Goal: Task Accomplishment & Management: Complete application form

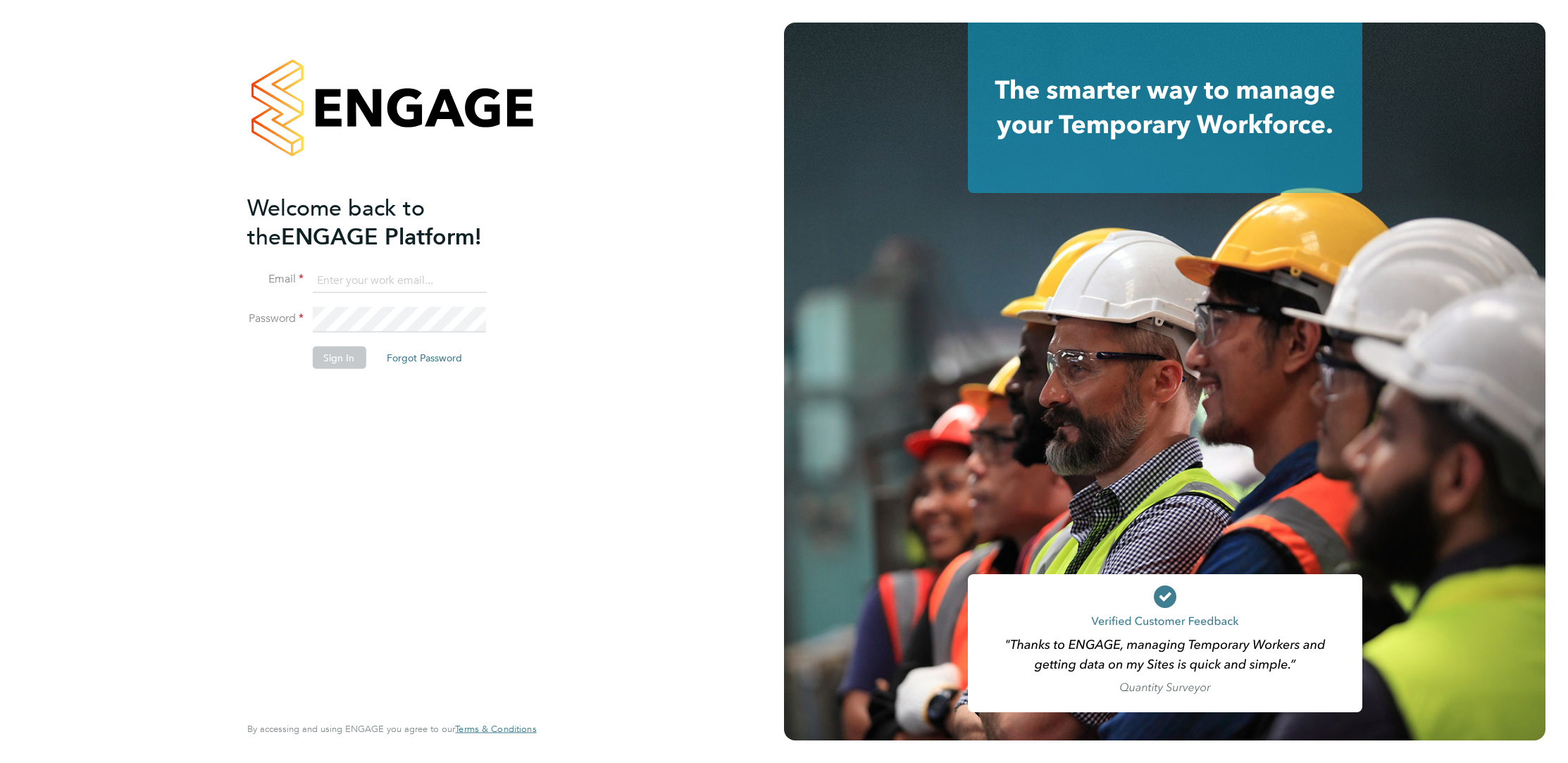
type input "[PERSON_NAME][EMAIL_ADDRESS][PERSON_NAME][DOMAIN_NAME]"
click at [347, 359] on button "Sign In" at bounding box center [339, 357] width 54 height 23
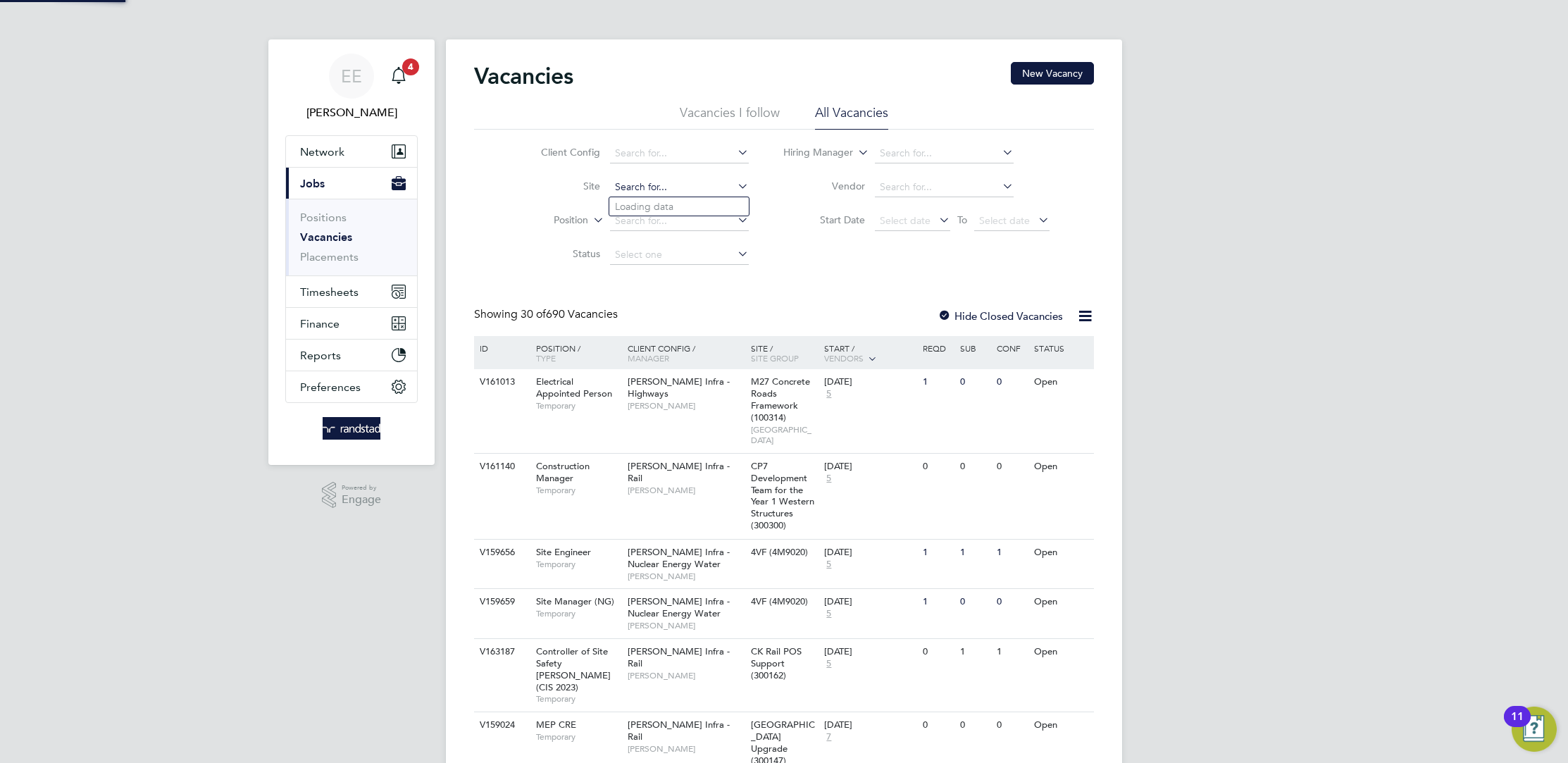
click at [652, 189] on input at bounding box center [679, 187] width 139 height 20
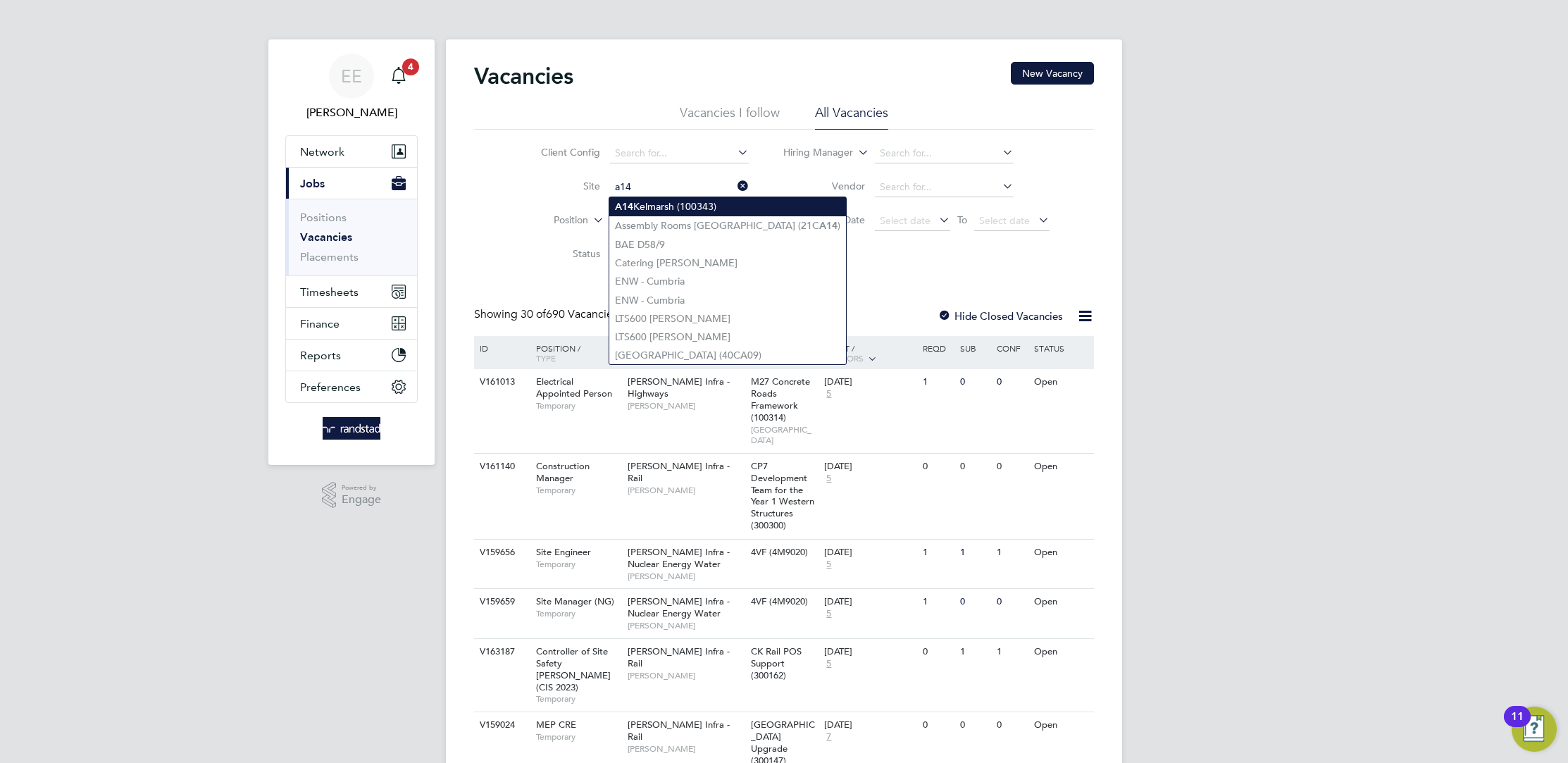
click at [667, 200] on li "A14 Kelmarsh (100343)" at bounding box center [727, 207] width 236 height 19
type input "A14 Kelmarsh (100343)"
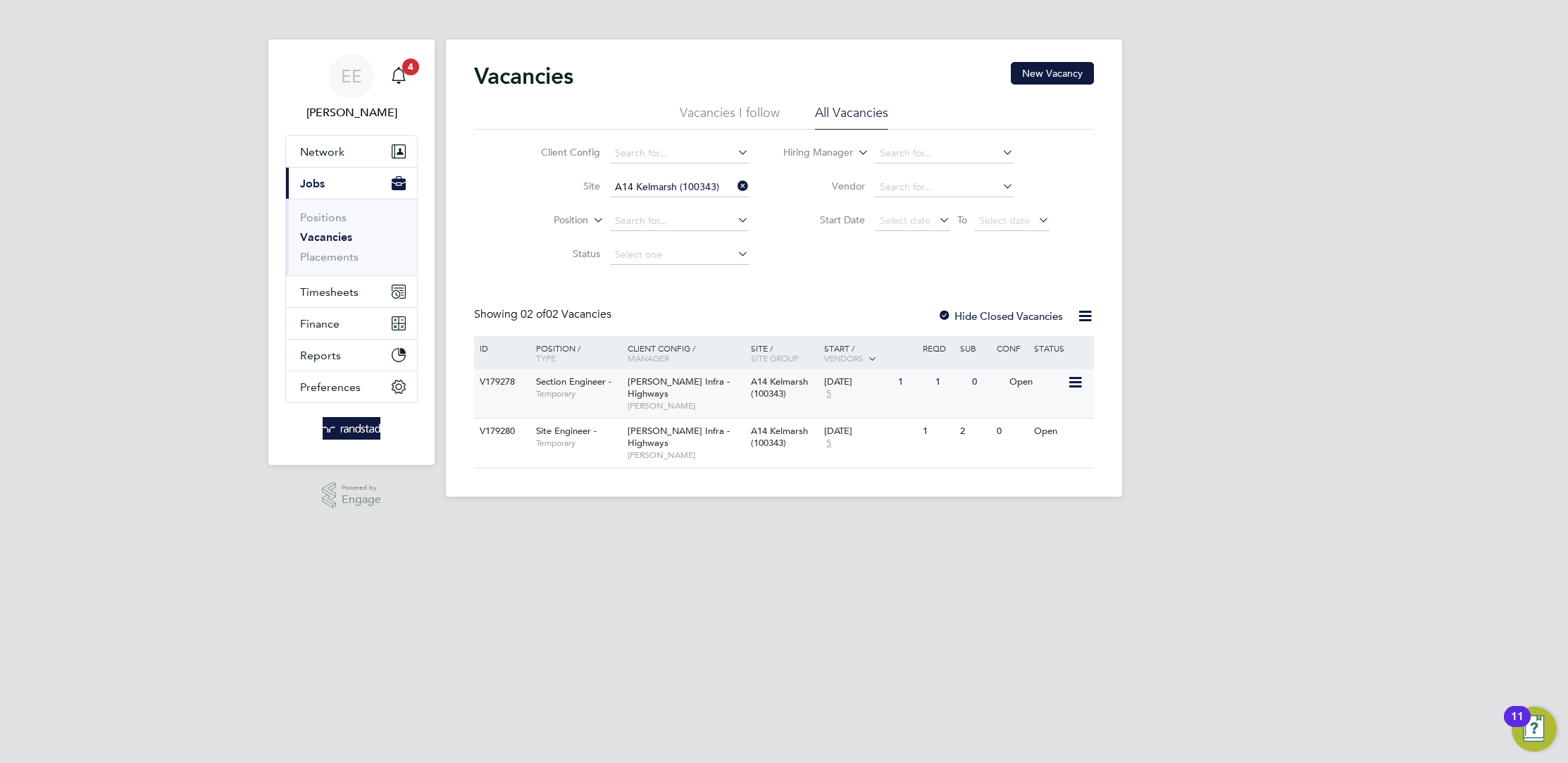
click at [724, 386] on div "[PERSON_NAME] Infra - Highways [PERSON_NAME]" at bounding box center [686, 393] width 123 height 49
click at [751, 434] on span "A14 Kelmarsh (100343)" at bounding box center [779, 437] width 57 height 24
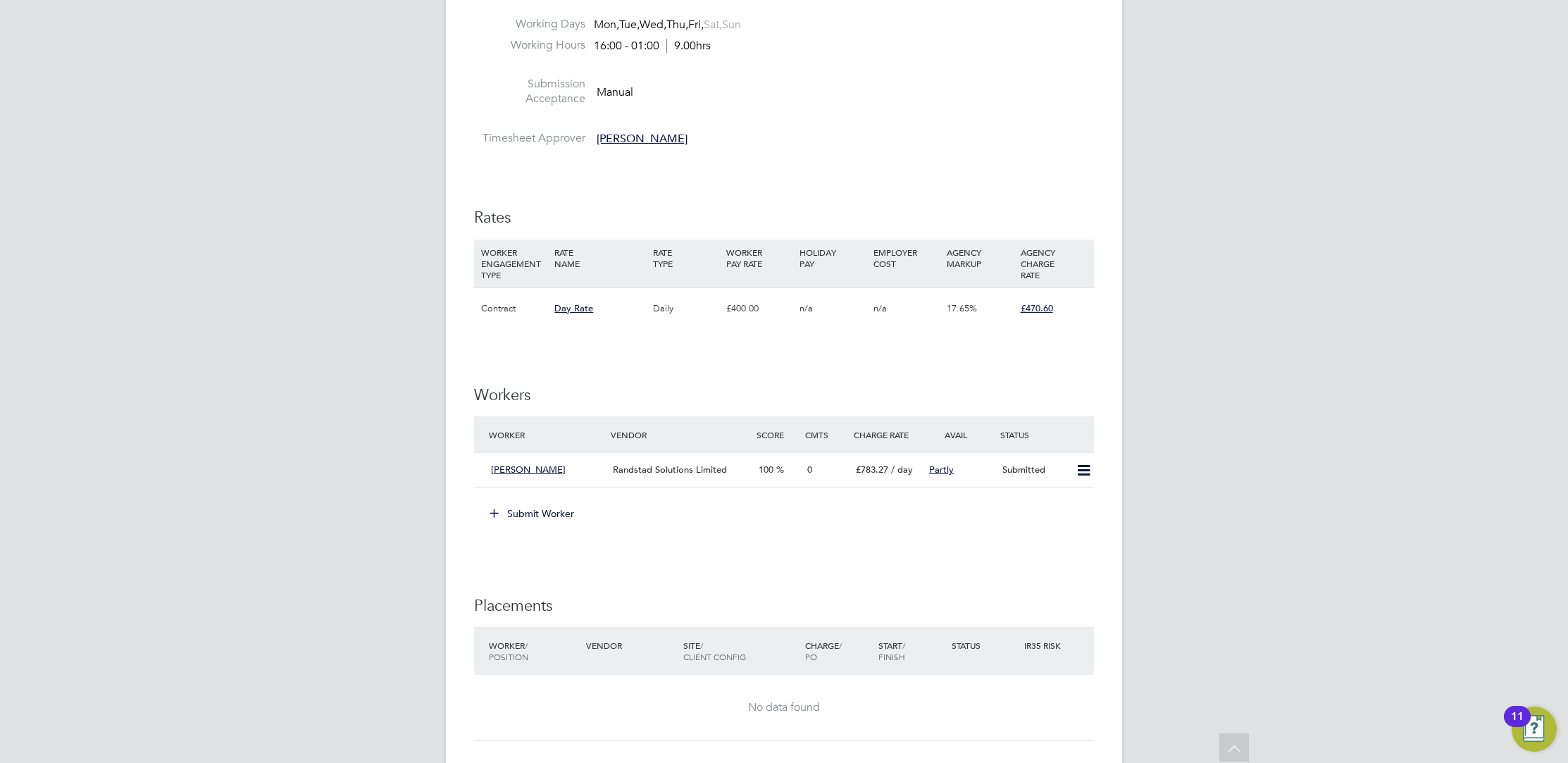
scroll to position [635, 0]
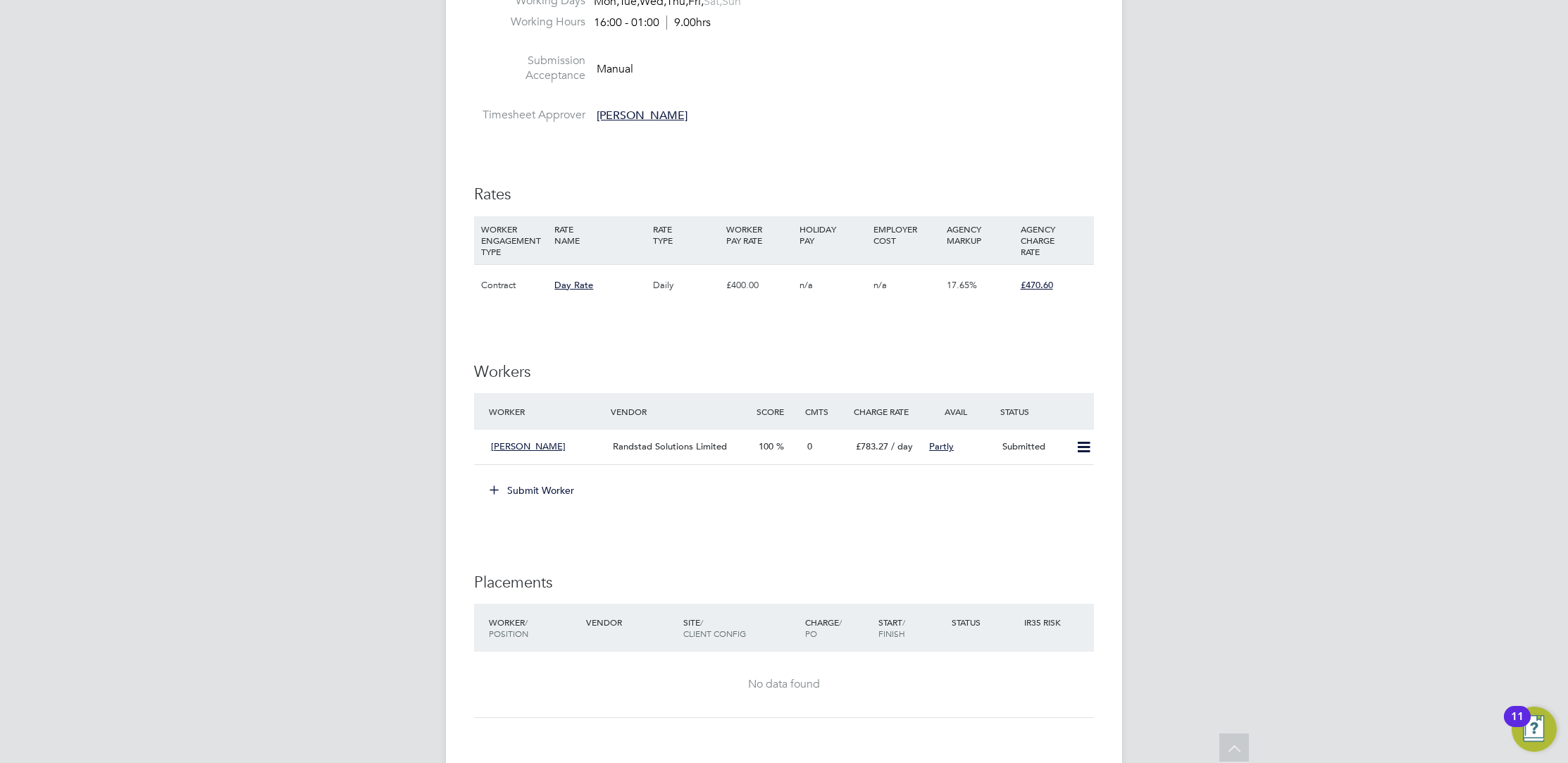
click at [544, 488] on button "Submit Worker" at bounding box center [533, 490] width 106 height 23
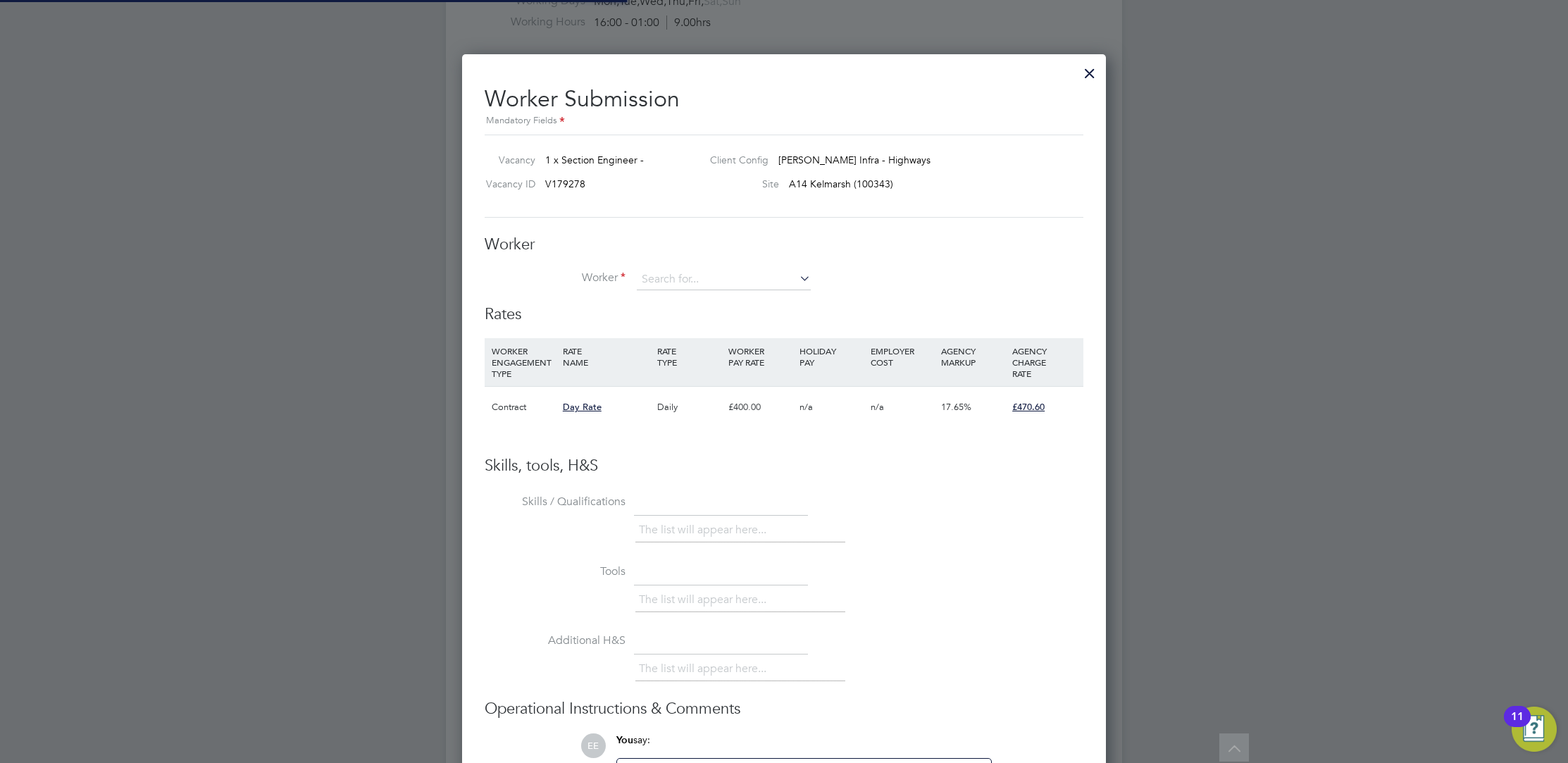
scroll to position [854, 645]
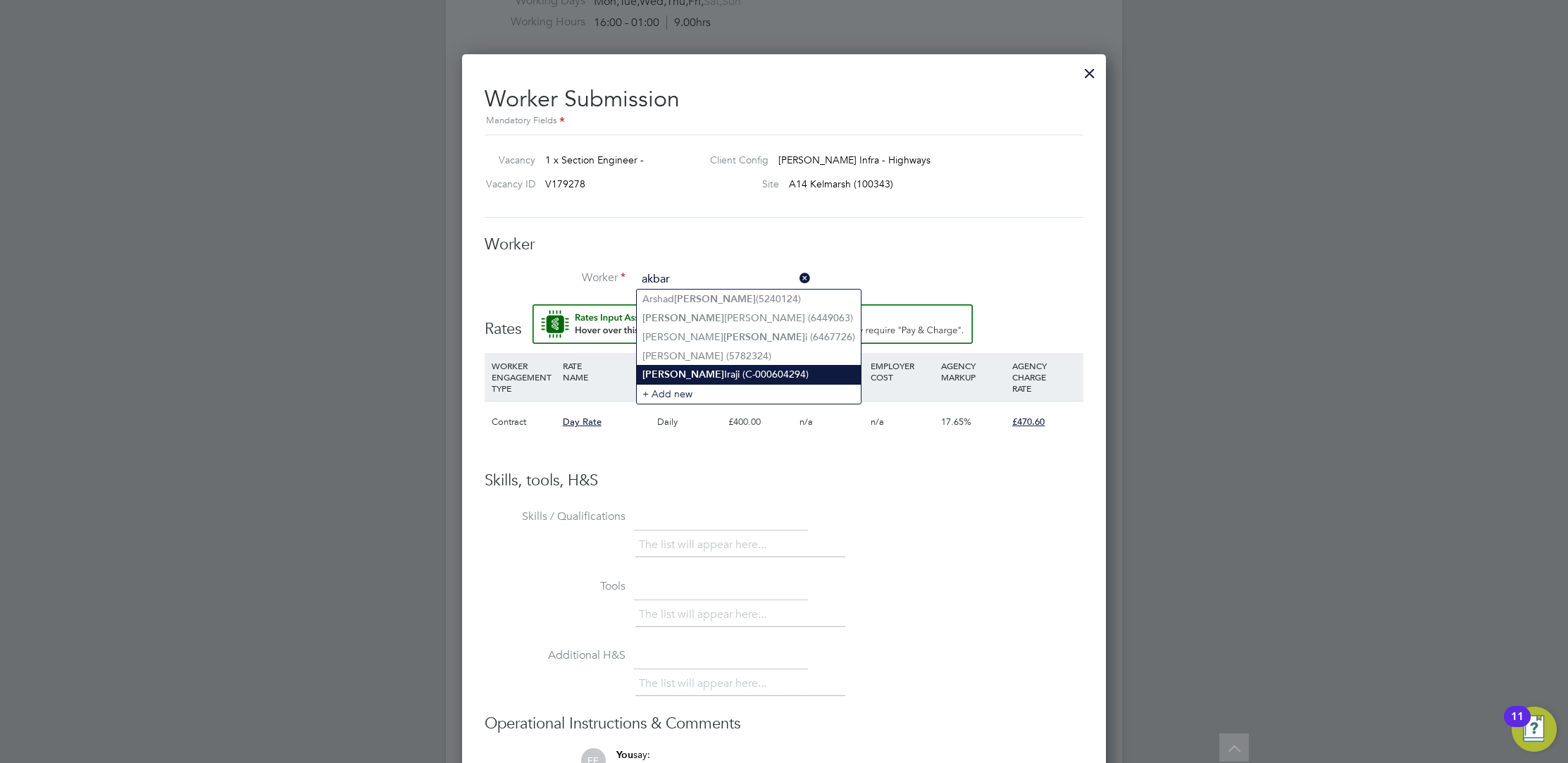
click at [775, 375] on li "Akbar Iraji (C-000604294)" at bounding box center [749, 374] width 224 height 19
type input "Akbar Iraji (C-000604294)"
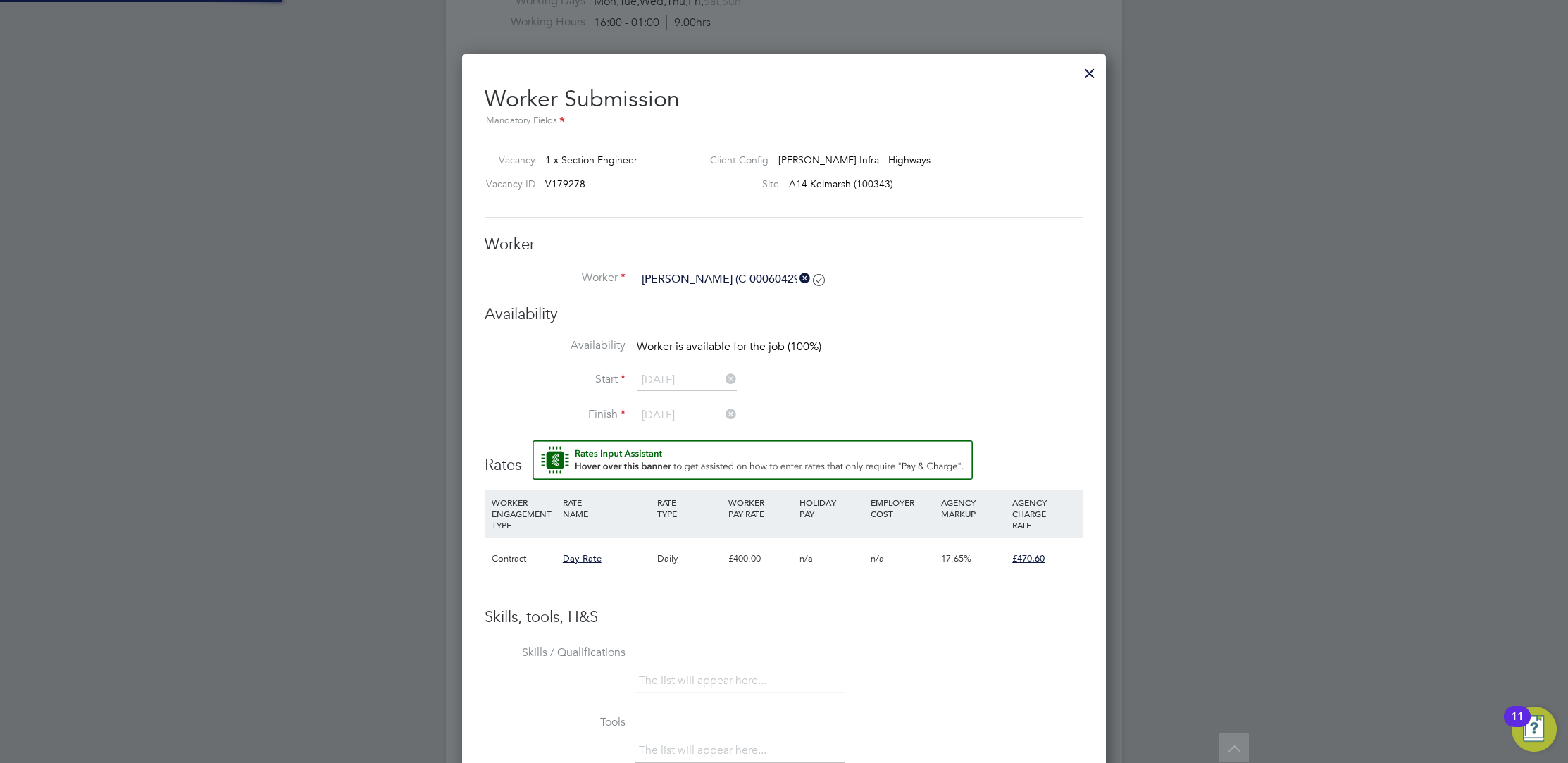
scroll to position [7, 7]
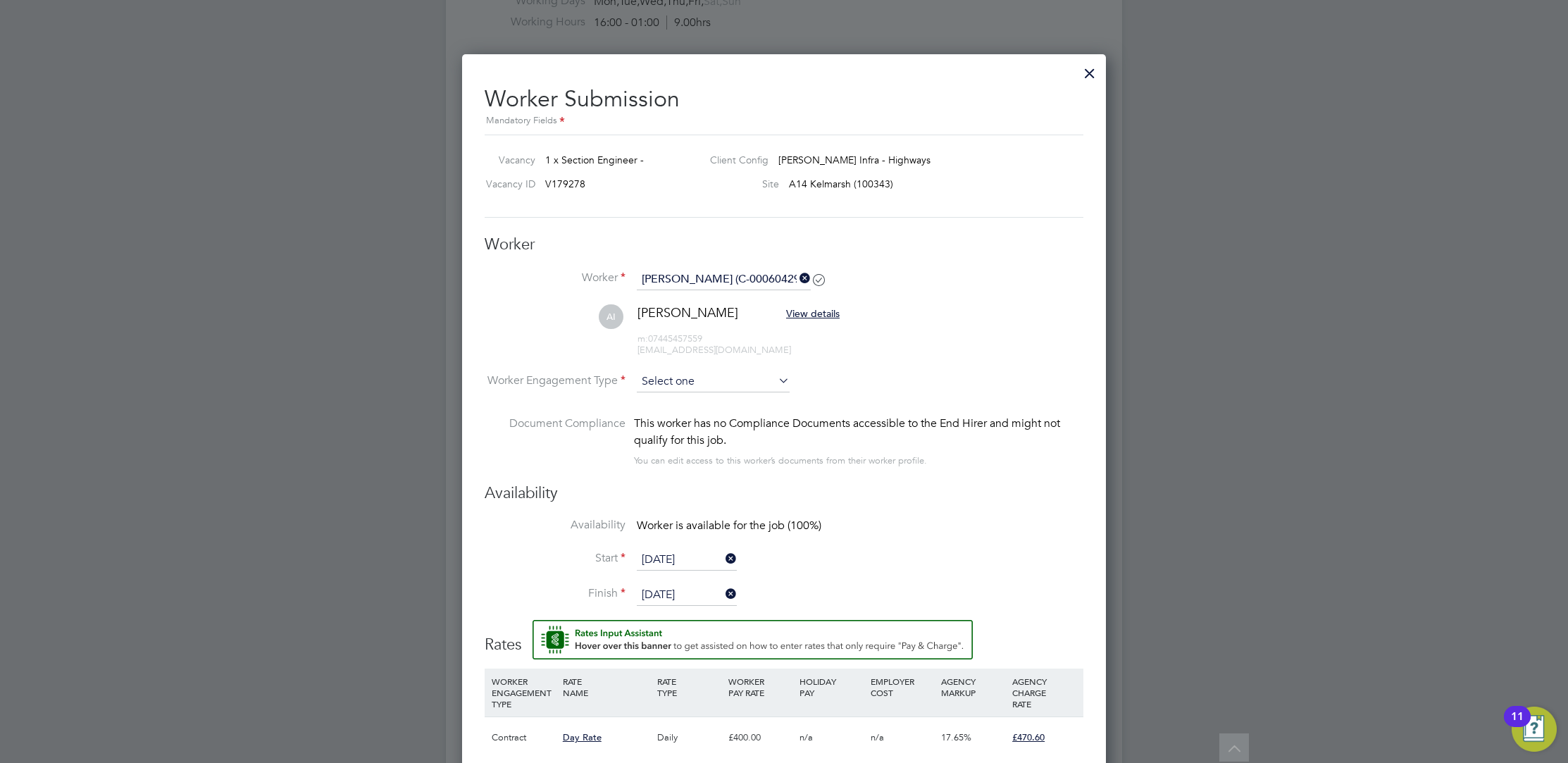
click at [758, 382] on input at bounding box center [713, 382] width 153 height 21
click at [757, 402] on li "Contract" at bounding box center [713, 400] width 154 height 18
type input "Contract"
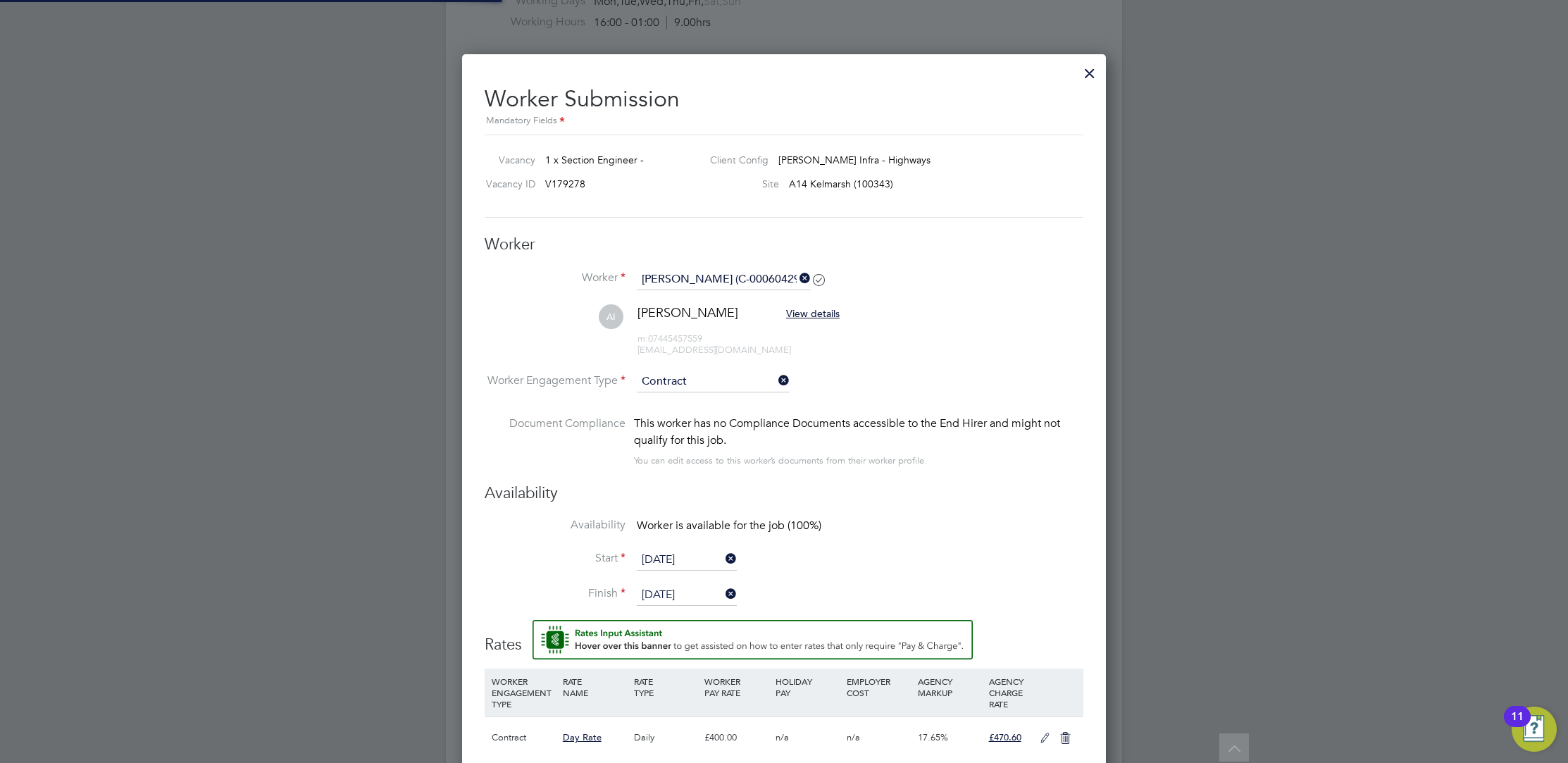
click at [887, 379] on li "Worker Engagement Type Contract" at bounding box center [784, 393] width 599 height 43
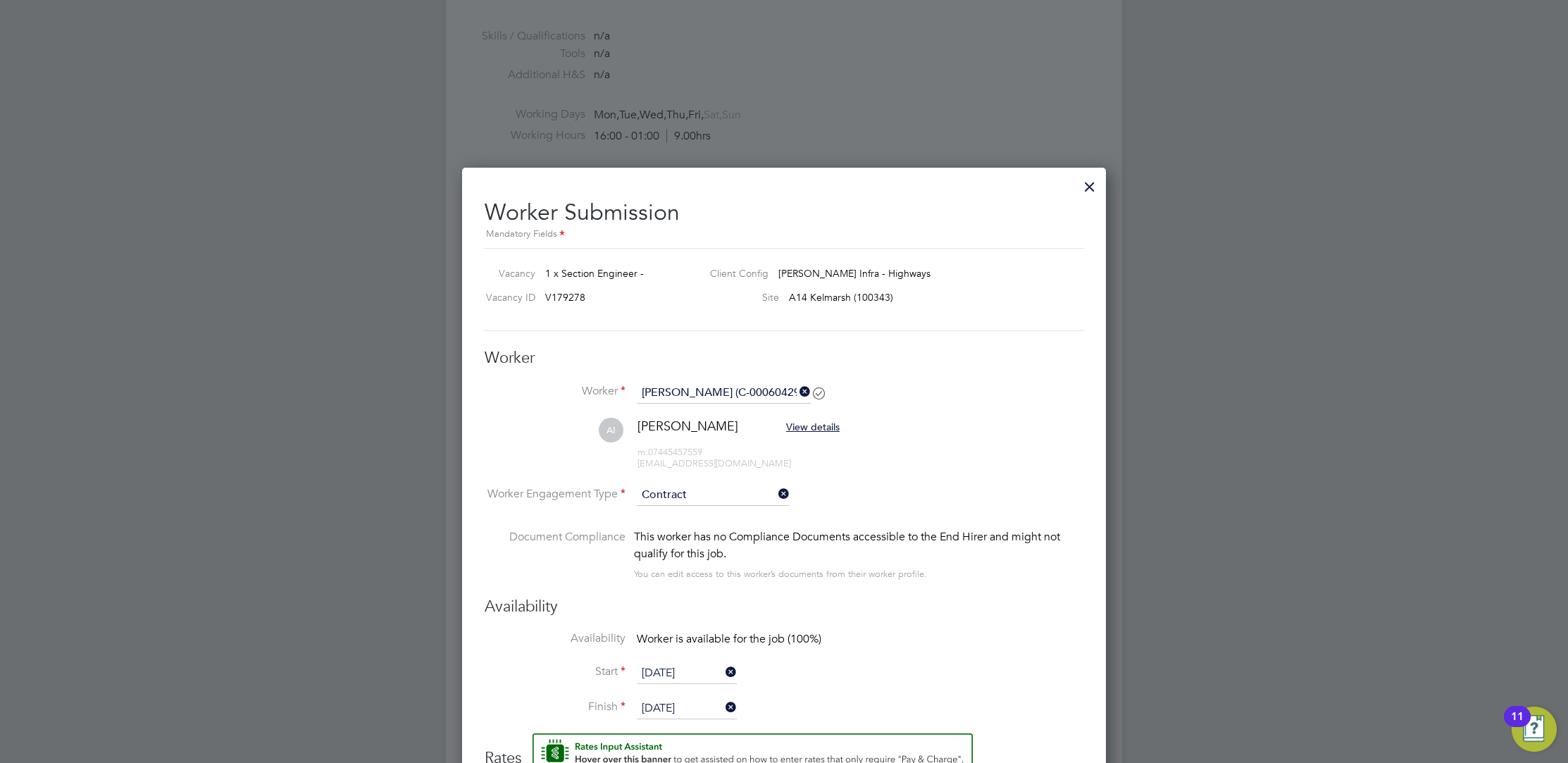
scroll to position [334, 0]
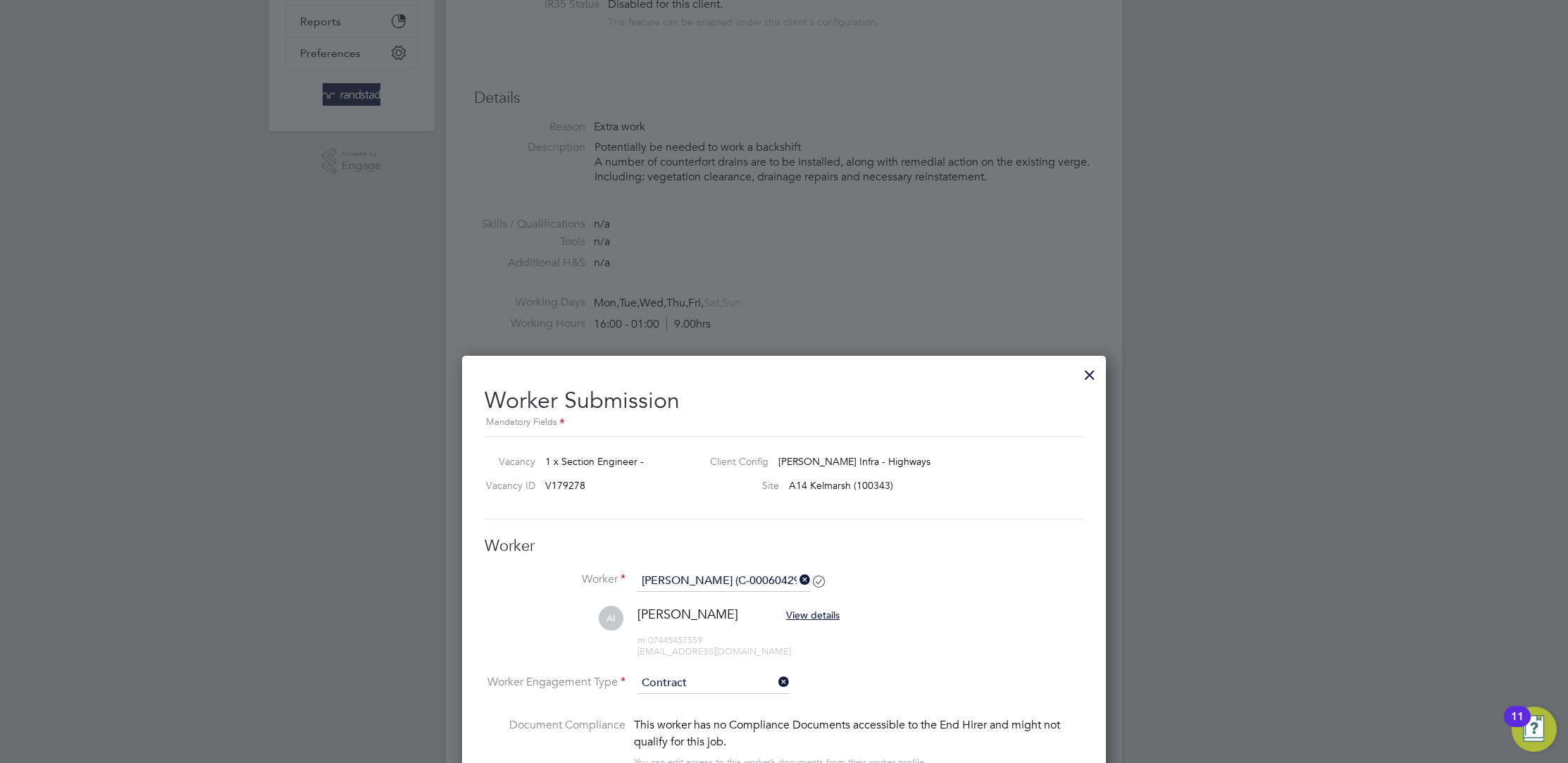
click at [1085, 366] on div at bounding box center [1090, 371] width 25 height 25
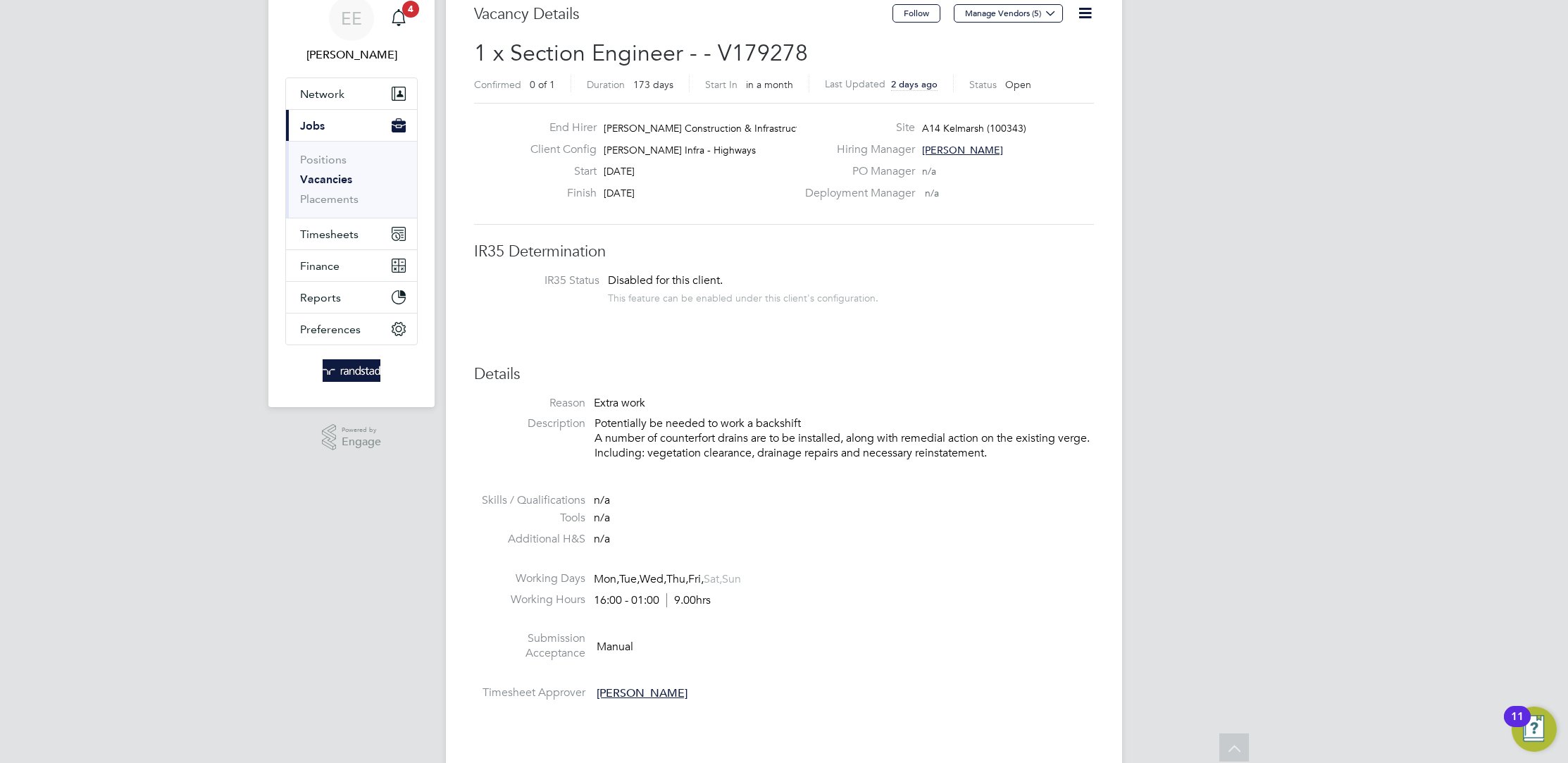
scroll to position [46, 0]
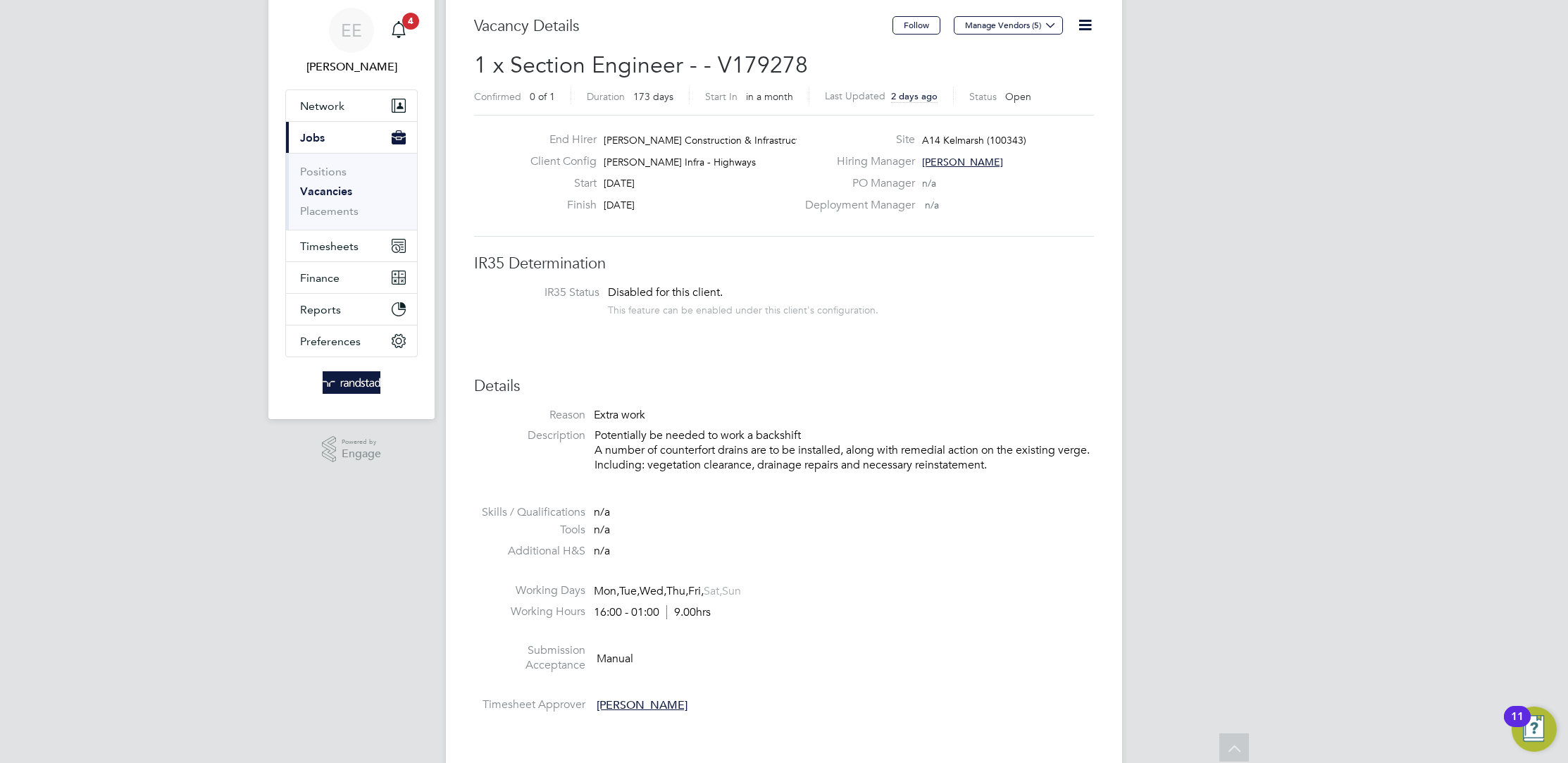
drag, startPoint x: 660, startPoint y: 206, endPoint x: 599, endPoint y: 186, distance: 64.2
click at [599, 186] on div "End Hirer Morgan Sindall Construction & Infrastruct… Client Config Morgan Sinda…" at bounding box center [658, 176] width 277 height 87
click at [667, 205] on div "Finish 27 Mar 2026" at bounding box center [658, 209] width 277 height 22
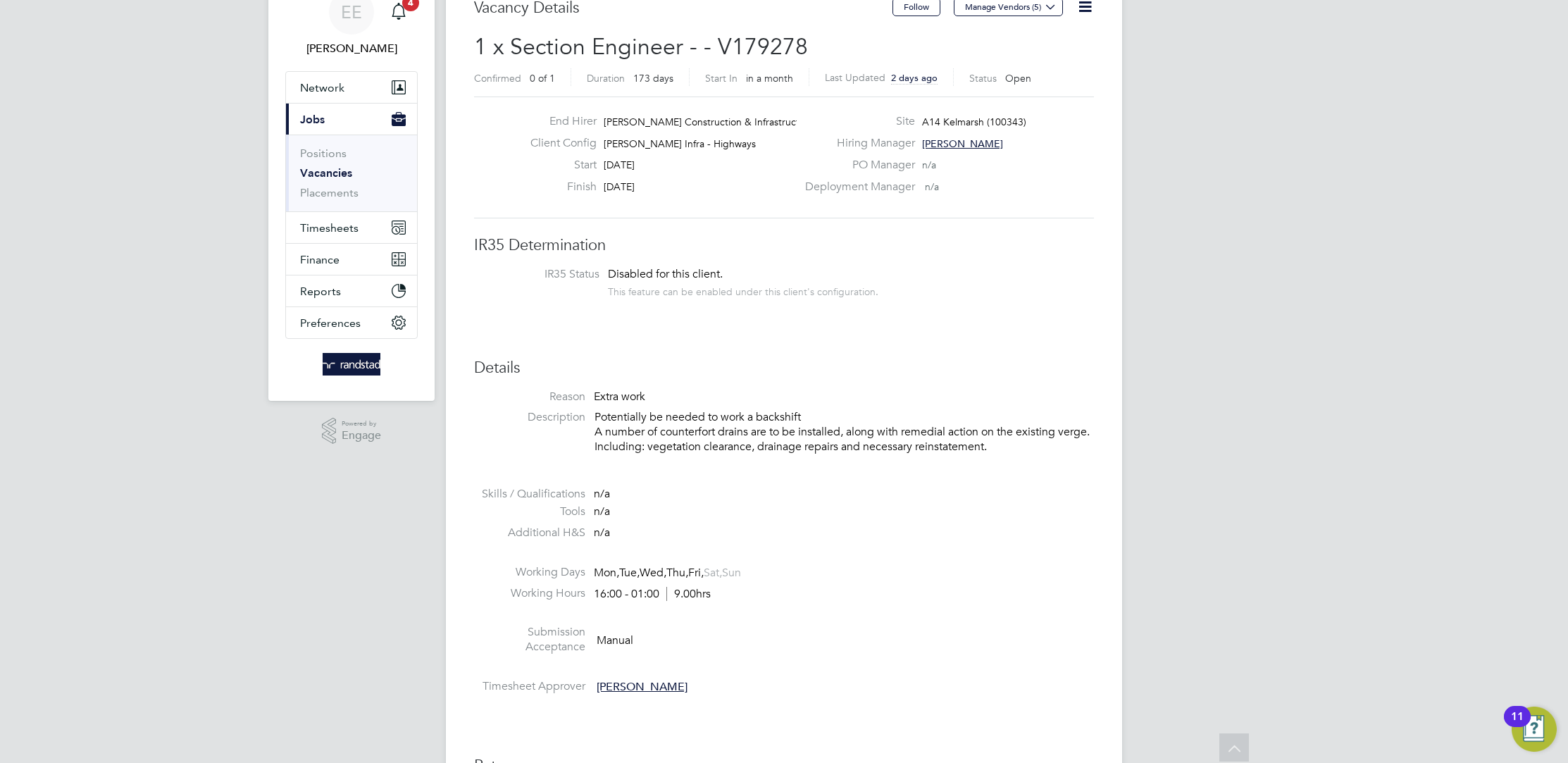
scroll to position [0, 0]
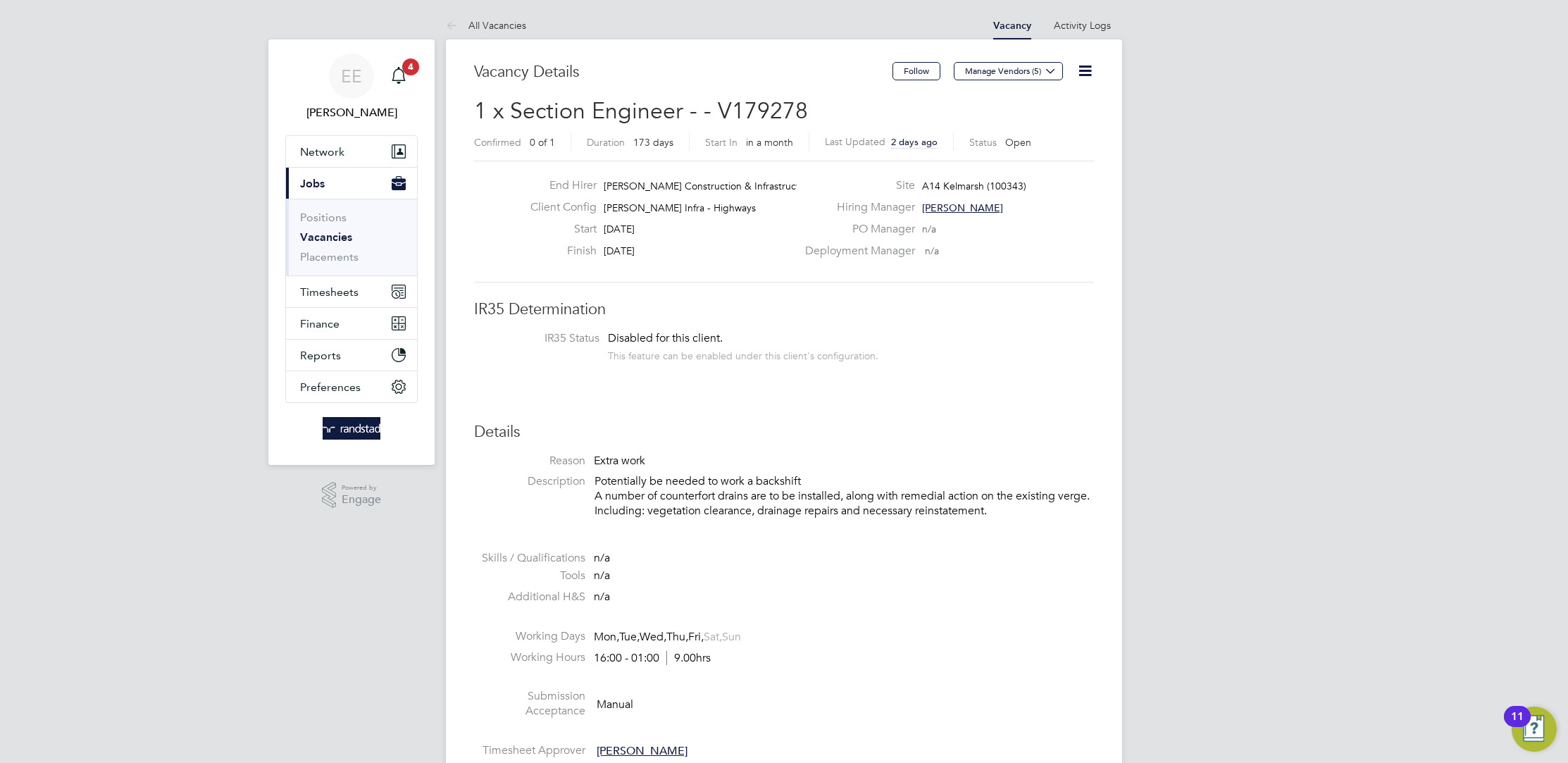
click at [485, 26] on link "All Vacancies" at bounding box center [486, 25] width 80 height 13
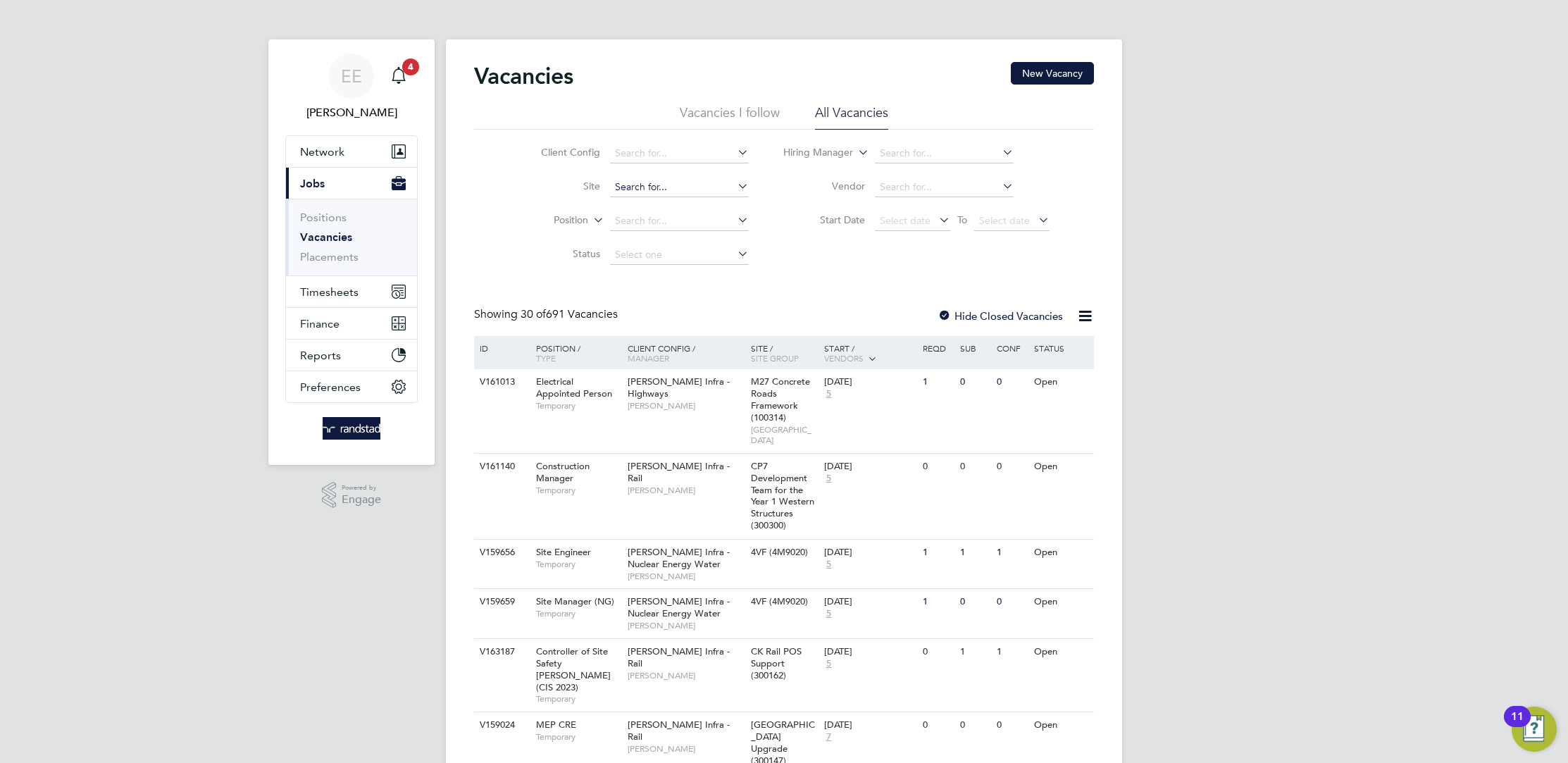
click at [648, 184] on input at bounding box center [679, 187] width 139 height 20
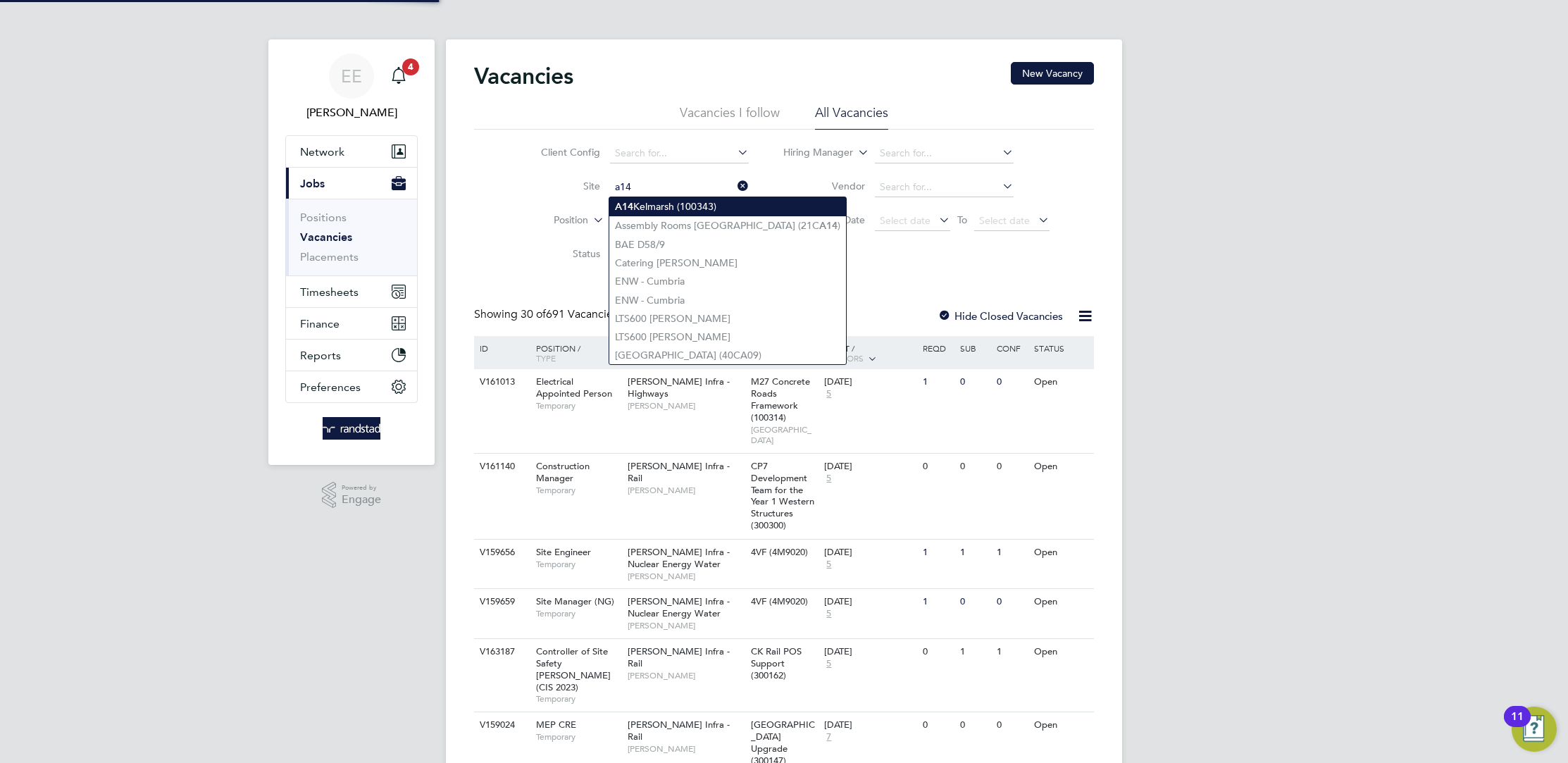
click at [701, 210] on li "A14 Kelmarsh (100343)" at bounding box center [727, 207] width 236 height 19
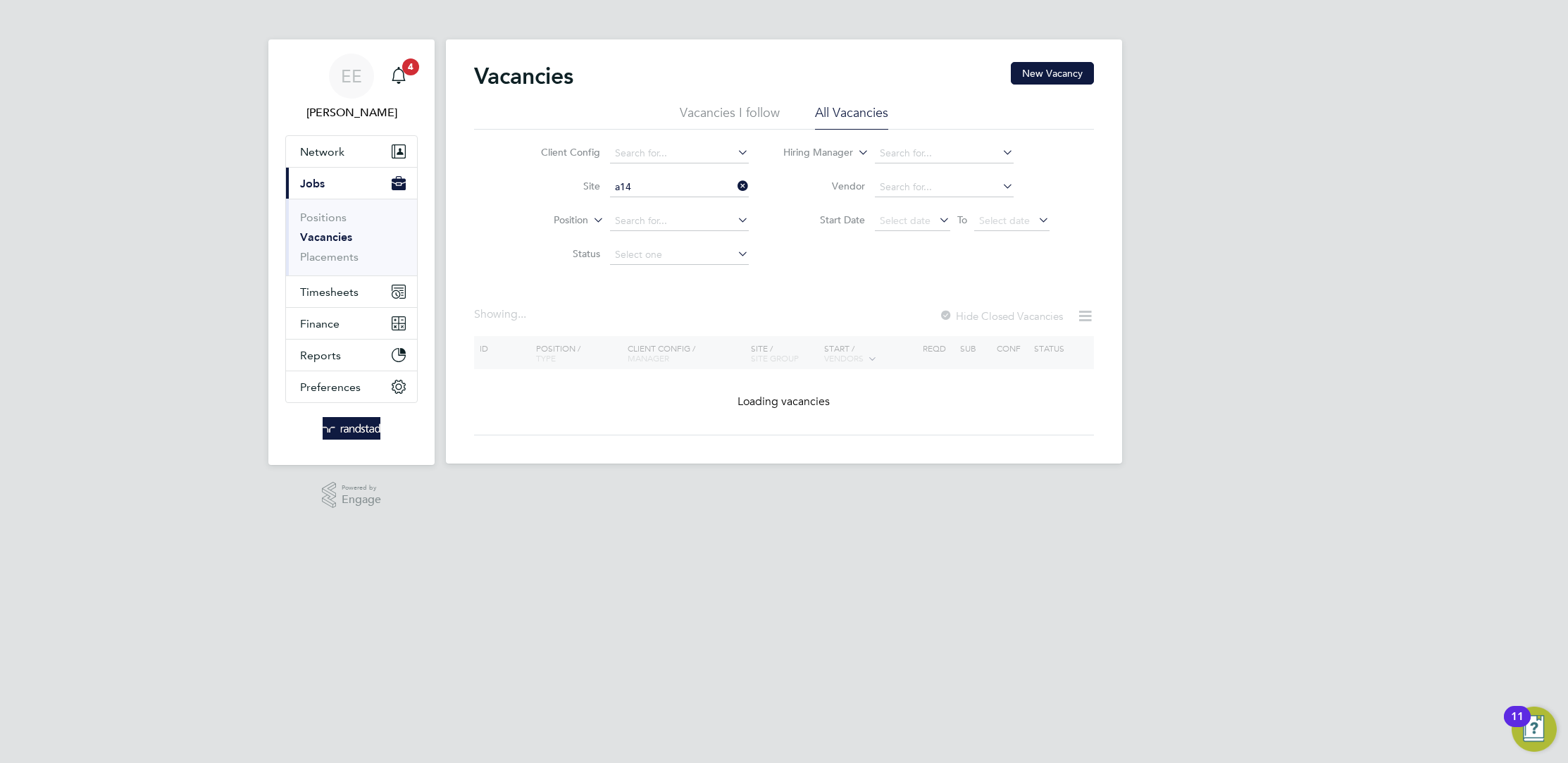
type input "A14 Kelmarsh (100343)"
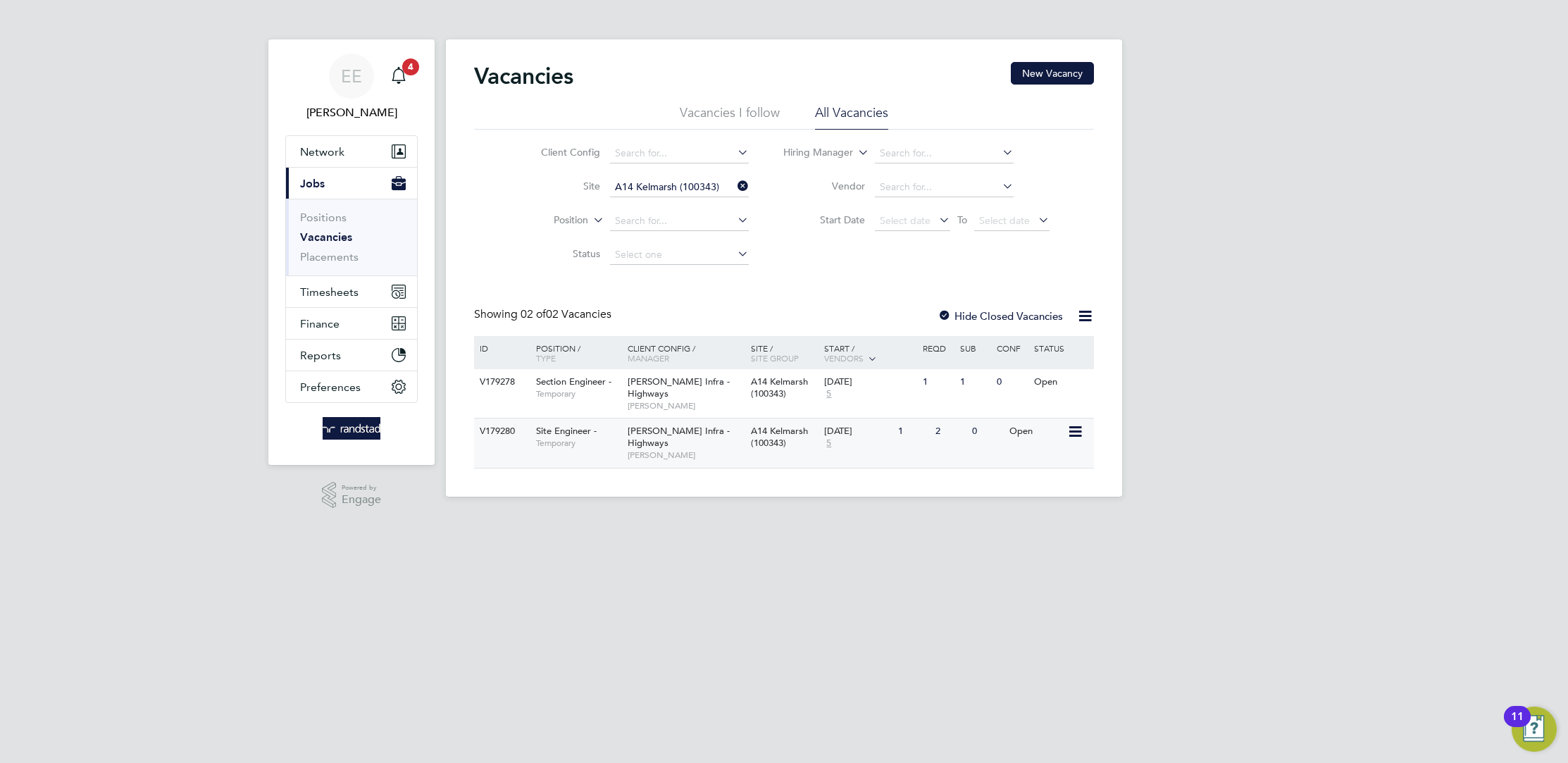
click at [691, 441] on div "Morgan Sindall Infra - Highways Rozie Reilly" at bounding box center [686, 443] width 123 height 49
click at [706, 400] on span "[PERSON_NAME]" at bounding box center [685, 406] width 116 height 11
click at [719, 438] on div "Morgan Sindall Infra - Highways Rozie Reilly" at bounding box center [686, 443] width 123 height 49
click at [660, 447] on span "[PERSON_NAME] Infra - Highways" at bounding box center [678, 437] width 102 height 24
click at [747, 408] on div "Morgan Sindall Infra - Highways Rozie Reilly" at bounding box center [686, 393] width 123 height 49
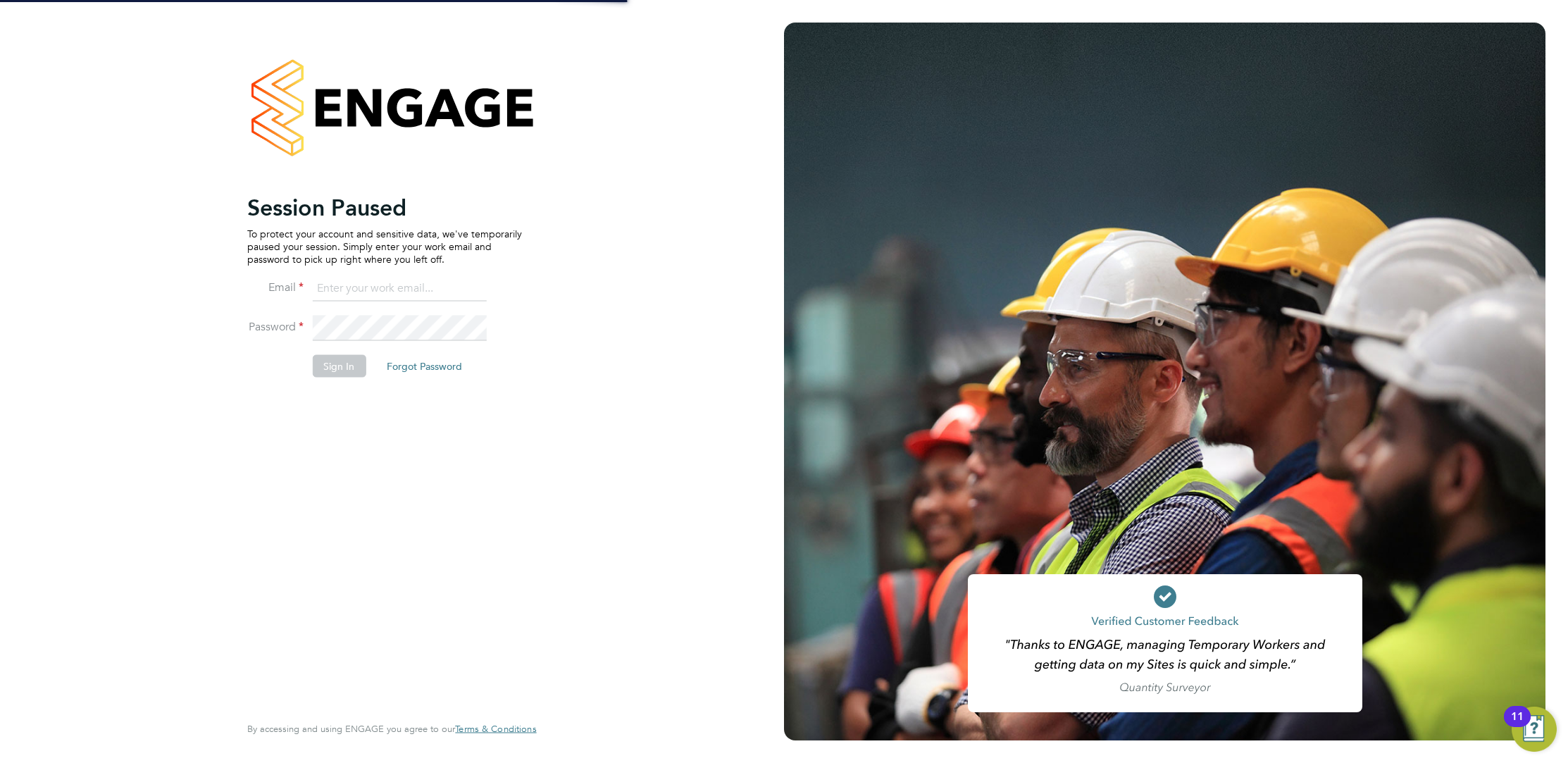
type input "[PERSON_NAME][EMAIL_ADDRESS][PERSON_NAME][DOMAIN_NAME]"
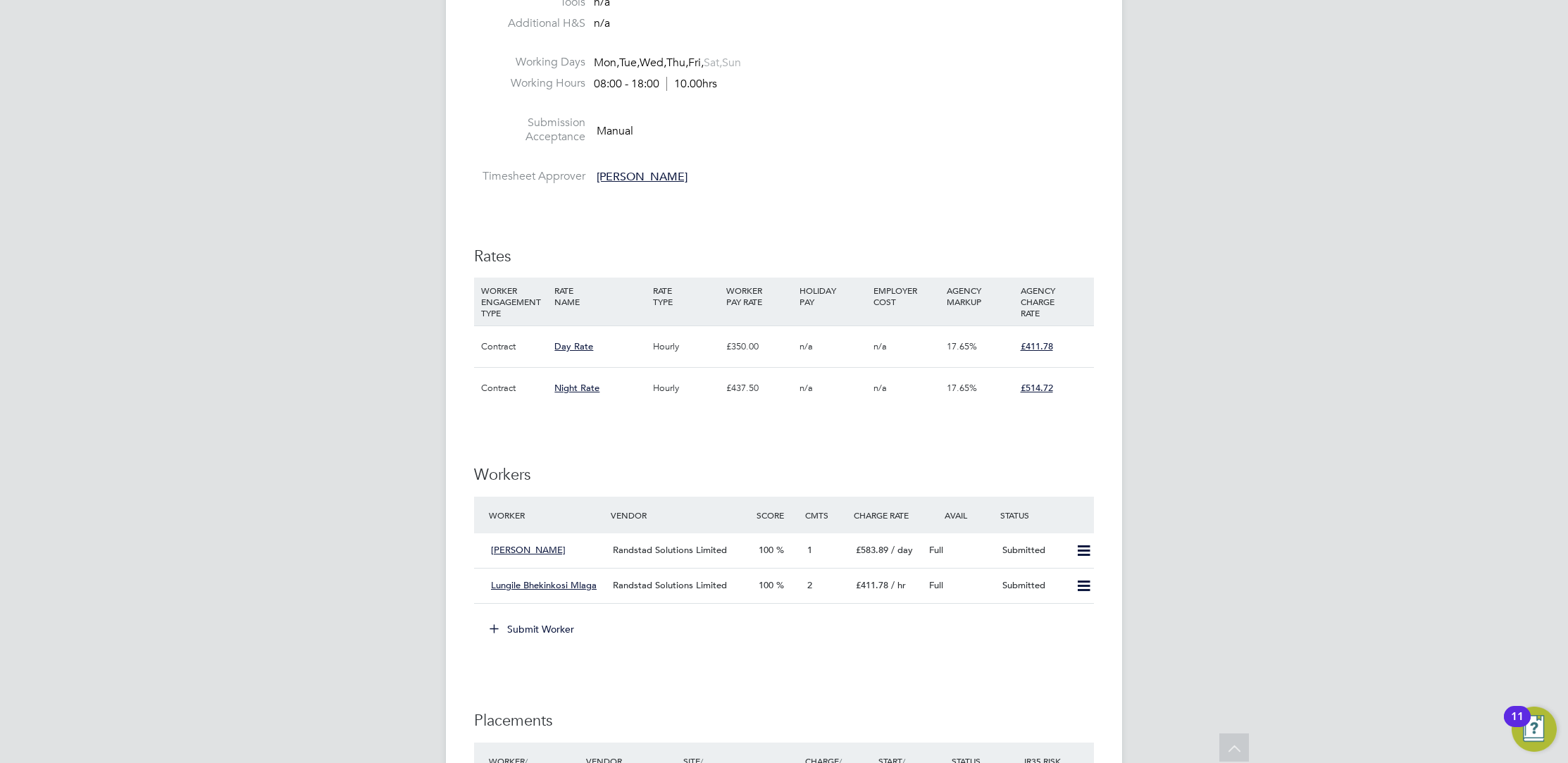
scroll to position [613, 0]
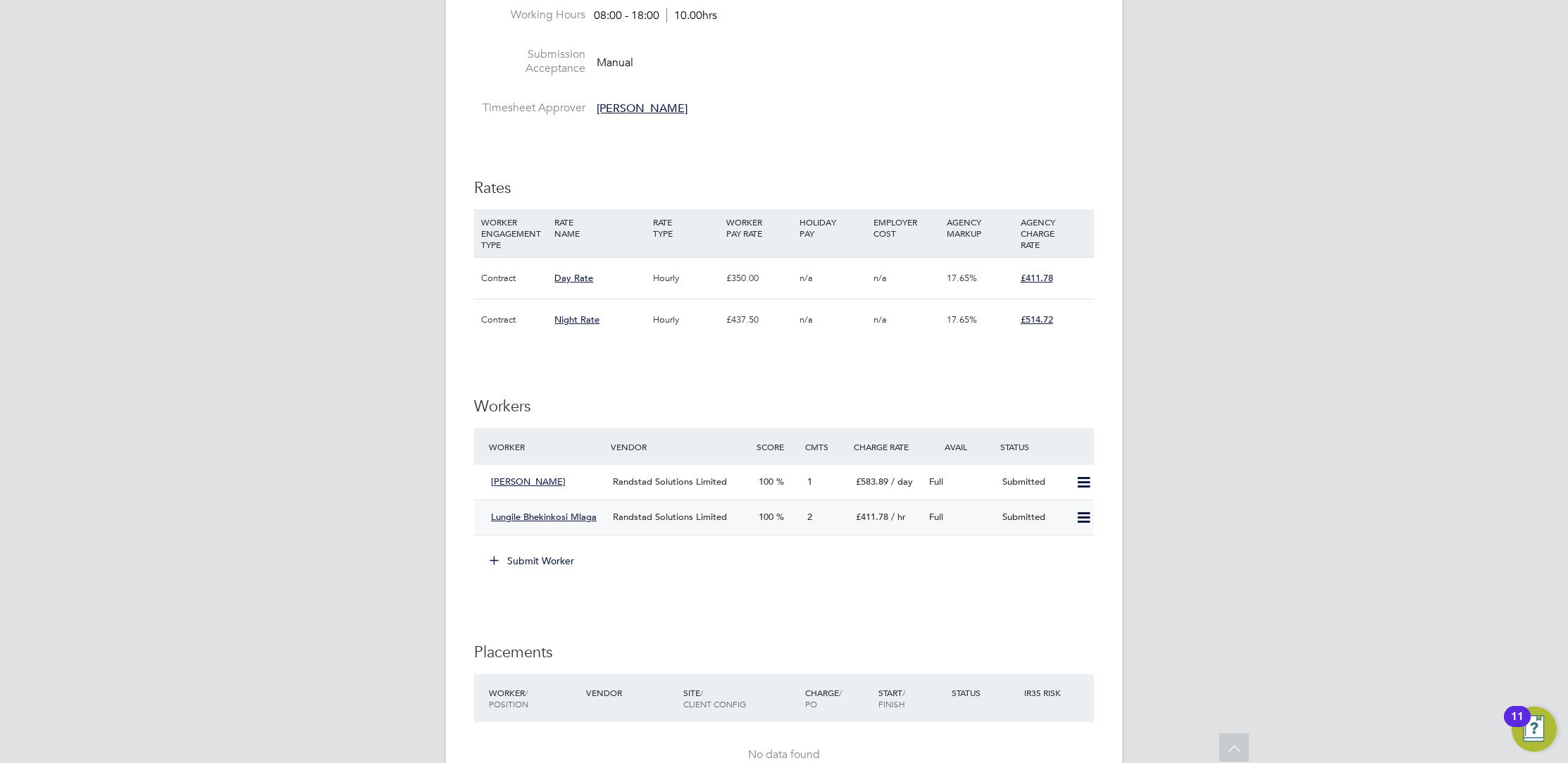
click at [736, 515] on div "Randstad Solutions Limited" at bounding box center [680, 517] width 146 height 23
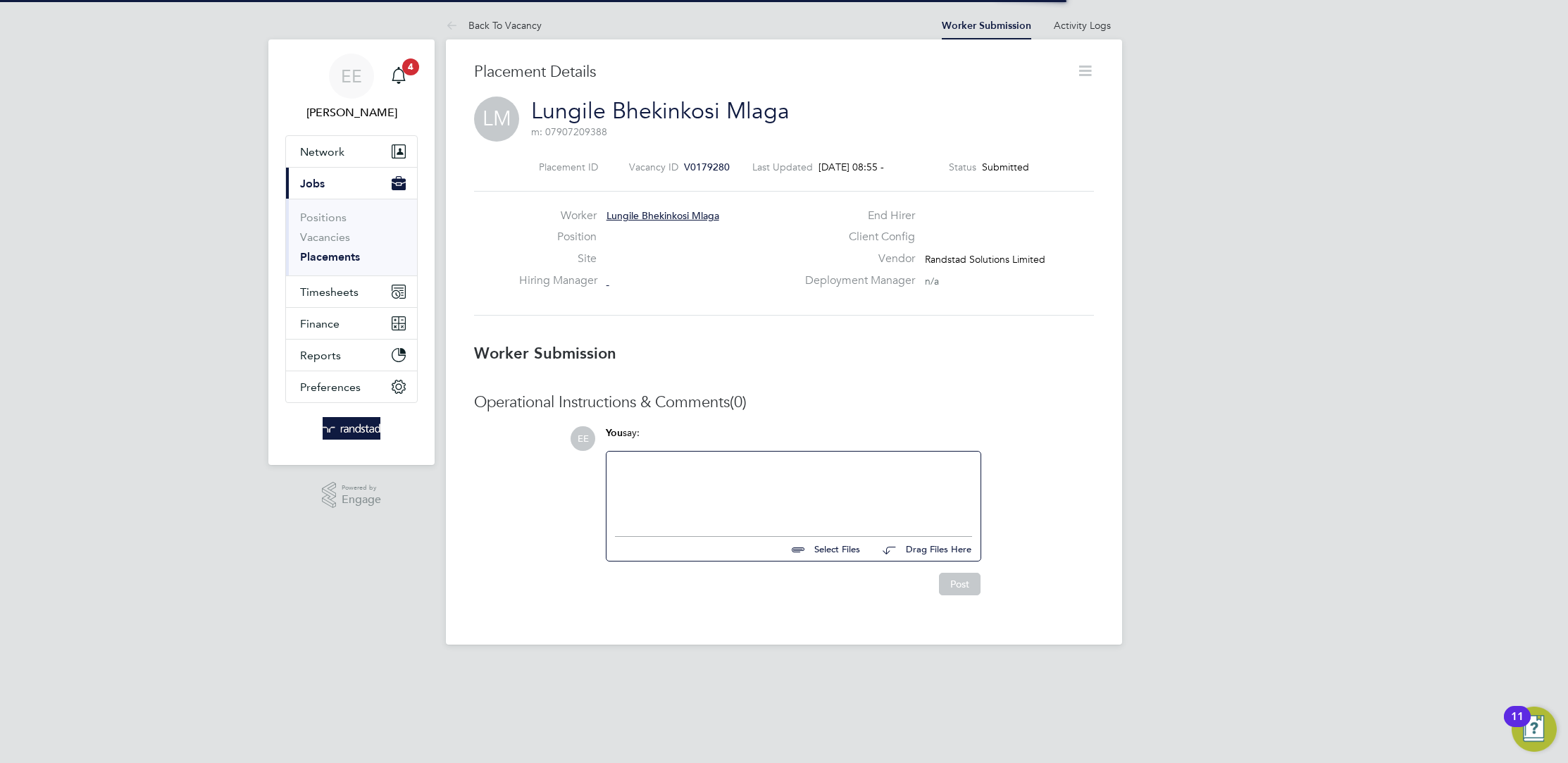
scroll to position [6, 6]
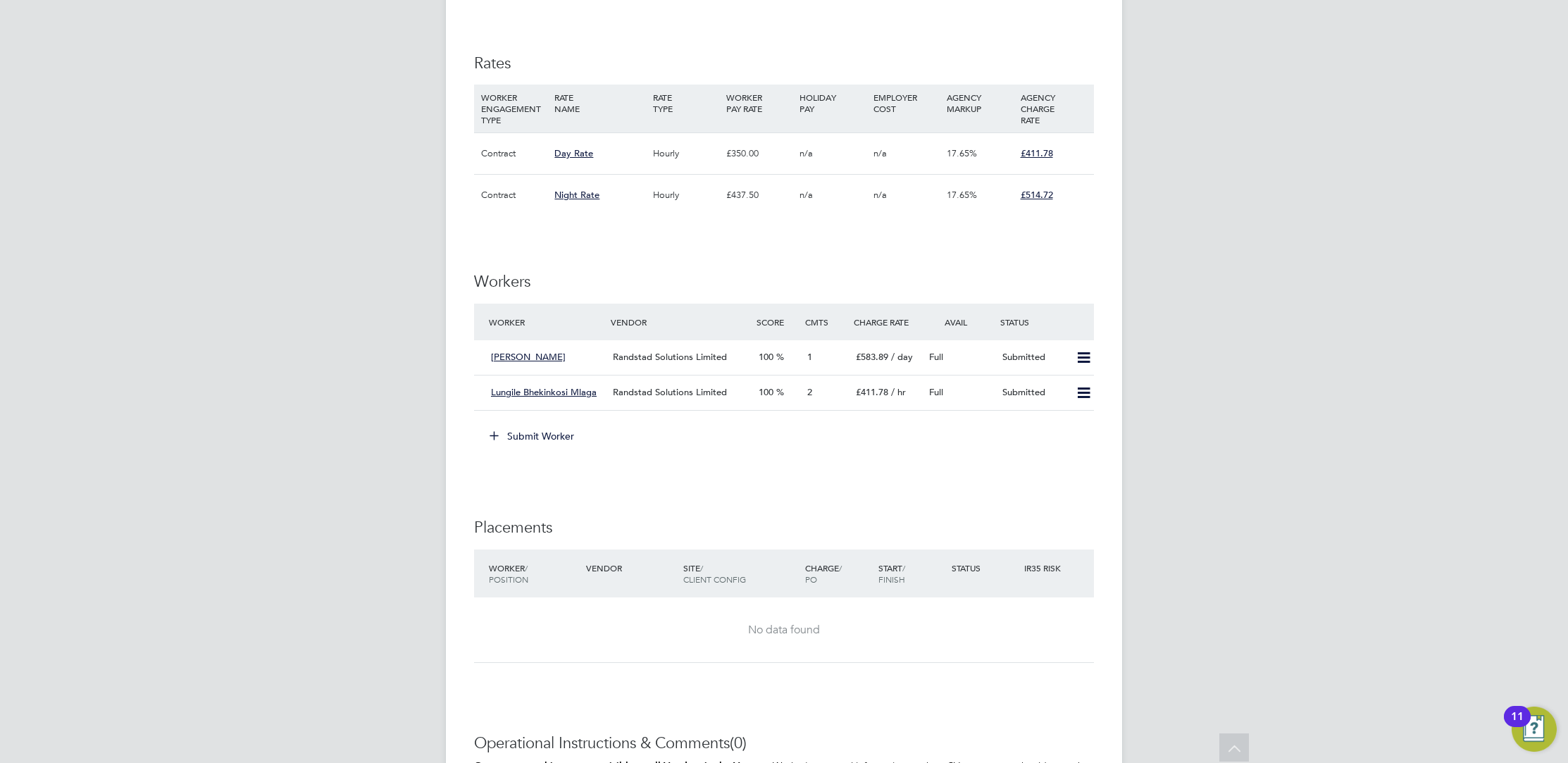
click at [564, 437] on button "Submit Worker" at bounding box center [533, 436] width 106 height 23
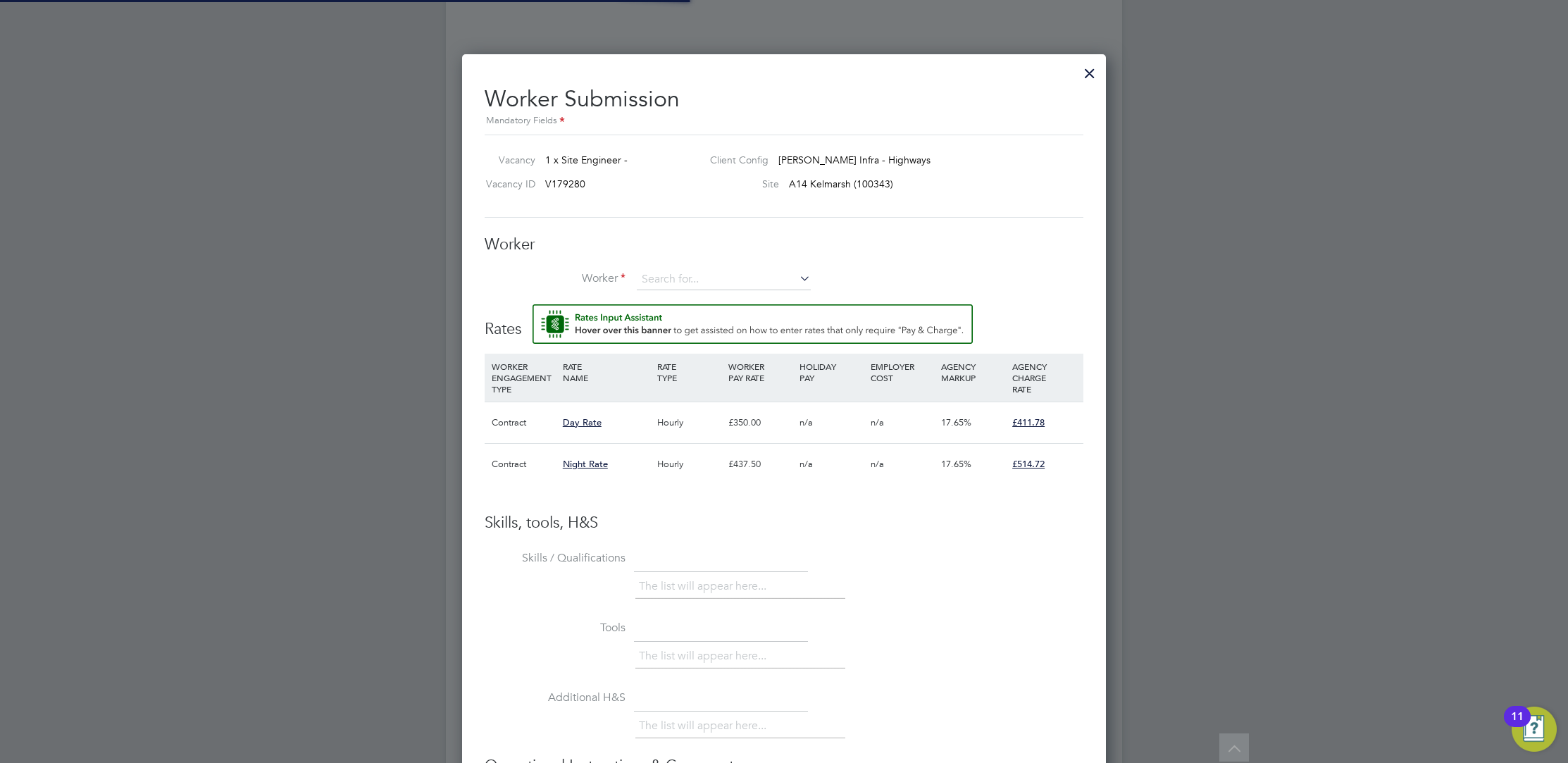
scroll to position [21, 366]
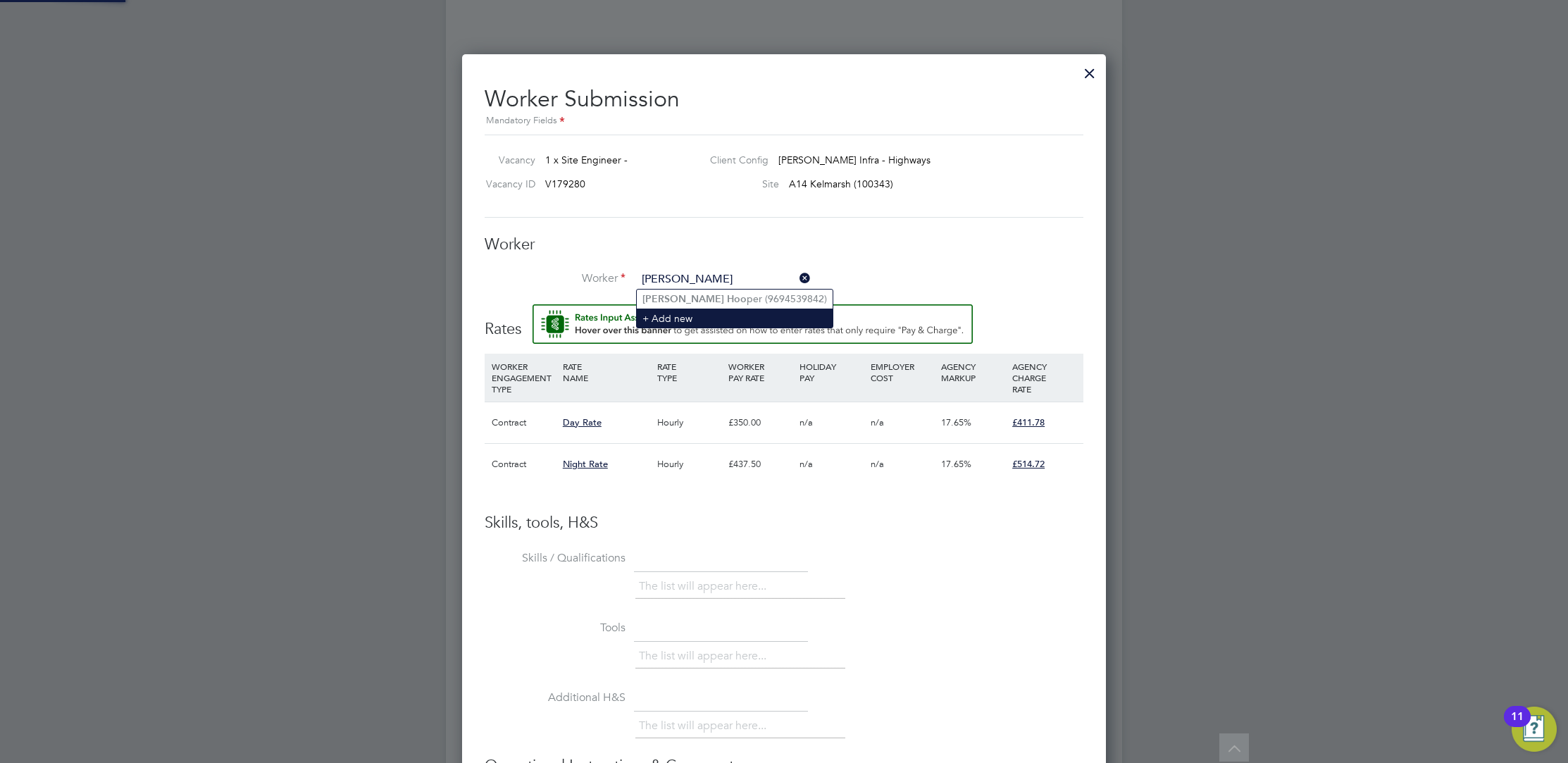
type input "gareth hoo"
click at [747, 298] on li "Worker" at bounding box center [784, 286] width 599 height 35
click at [745, 270] on input at bounding box center [723, 279] width 174 height 21
click at [752, 294] on li "Gareth Hoo per (9694539842)" at bounding box center [734, 299] width 196 height 19
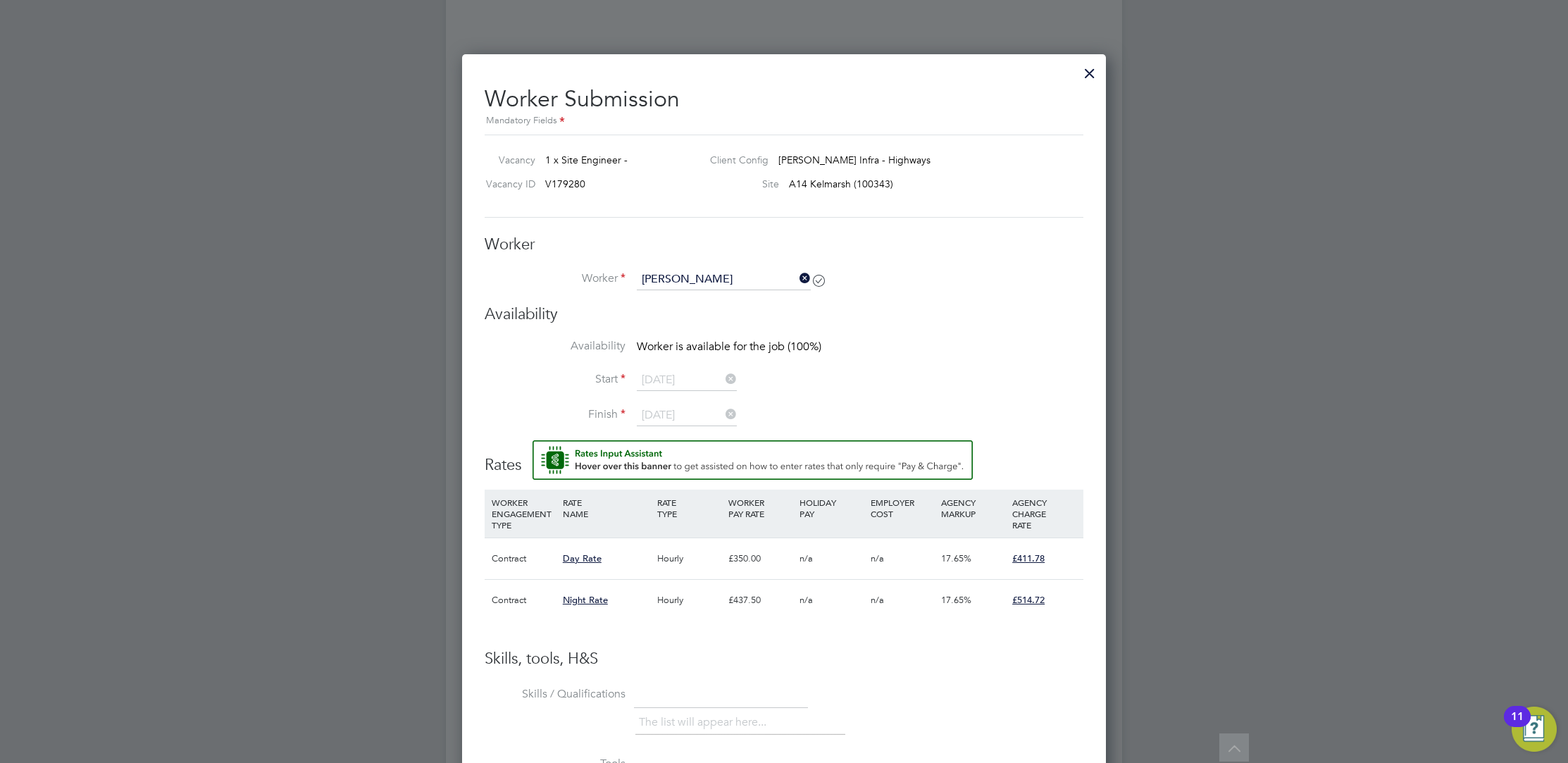
type input "Gareth Hooper (9694539842)"
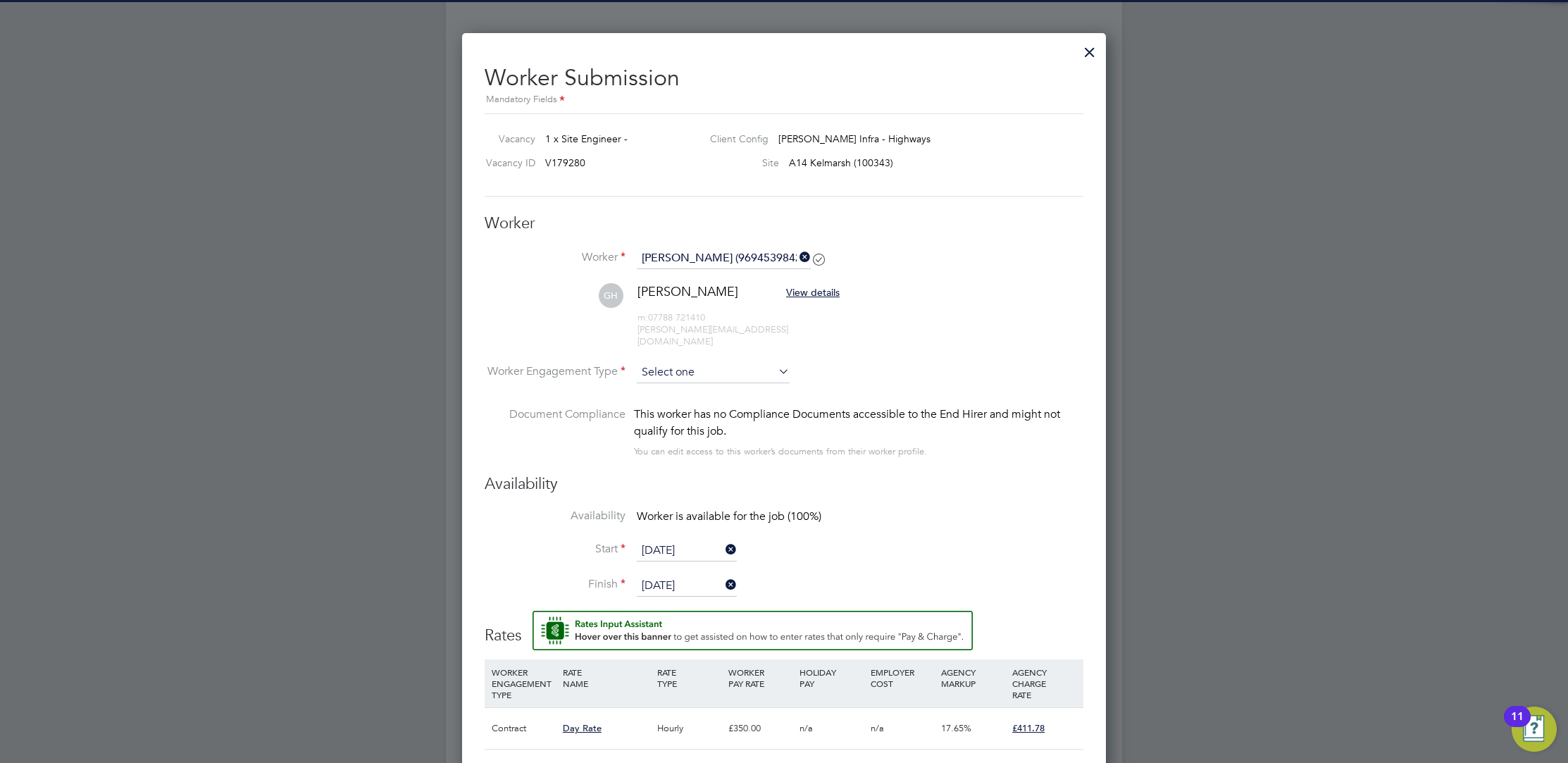
scroll to position [761, 0]
click at [740, 361] on input at bounding box center [713, 371] width 153 height 21
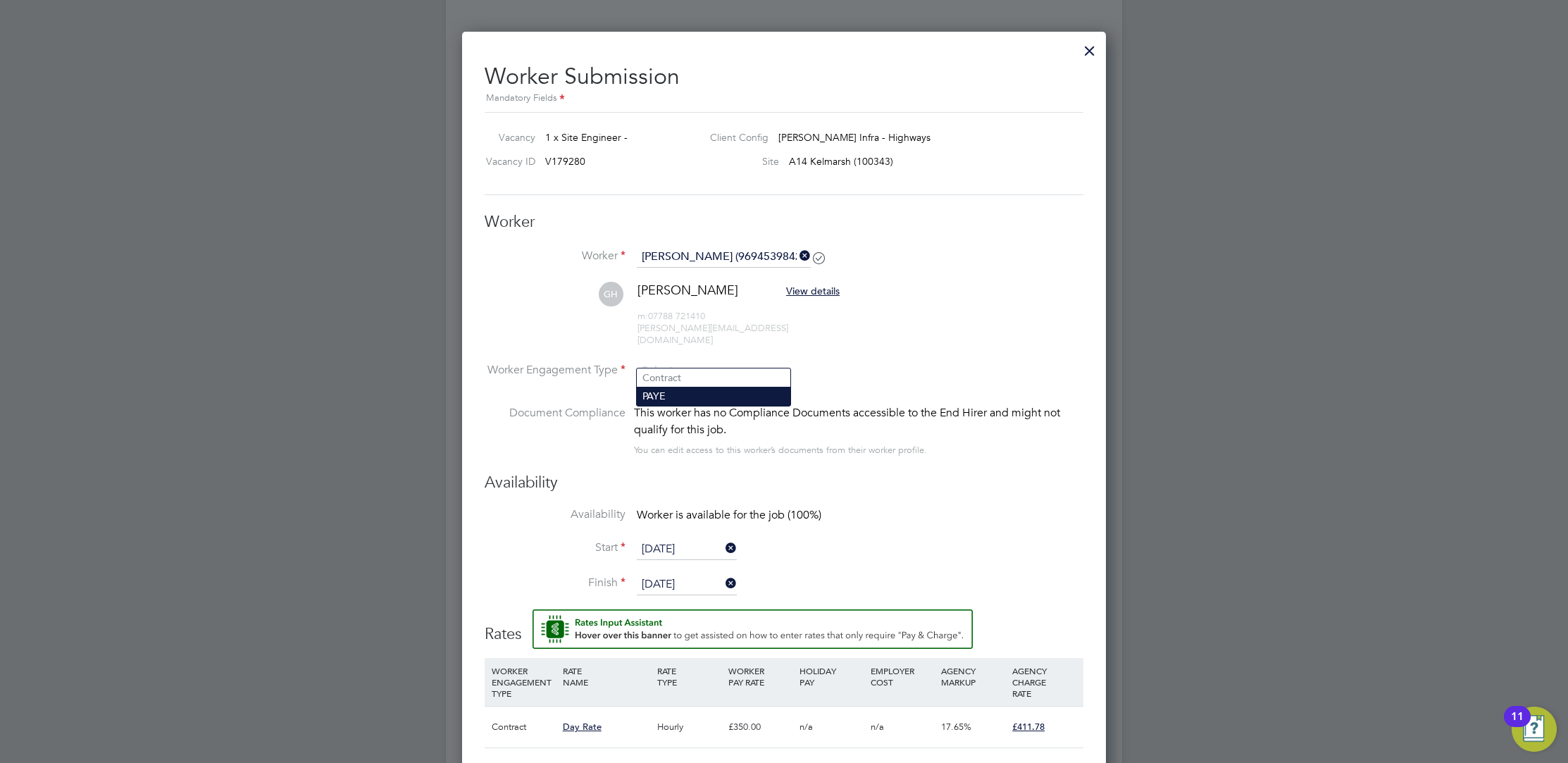
click at [720, 387] on li "PAYE" at bounding box center [713, 396] width 154 height 18
type input "PAYE"
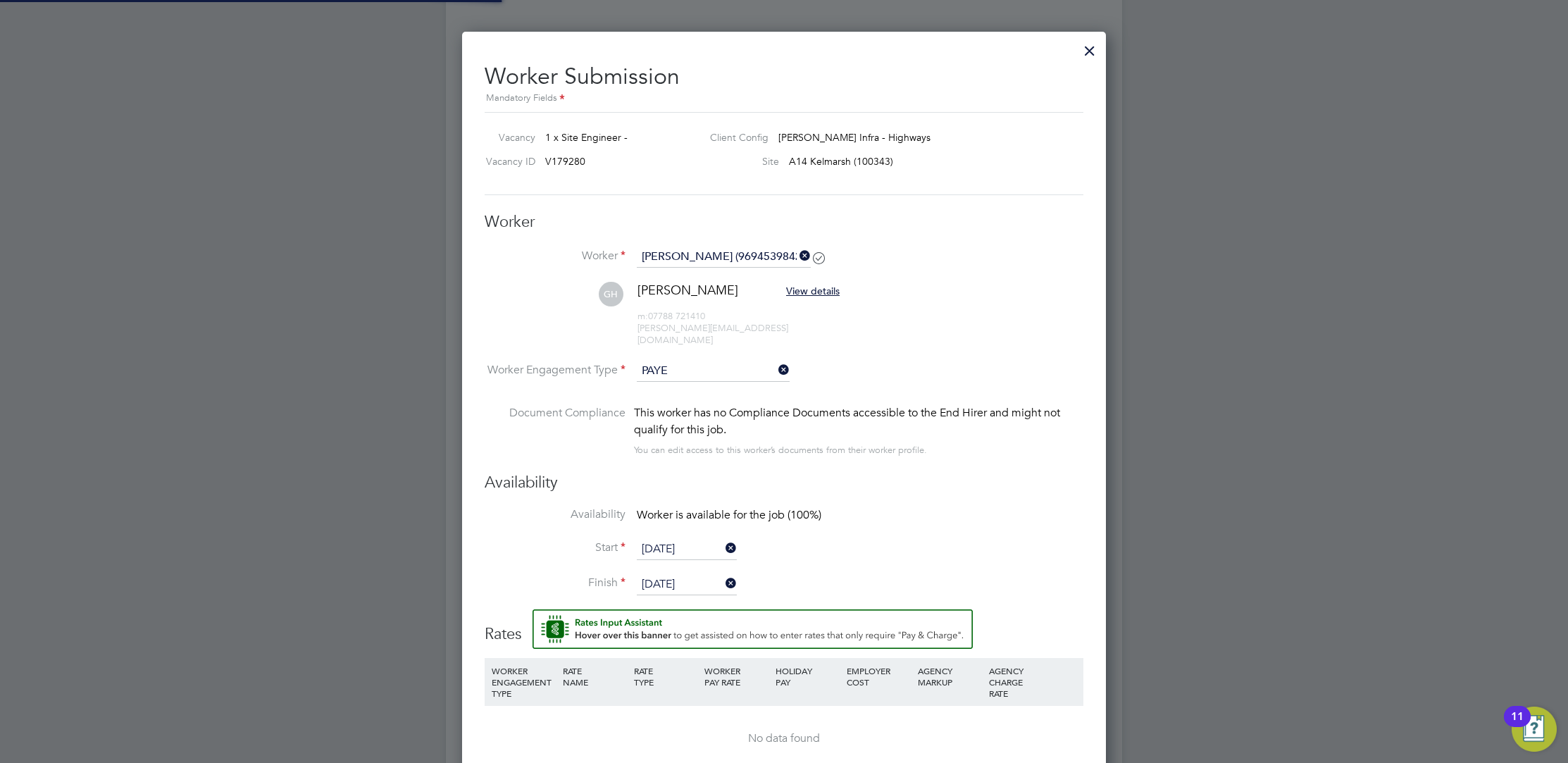
scroll to position [1242, 645]
click at [726, 361] on input "PAYE" at bounding box center [713, 371] width 153 height 21
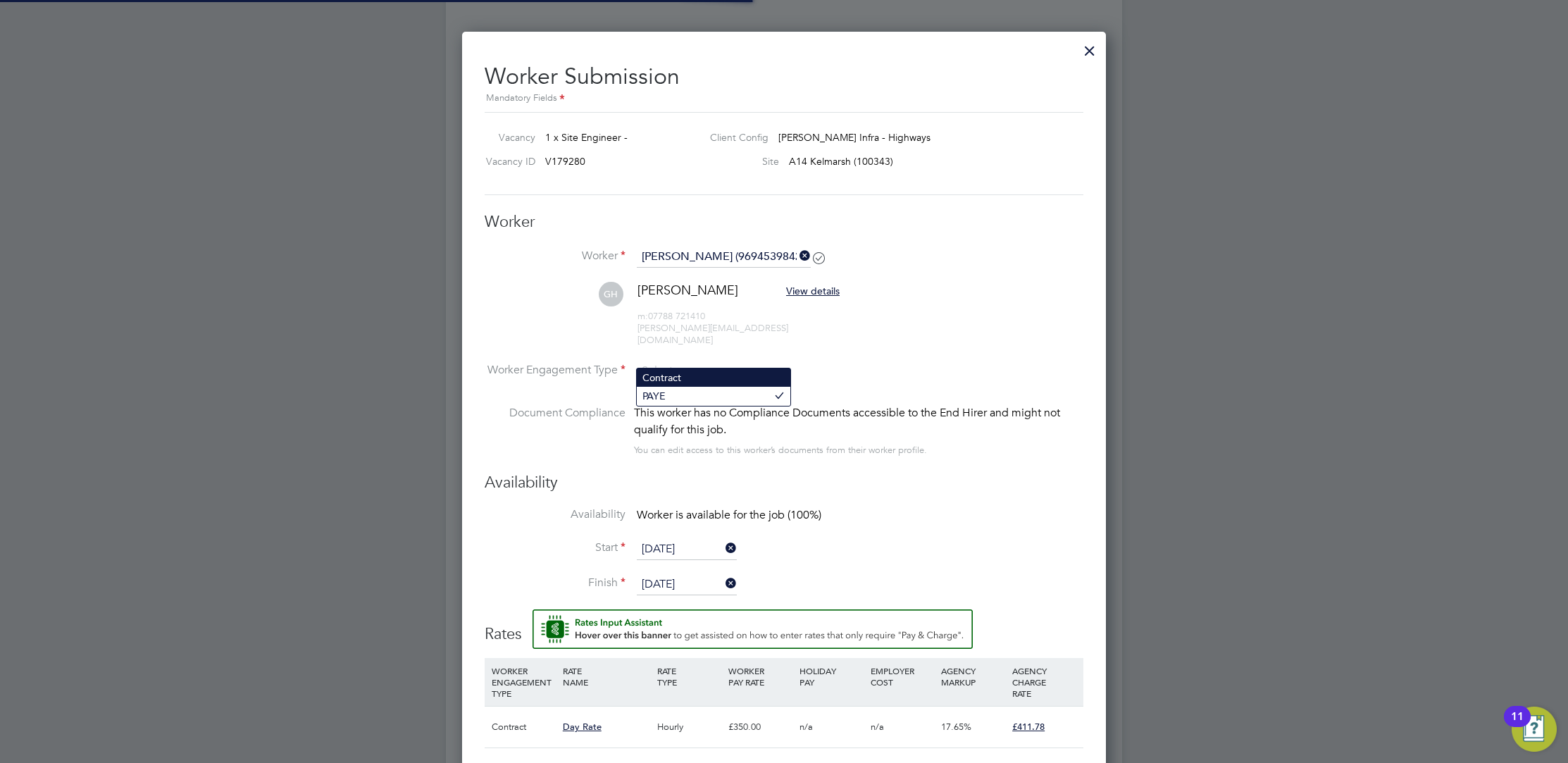
scroll to position [42, 95]
click at [724, 373] on li "Contract" at bounding box center [713, 378] width 154 height 18
type input "Contract"
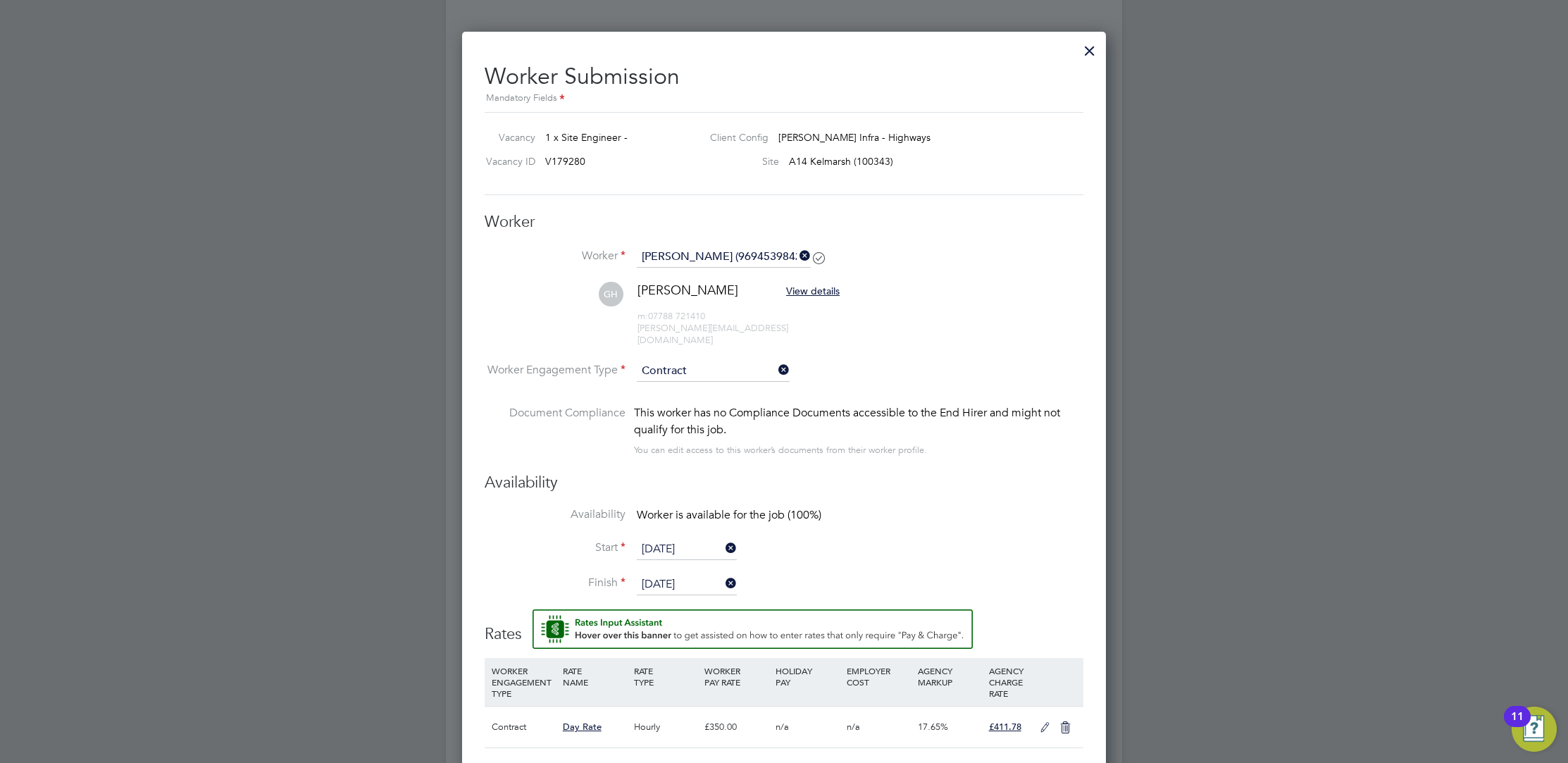
scroll to position [6, 7]
click at [930, 369] on li "Worker Engagement Type Contract" at bounding box center [784, 382] width 599 height 43
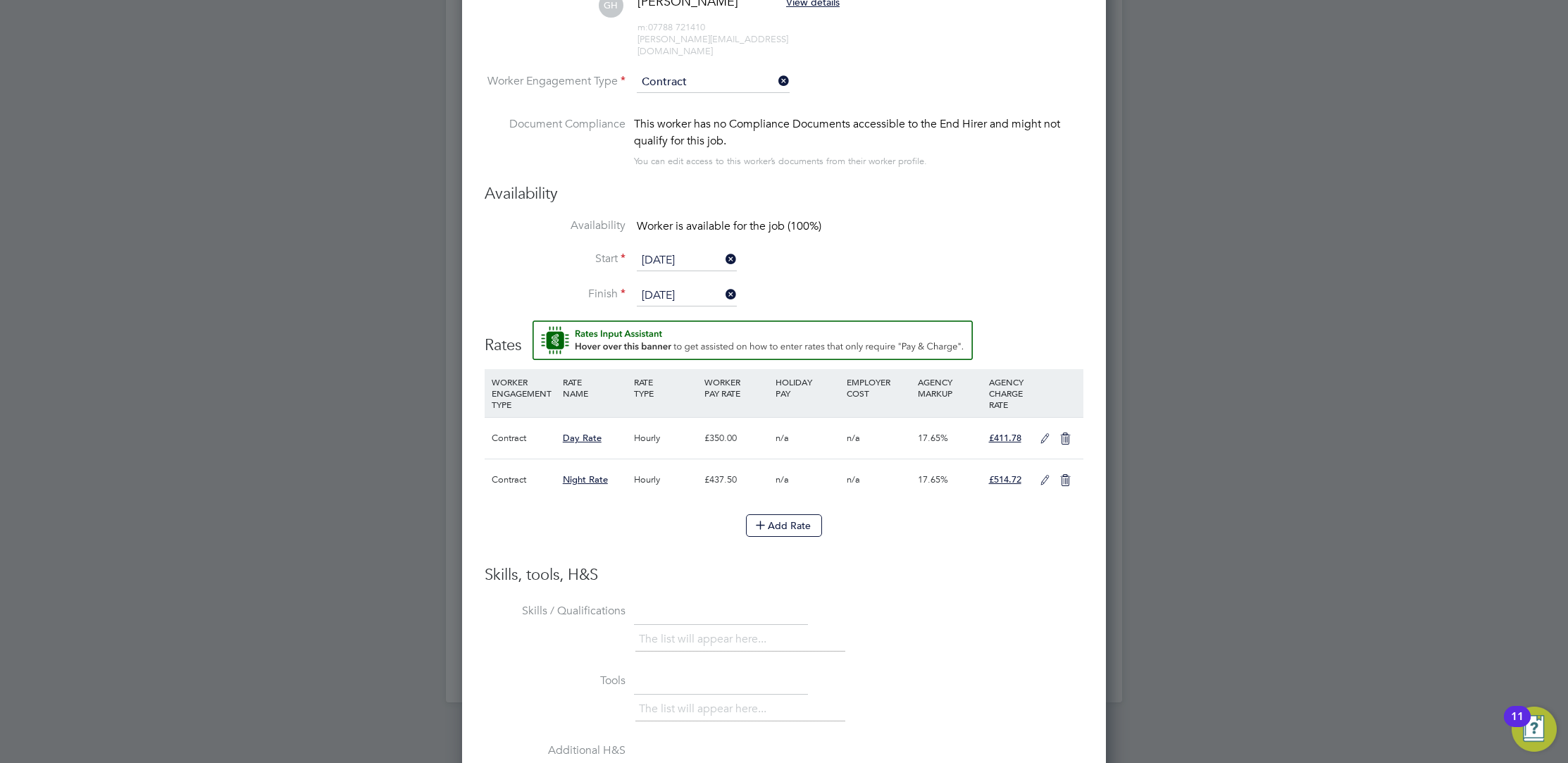
click at [1052, 434] on icon at bounding box center [1045, 439] width 17 height 11
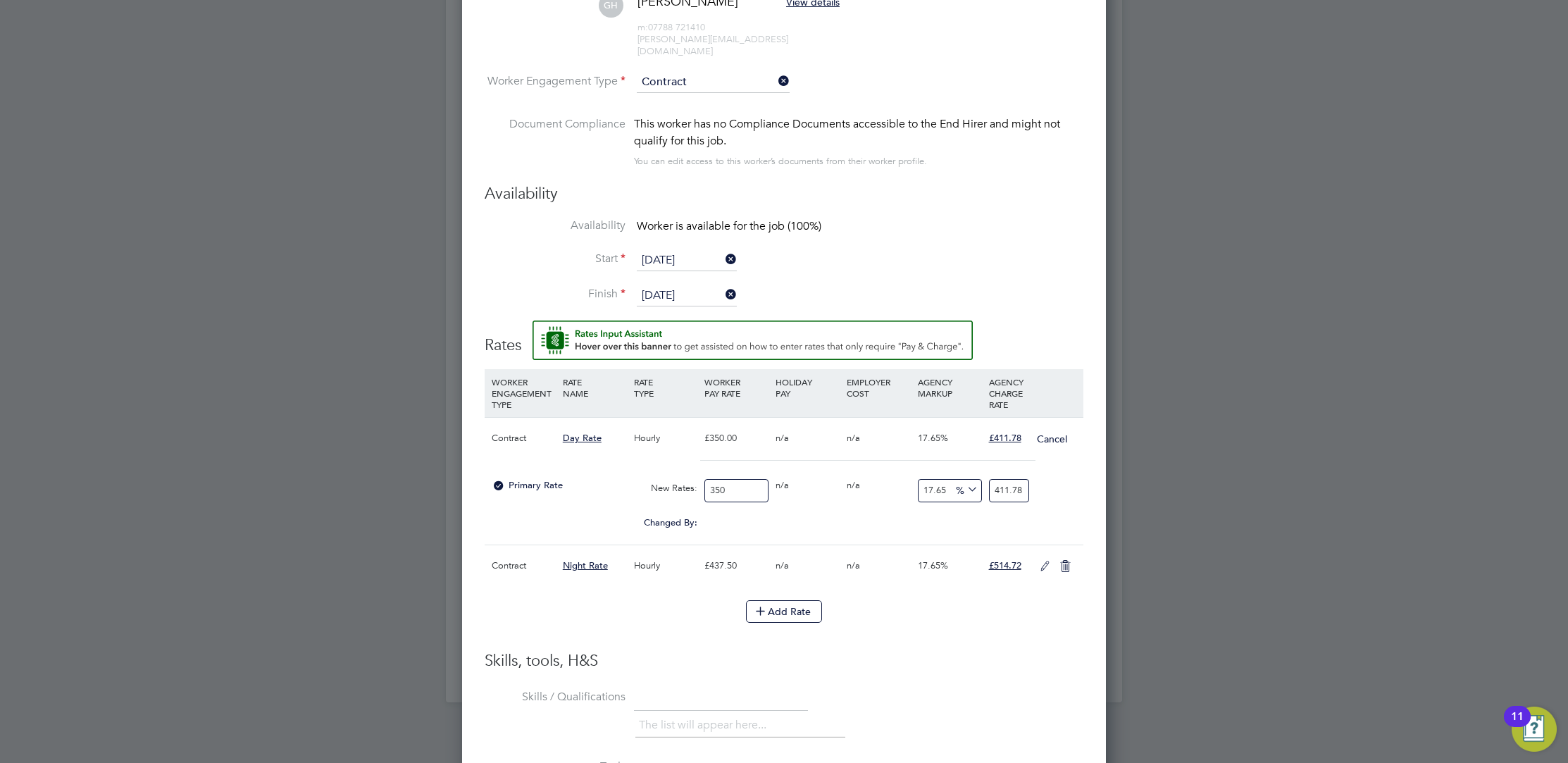
click at [751, 479] on input "350" at bounding box center [736, 490] width 64 height 23
type input "35"
type input "41.1775"
type input "3"
type input "3.5295"
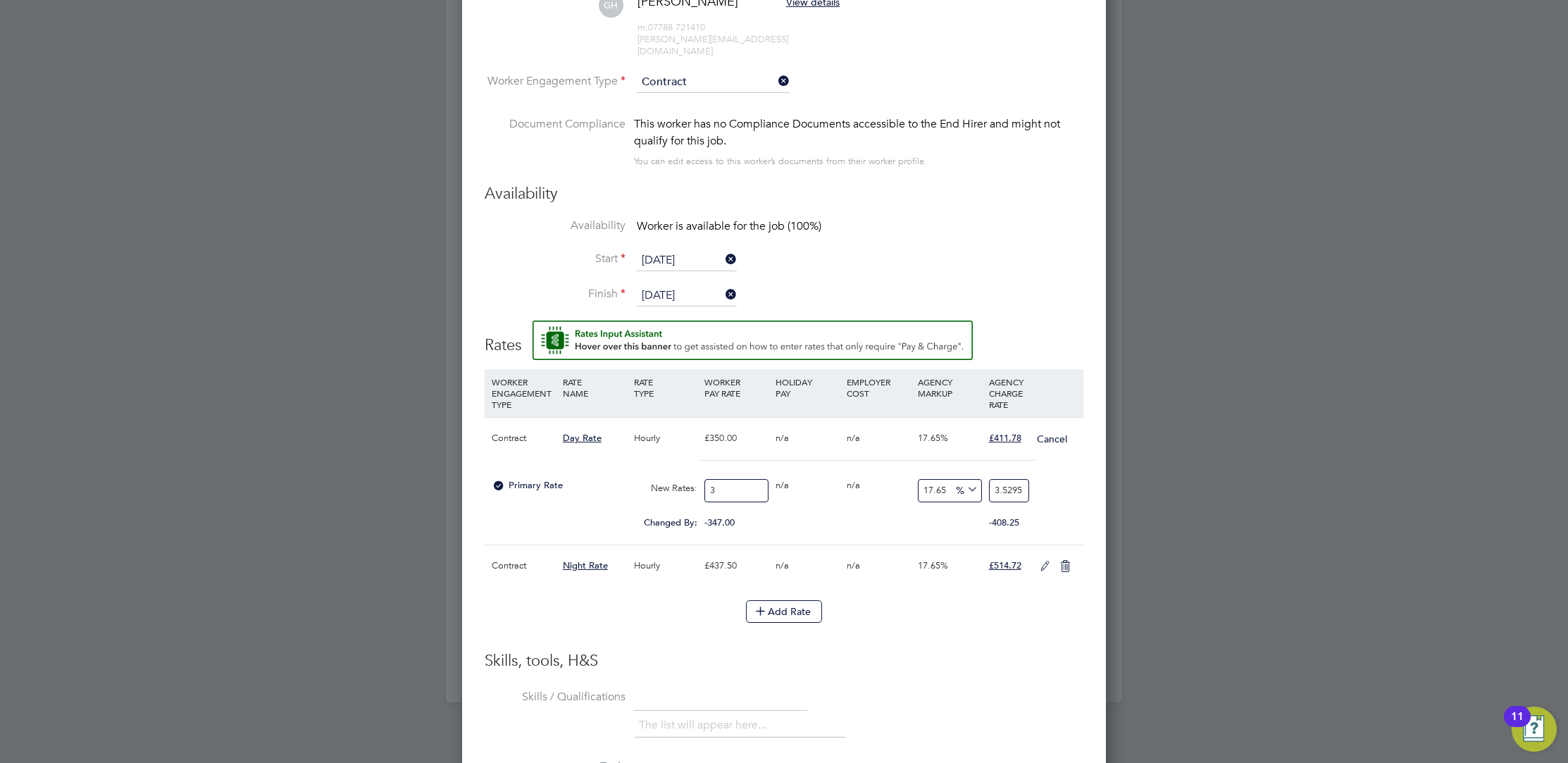
type input "37"
type input "43.5305"
type input "375"
type input "441.1875"
type input "375"
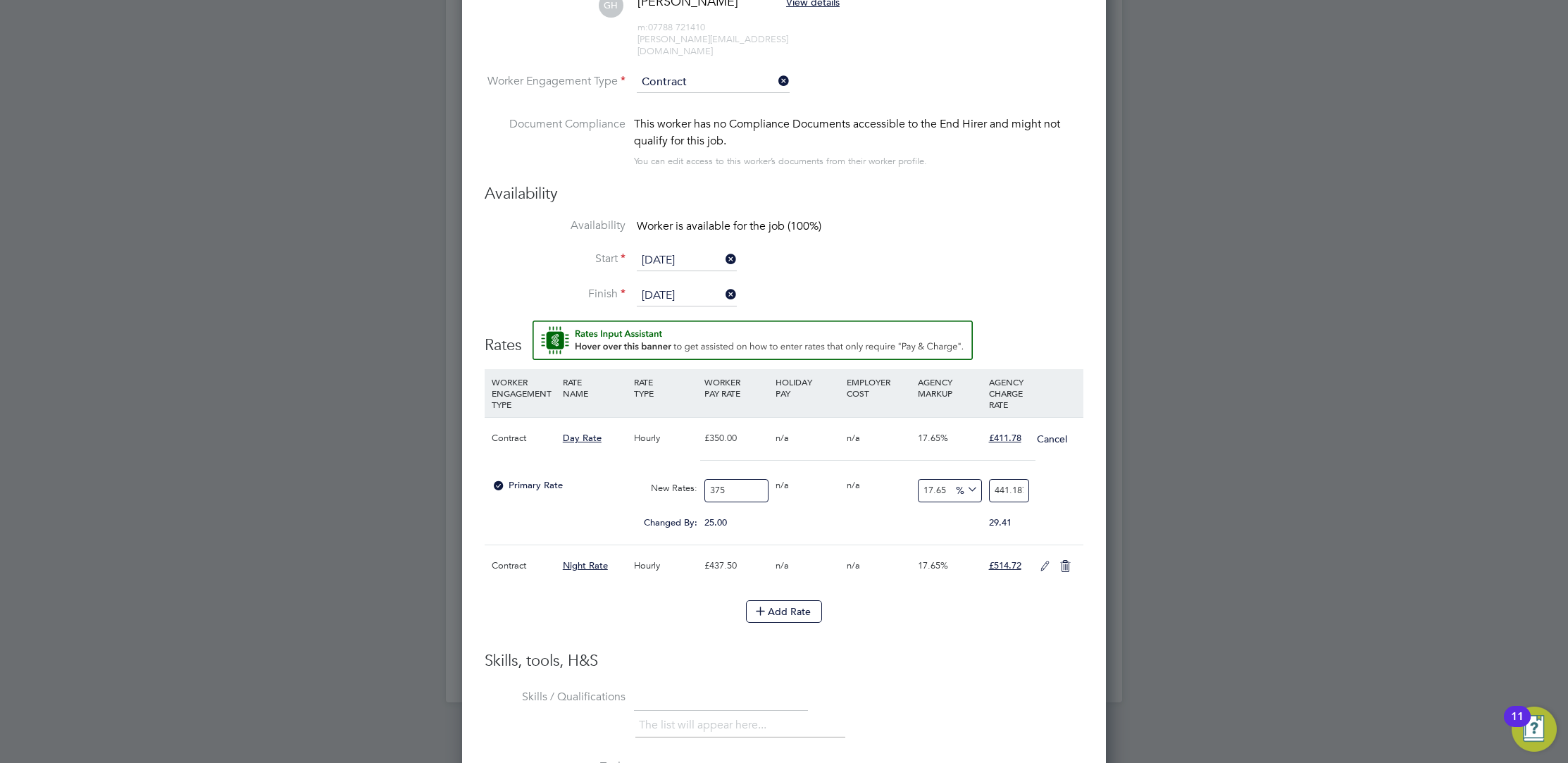
click at [716, 553] on div "£437.50" at bounding box center [736, 566] width 71 height 41
click at [1045, 561] on icon at bounding box center [1045, 567] width 17 height 11
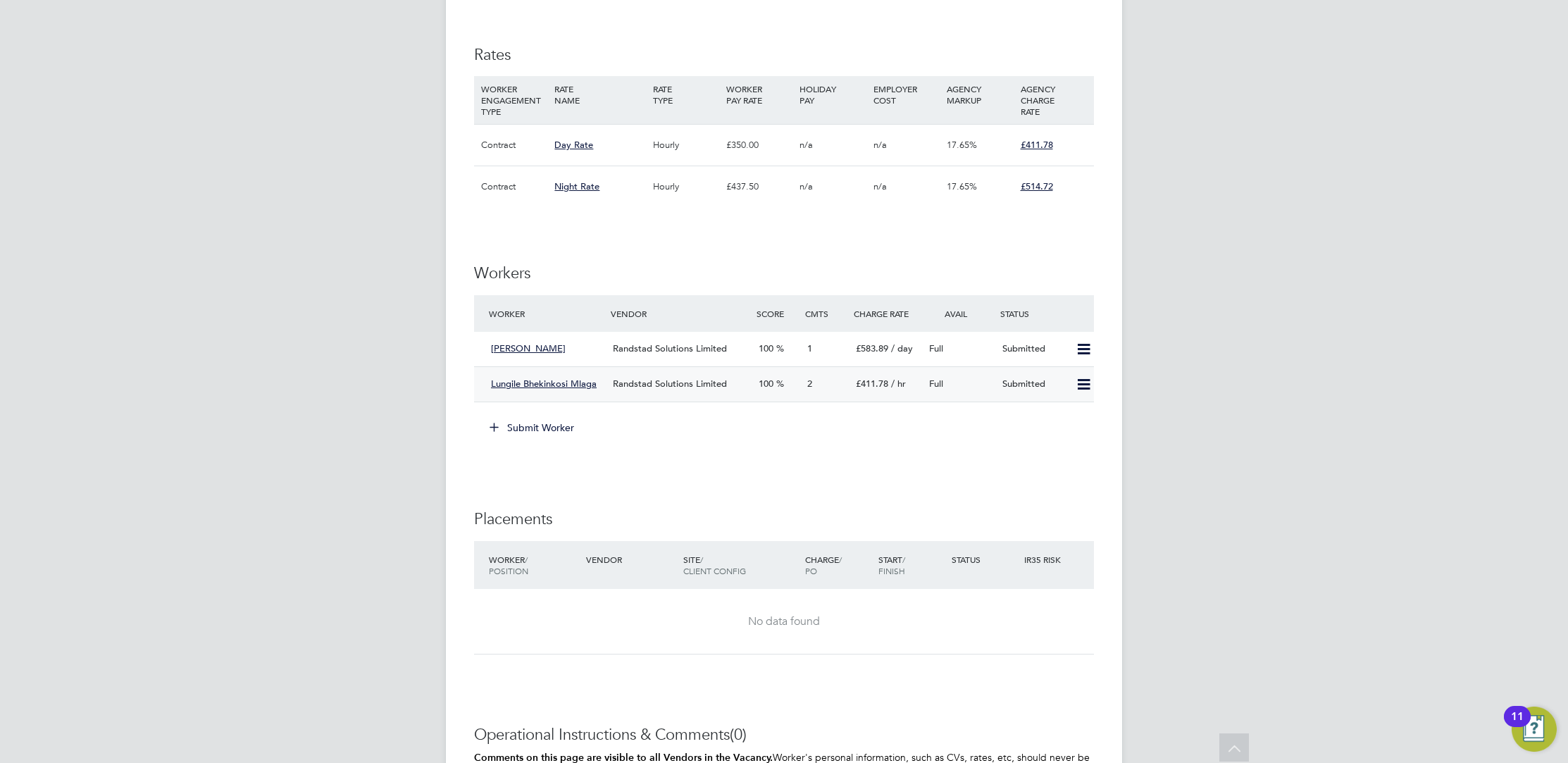
click at [899, 373] on div "£411.78 / hr" at bounding box center [886, 384] width 73 height 23
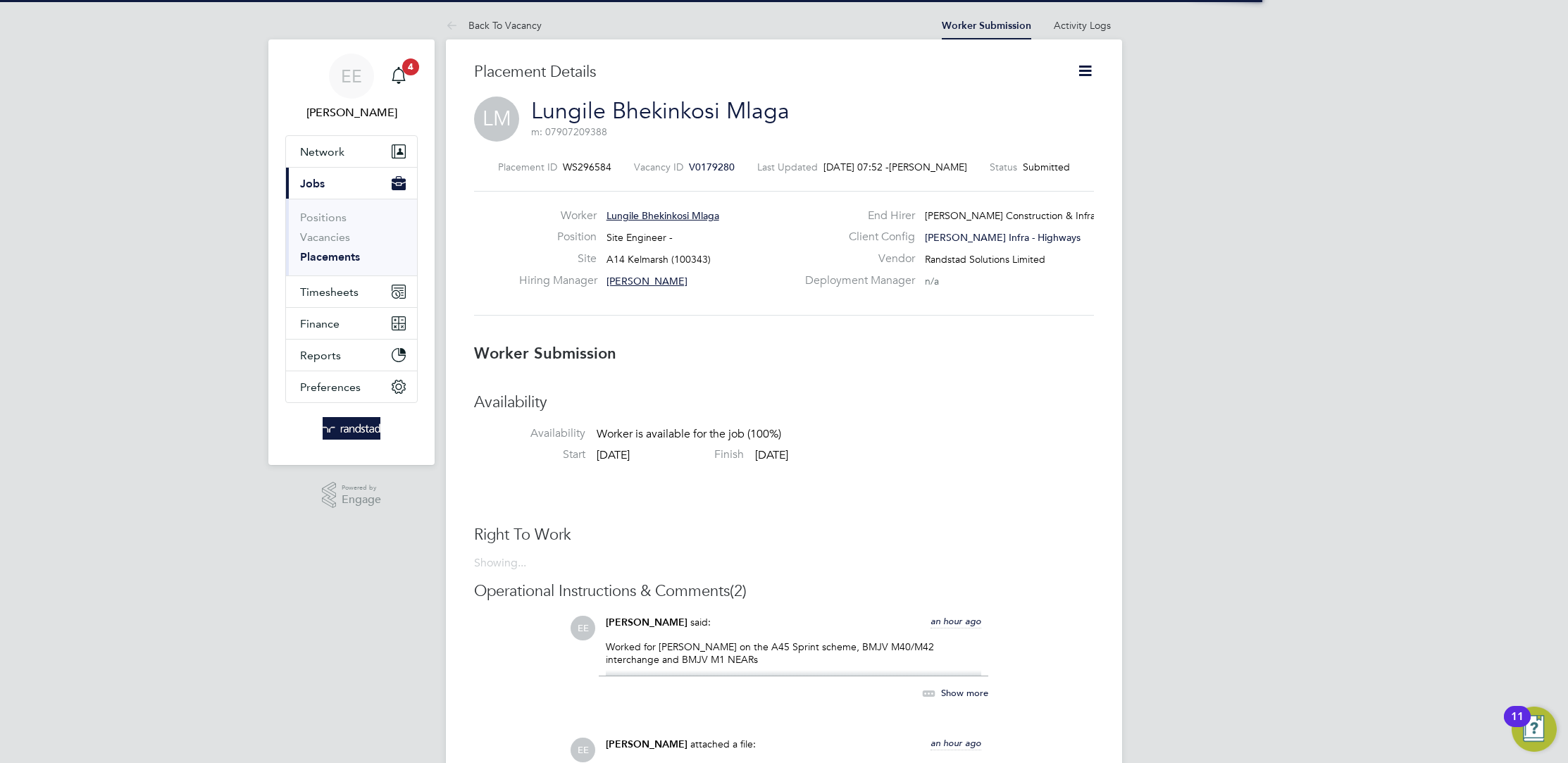
scroll to position [6, 6]
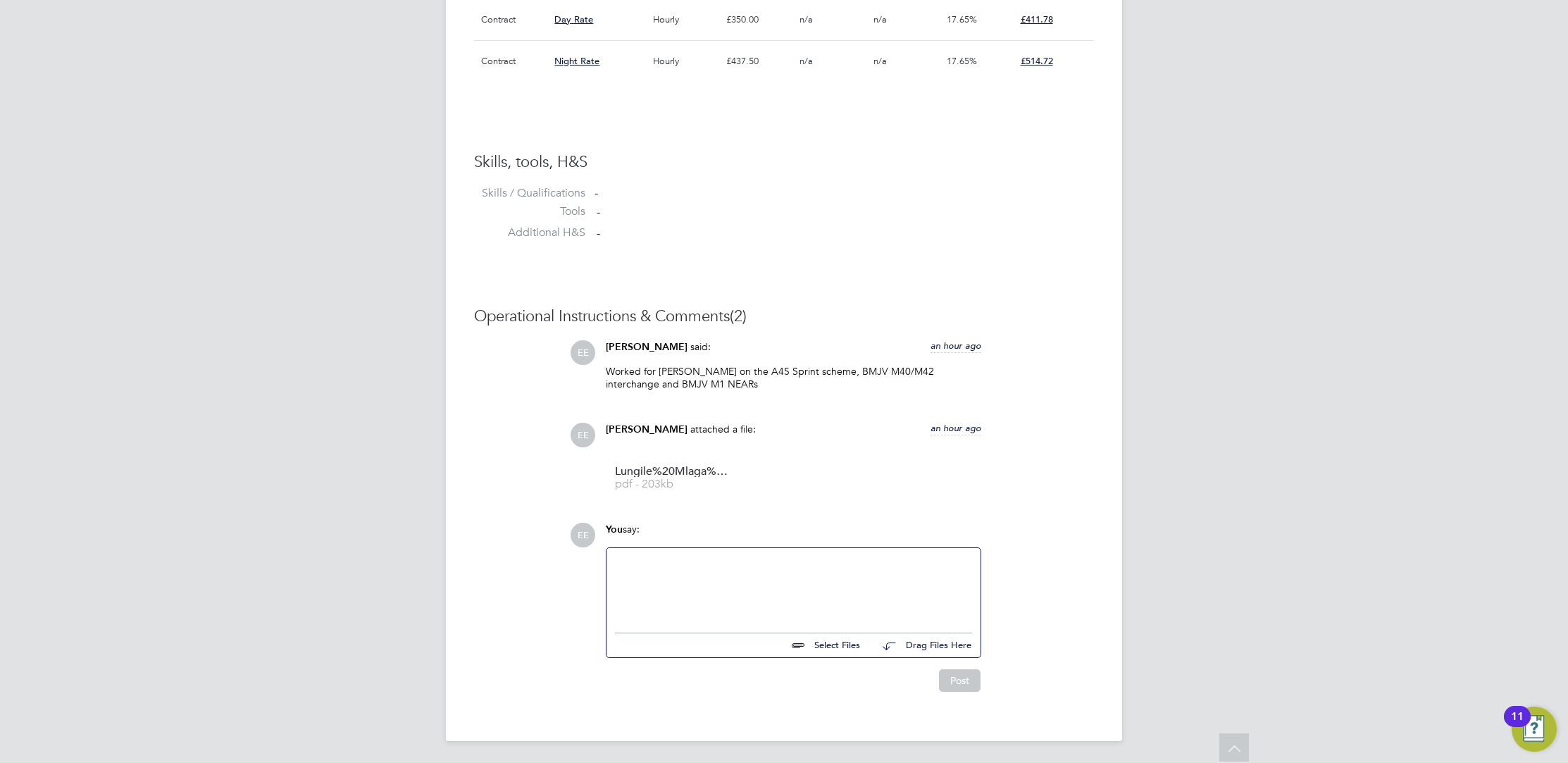
click at [725, 586] on div at bounding box center [793, 586] width 357 height 61
click at [974, 684] on button "Post" at bounding box center [960, 680] width 42 height 23
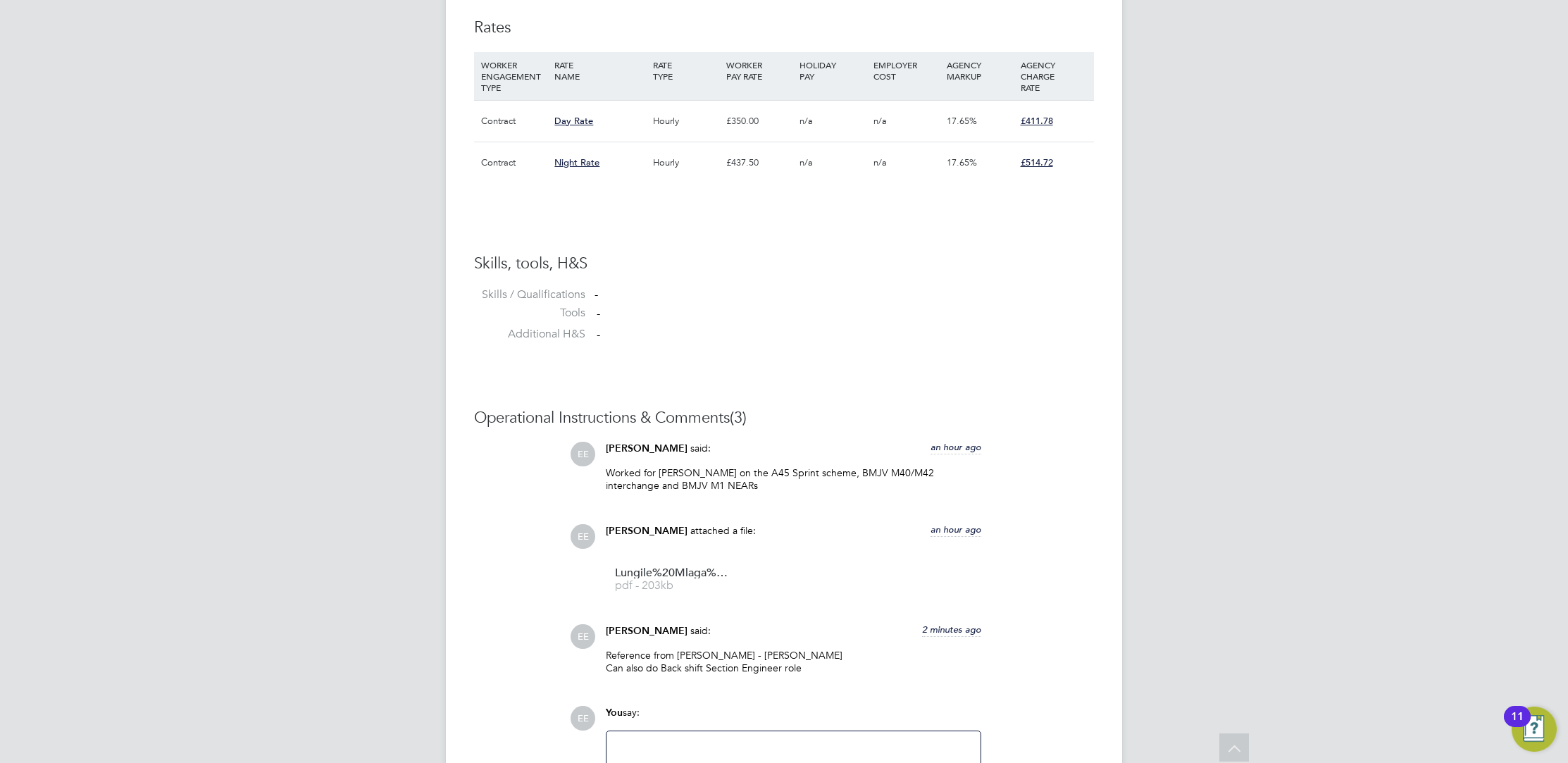
scroll to position [1100, 0]
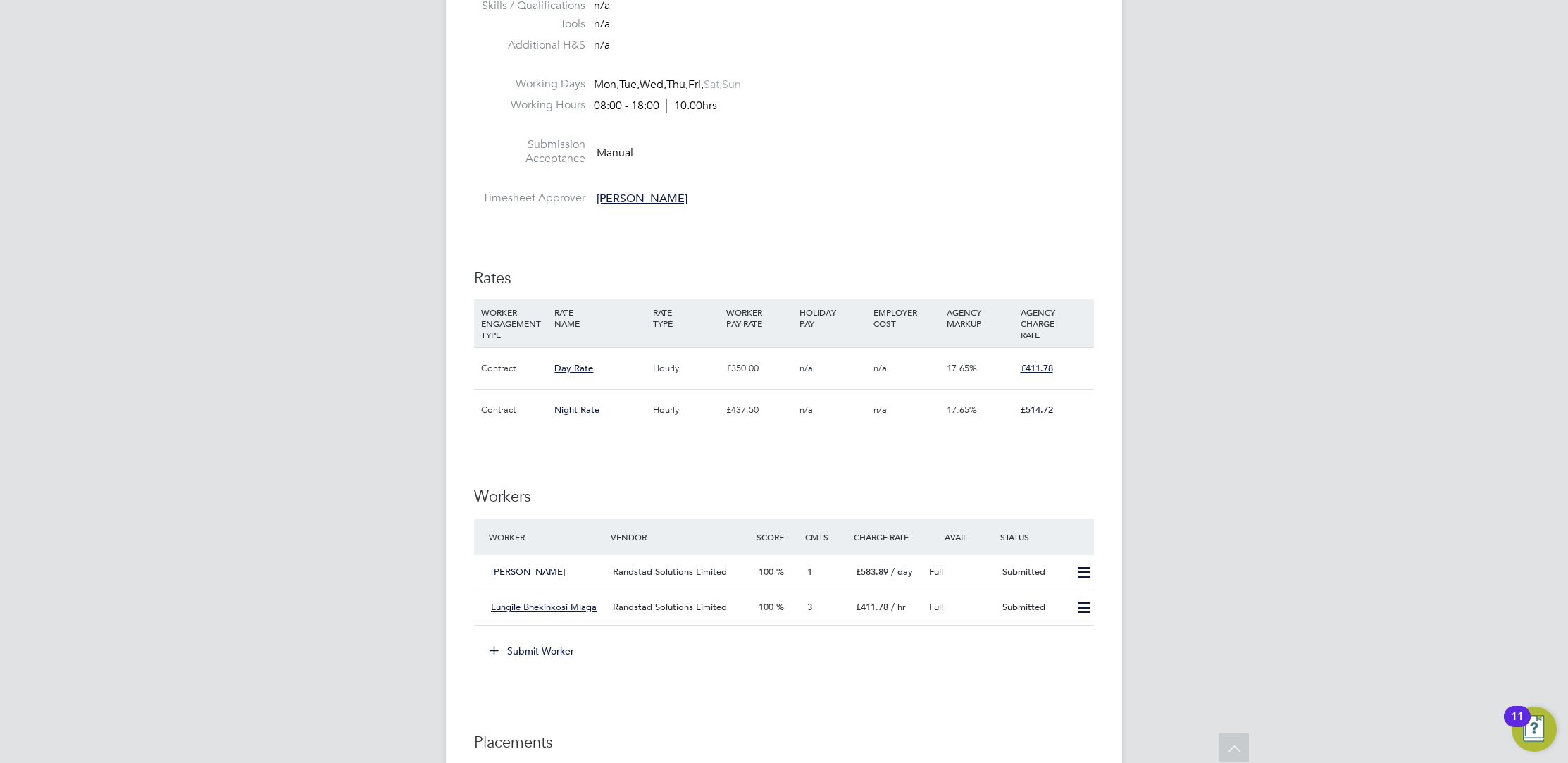
scroll to position [710, 0]
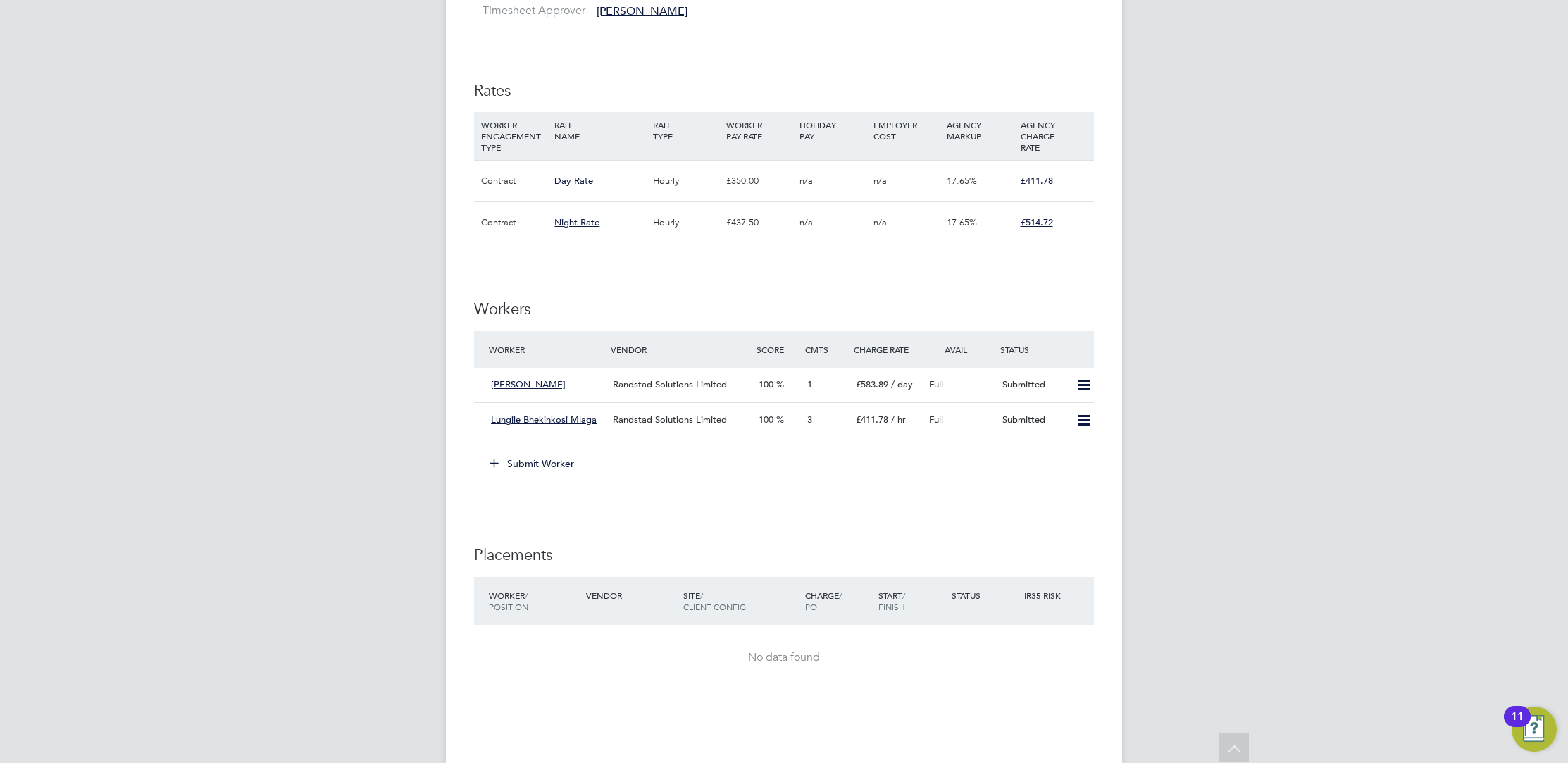
click at [575, 452] on button "Submit Worker" at bounding box center [533, 463] width 106 height 23
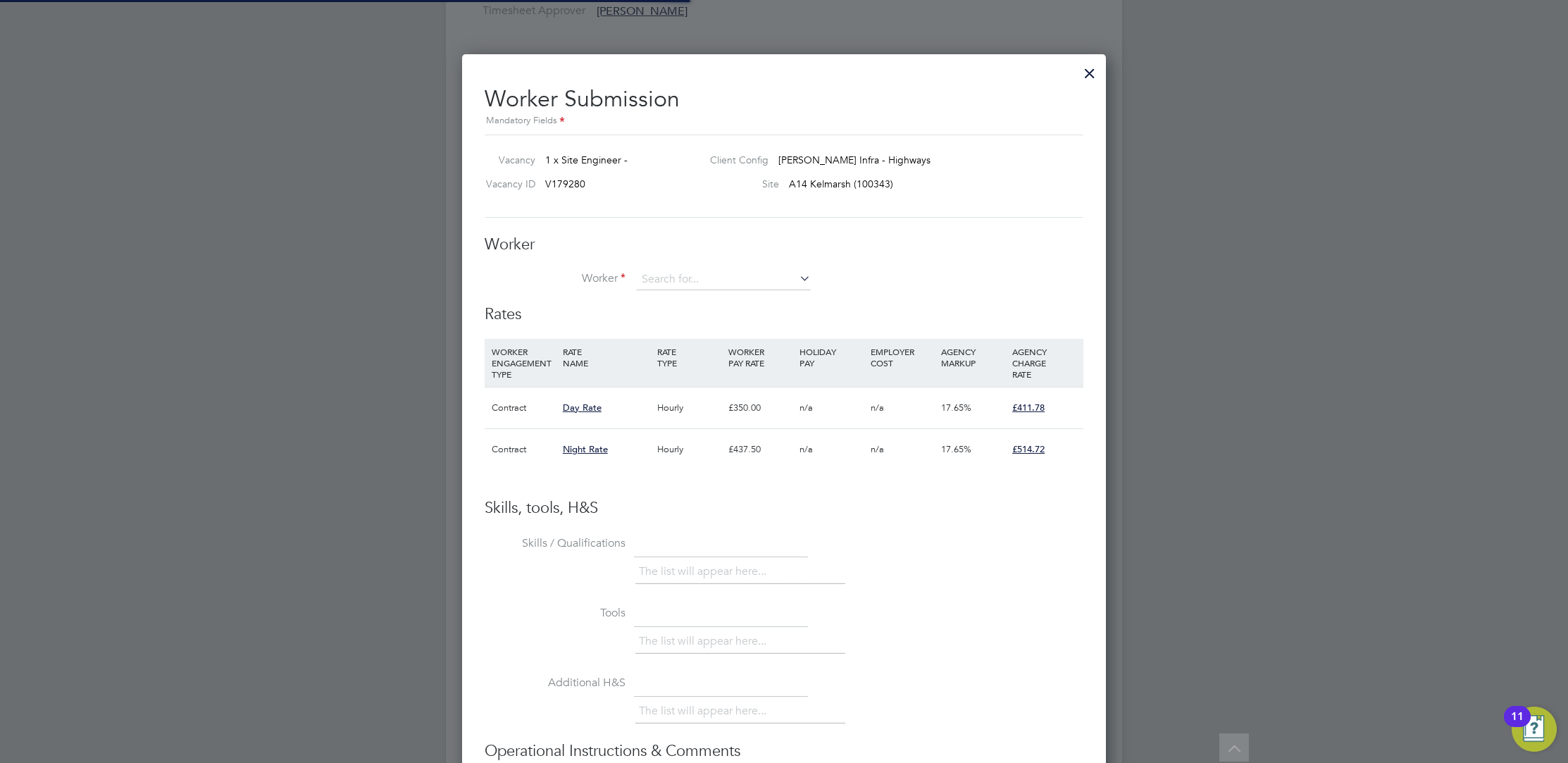
scroll to position [6, 6]
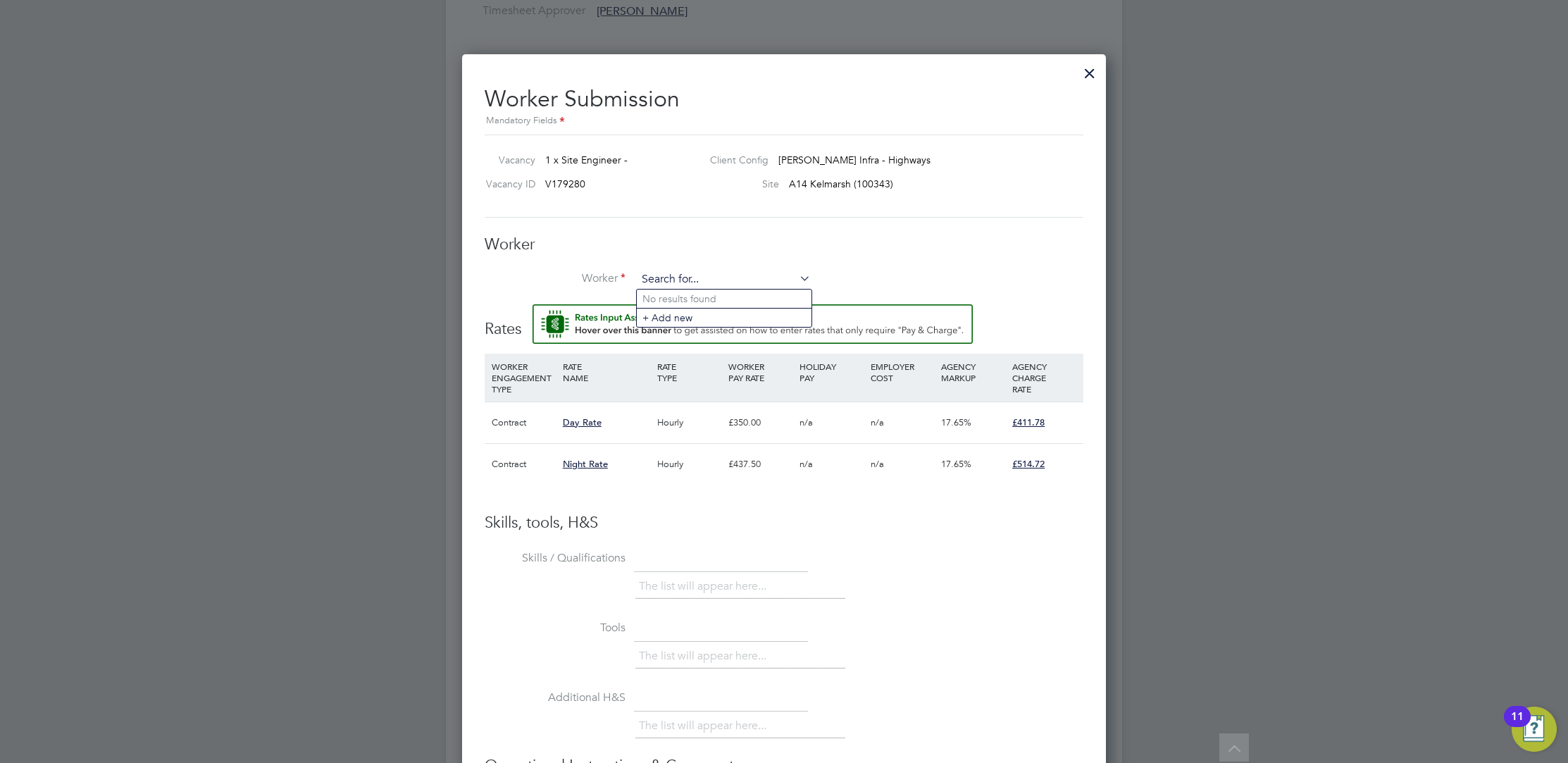
click at [707, 274] on input at bounding box center [723, 279] width 174 height 21
type input "gareth ho"
click at [702, 269] on input at bounding box center [723, 279] width 174 height 21
type input "gareth ho"
click at [715, 280] on input at bounding box center [723, 279] width 174 height 21
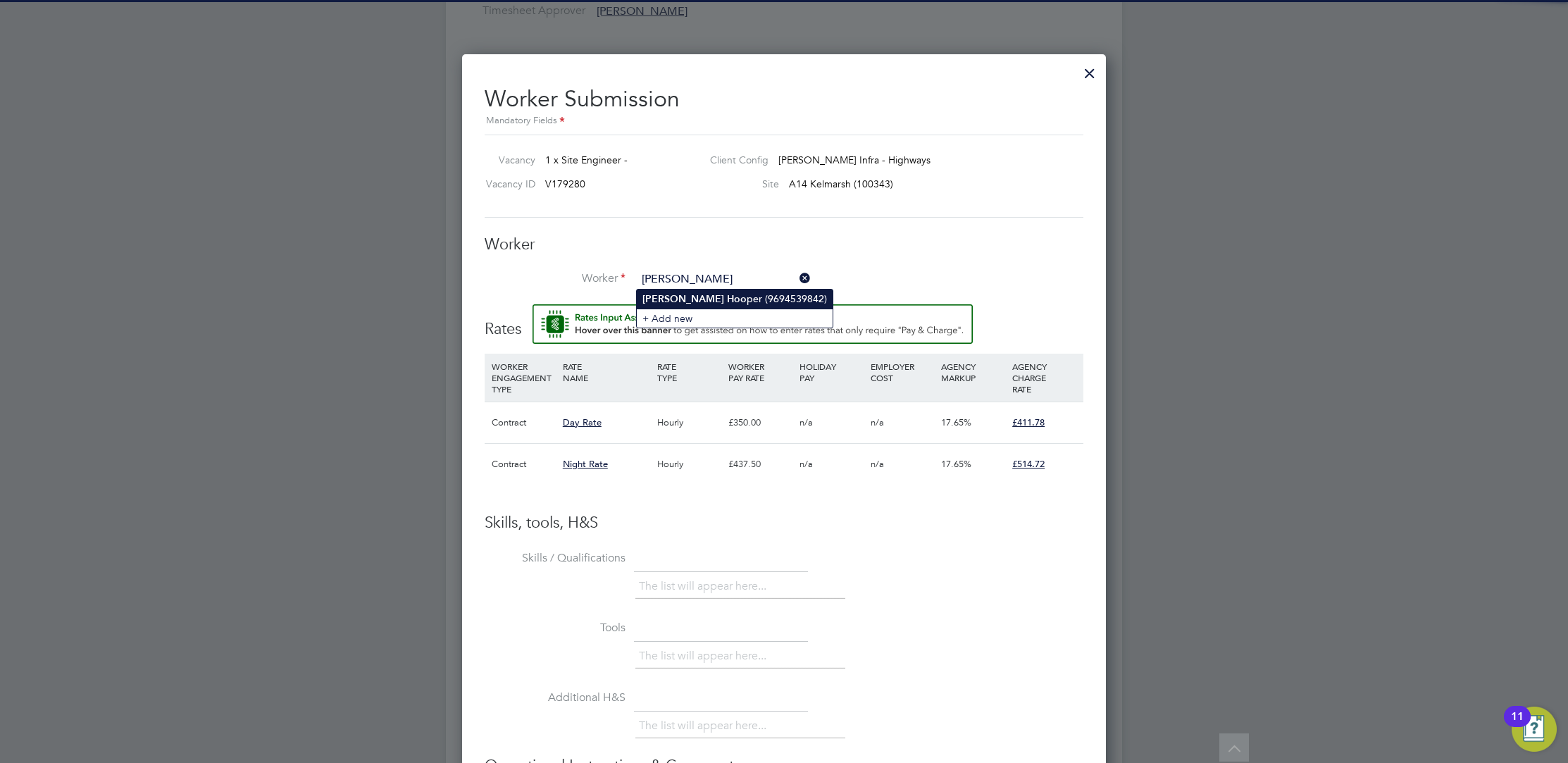
click at [717, 293] on li "Gareth Hoo per (9694539842)" at bounding box center [734, 299] width 196 height 19
type input "Gareth Hooper (9694539842)"
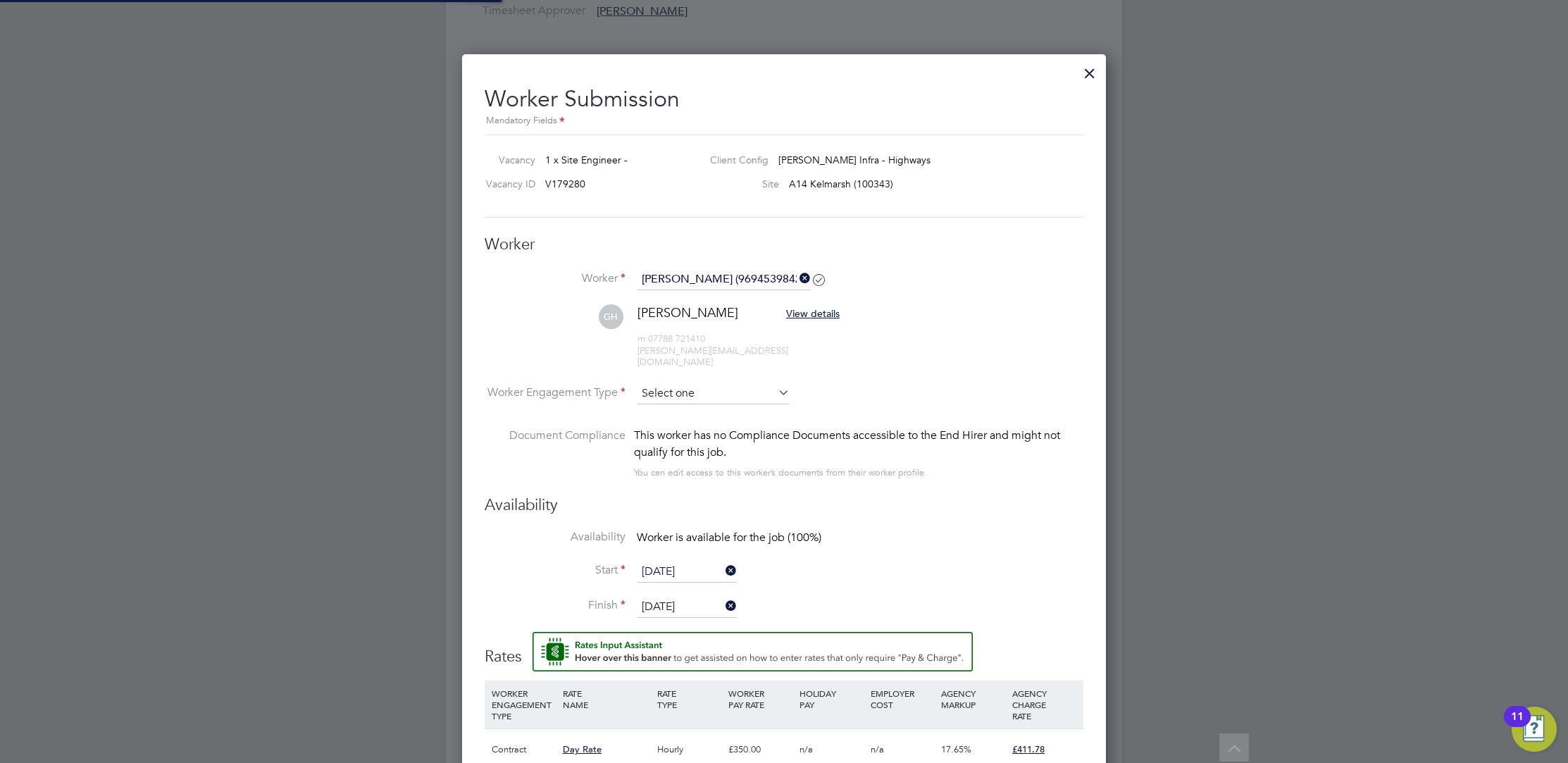
click at [762, 387] on input at bounding box center [713, 393] width 153 height 21
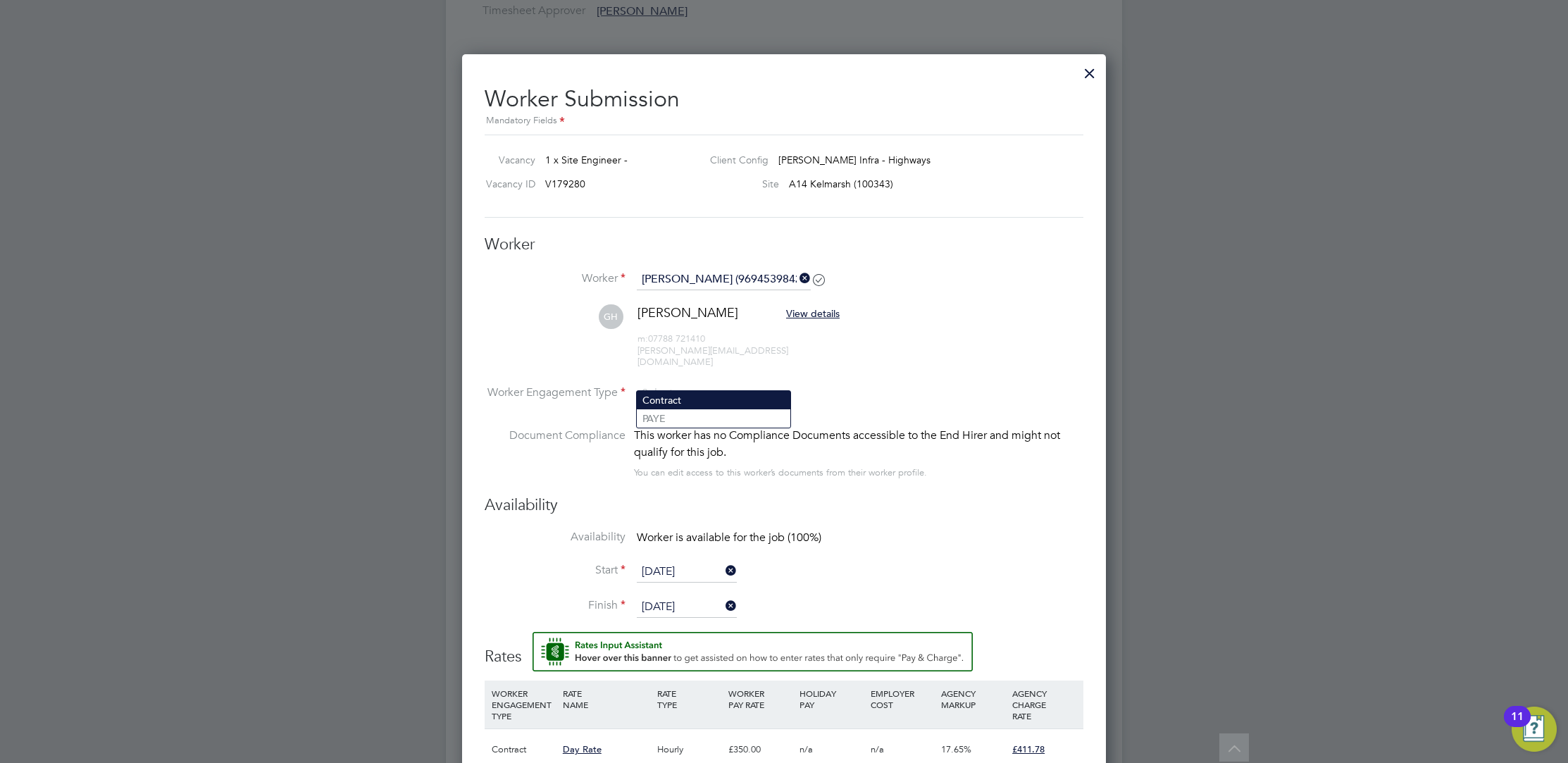
click at [734, 404] on li "Contract" at bounding box center [713, 400] width 154 height 18
type input "Contract"
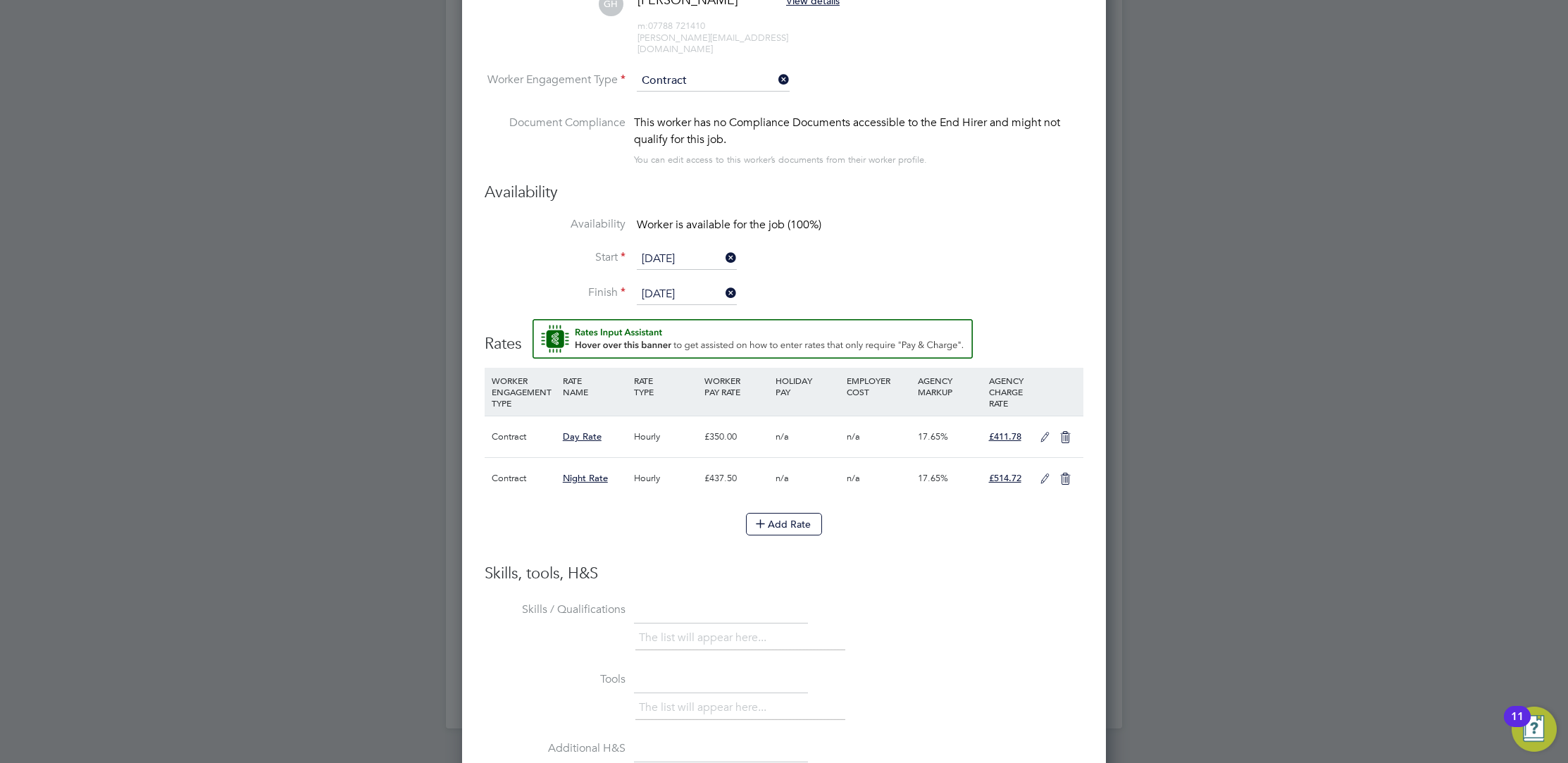
click at [1042, 432] on icon at bounding box center [1045, 437] width 17 height 11
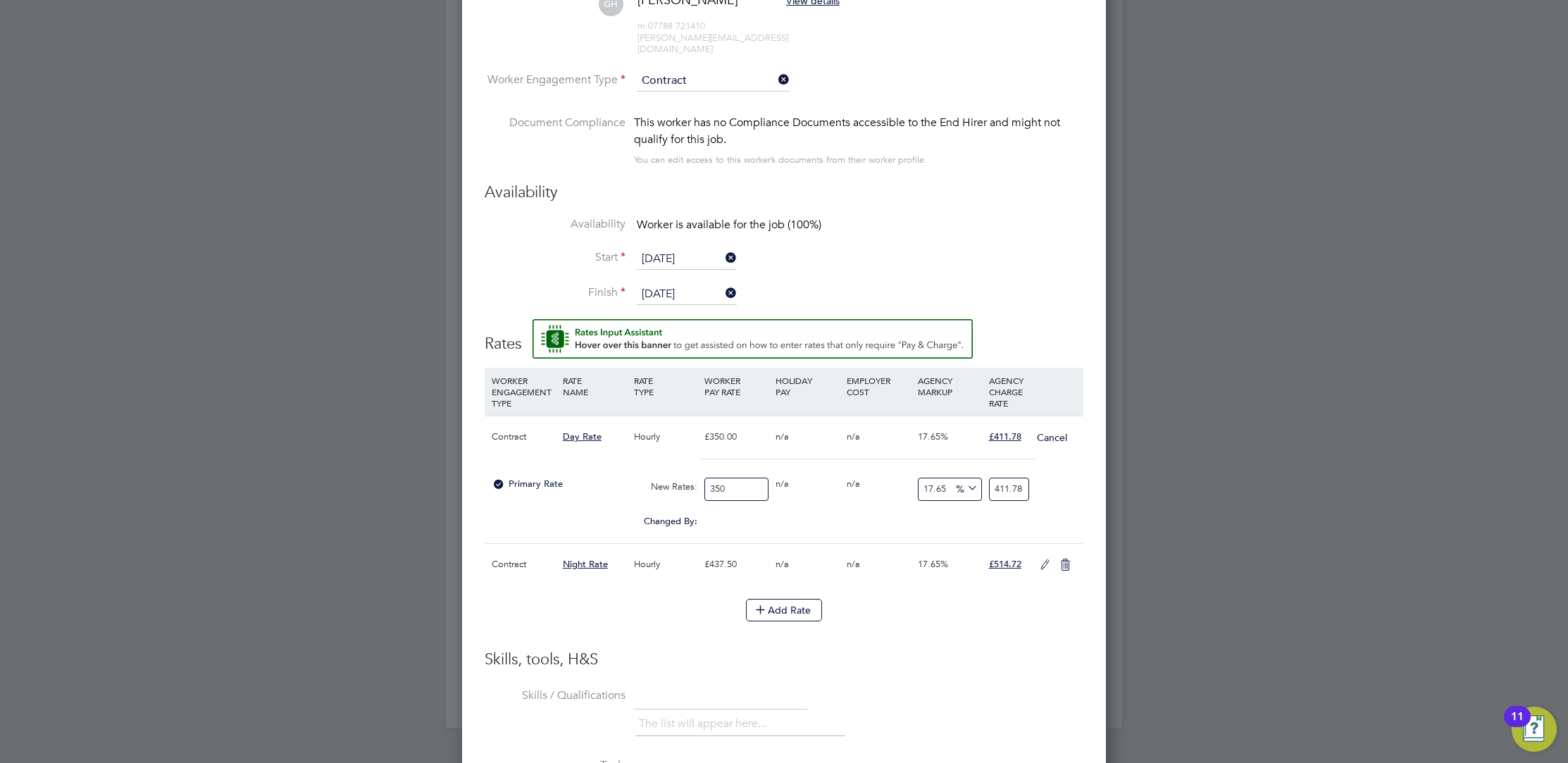
scroll to position [1345, 645]
drag, startPoint x: 738, startPoint y: 472, endPoint x: 664, endPoint y: 472, distance: 74.0
click at [664, 472] on div "Primary Rate New Rates: 350 0 n/a 0 n/a 17.65 0 % 411.78" at bounding box center [784, 489] width 599 height 37
type input "4"
type input "4.706"
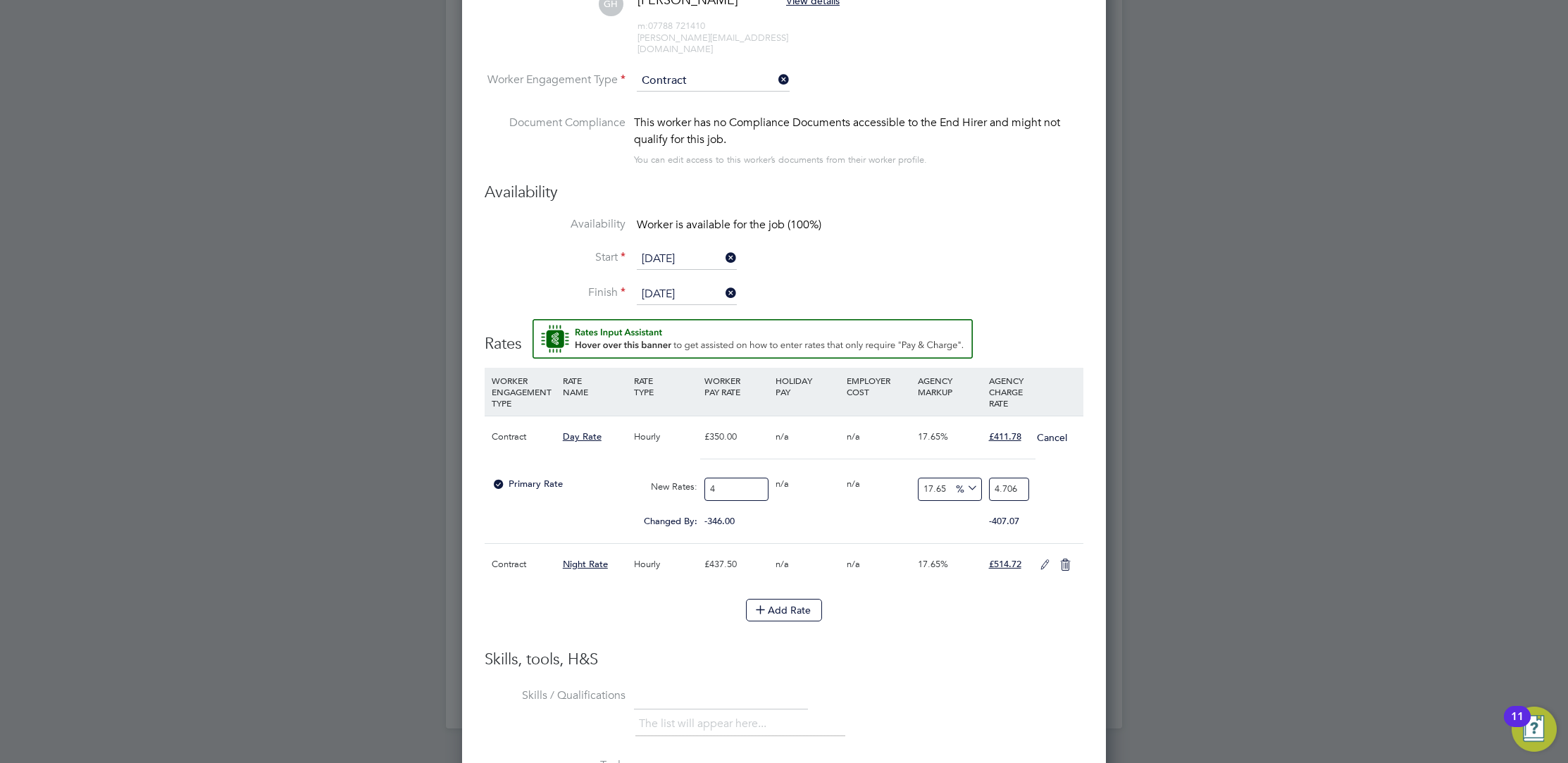
type input "40"
type input "47.06"
type input "400"
type input "470.6"
type input "400"
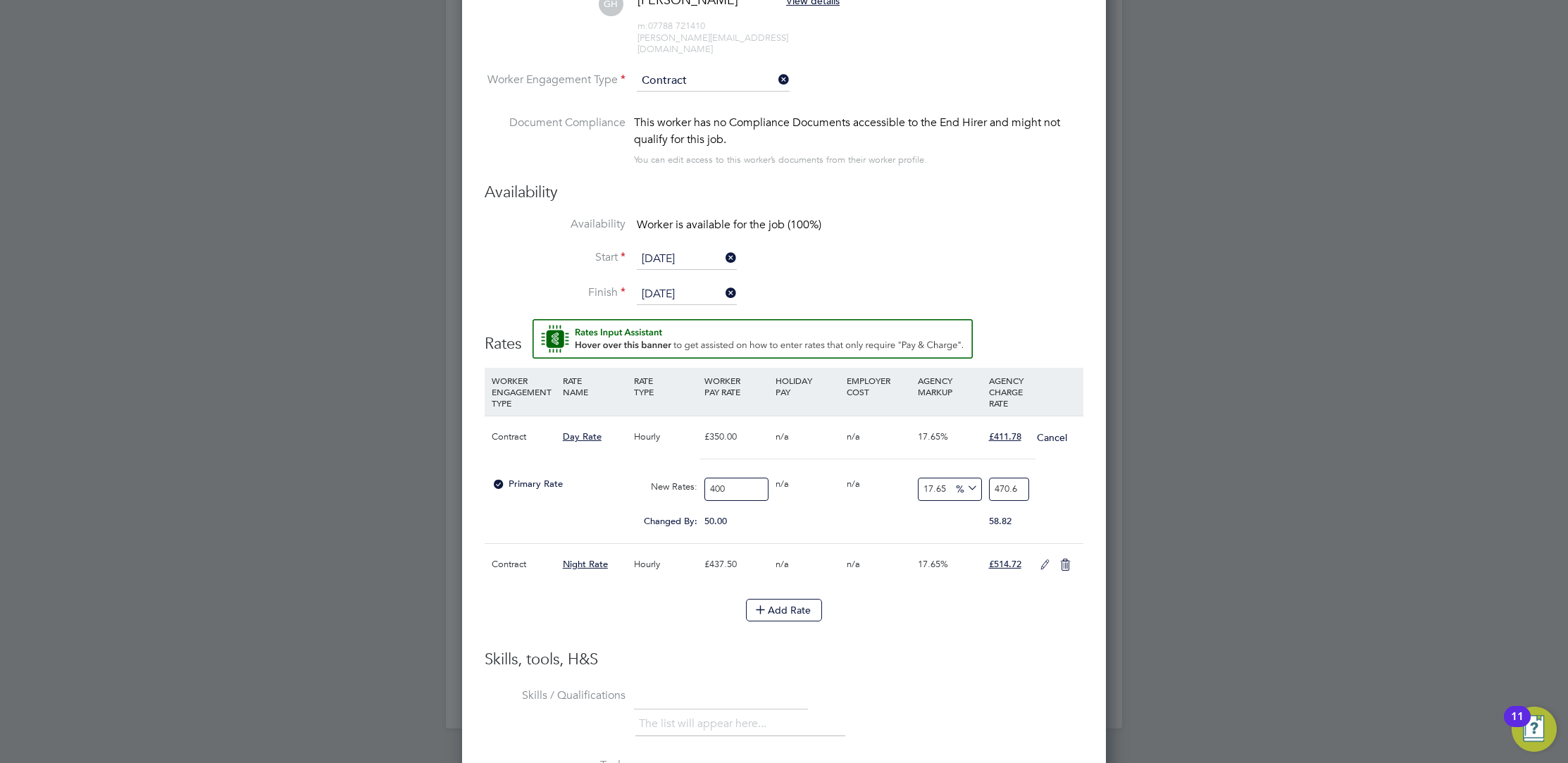
click at [1043, 560] on icon at bounding box center [1045, 565] width 17 height 11
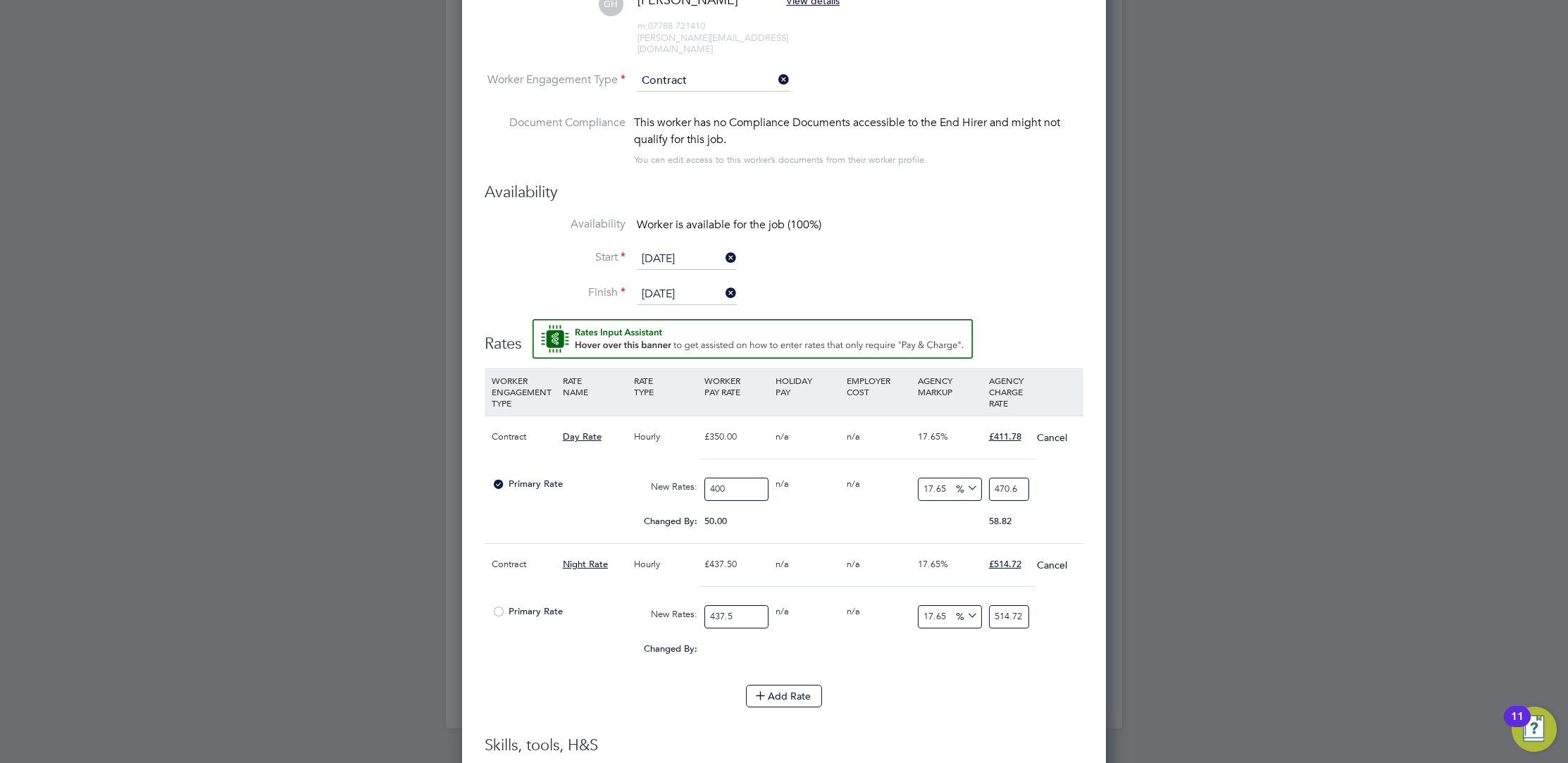
scroll to position [1431, 645]
drag, startPoint x: 735, startPoint y: 602, endPoint x: 654, endPoint y: 598, distance: 81.1
click at [654, 598] on div "Primary Rate New Rates: 437.5 0 n/a 0 n/a 17.65 0 % 514.72" at bounding box center [784, 616] width 599 height 37
type input "5"
type input "5.8825"
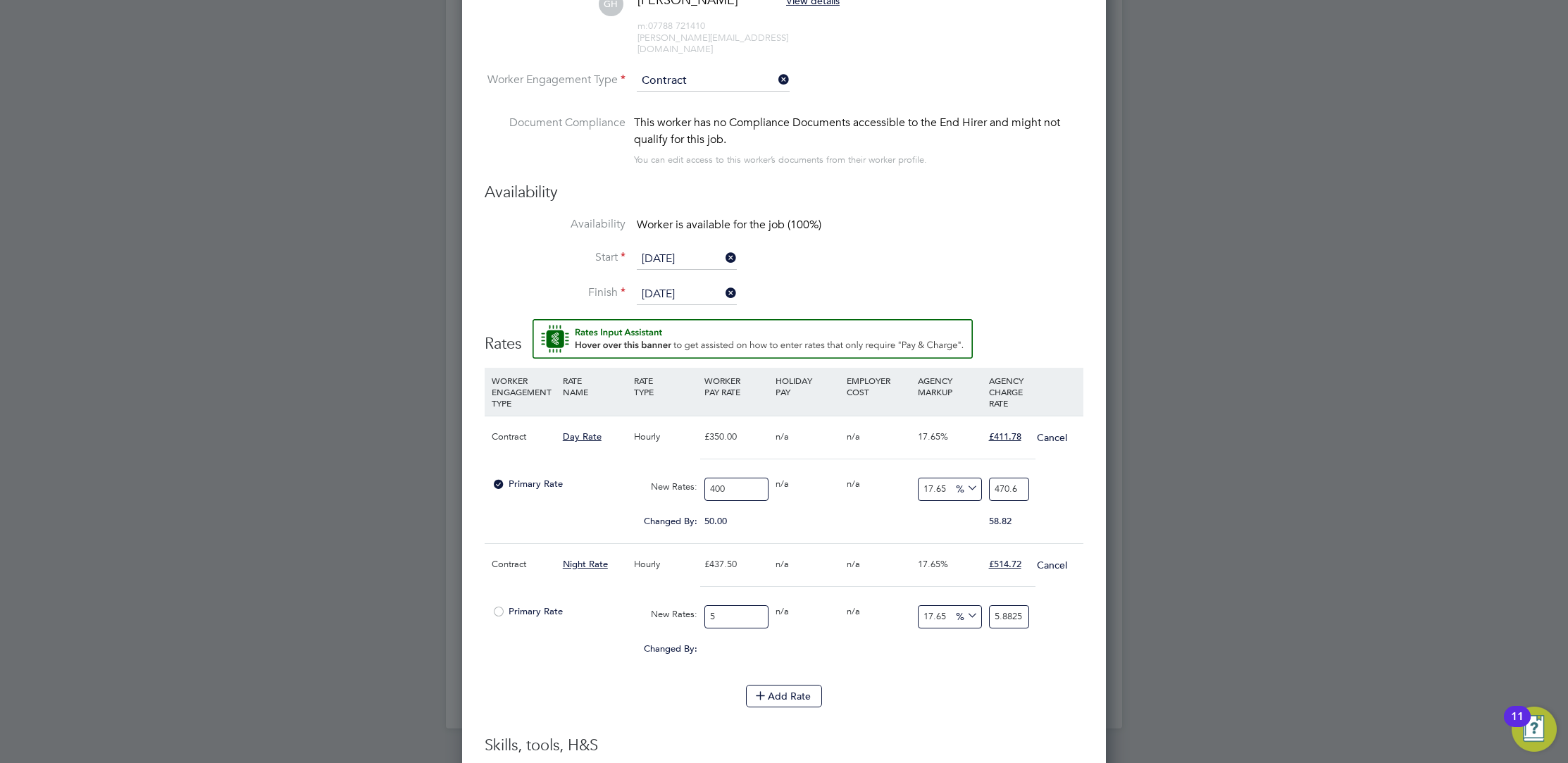
type input "50"
type input "58.825"
type input "500"
type input "588.25"
type input "500"
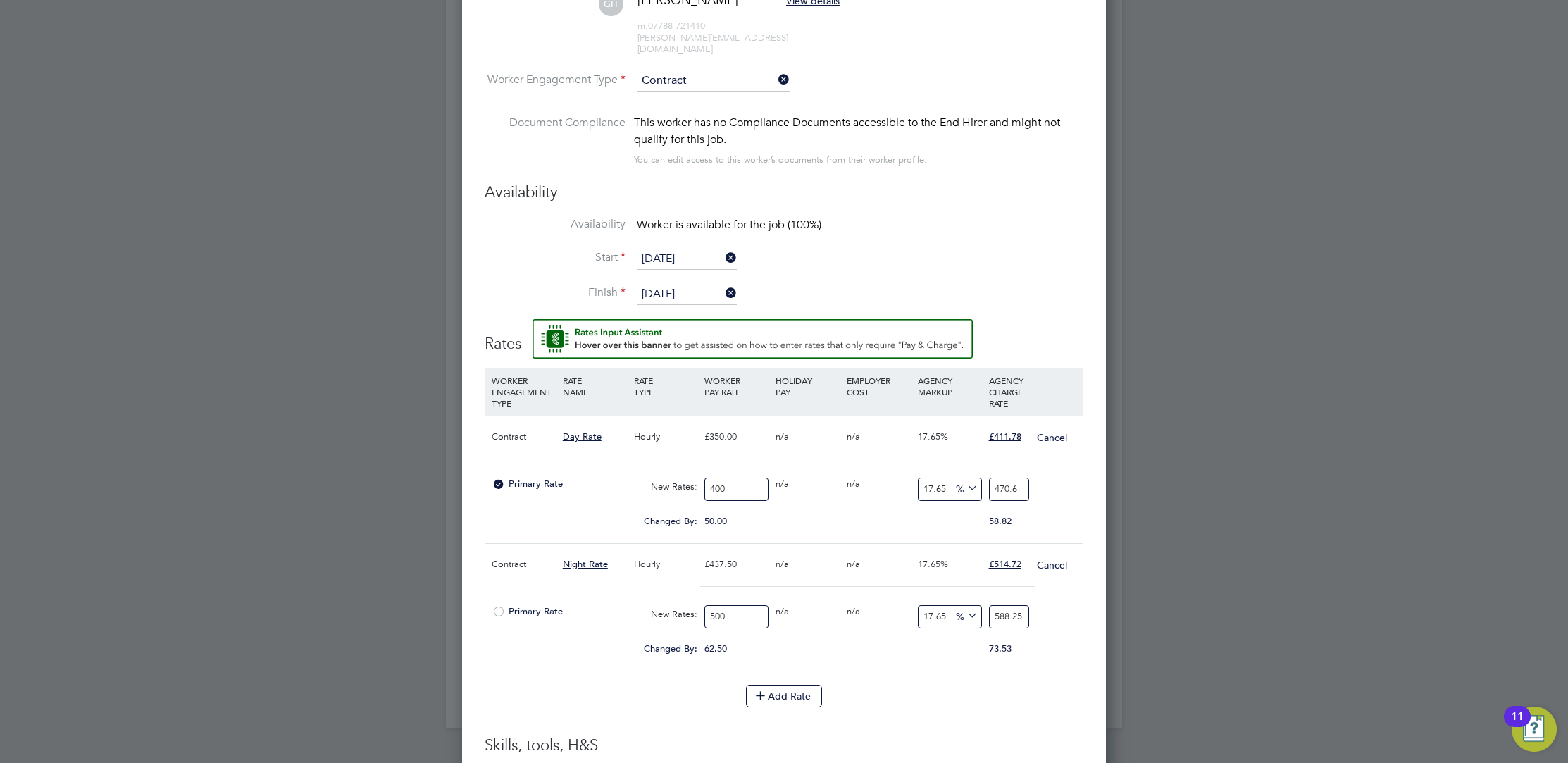
click at [833, 555] on div "n/a" at bounding box center [808, 564] width 71 height 41
click at [874, 685] on div "Add Rate" at bounding box center [784, 696] width 599 height 23
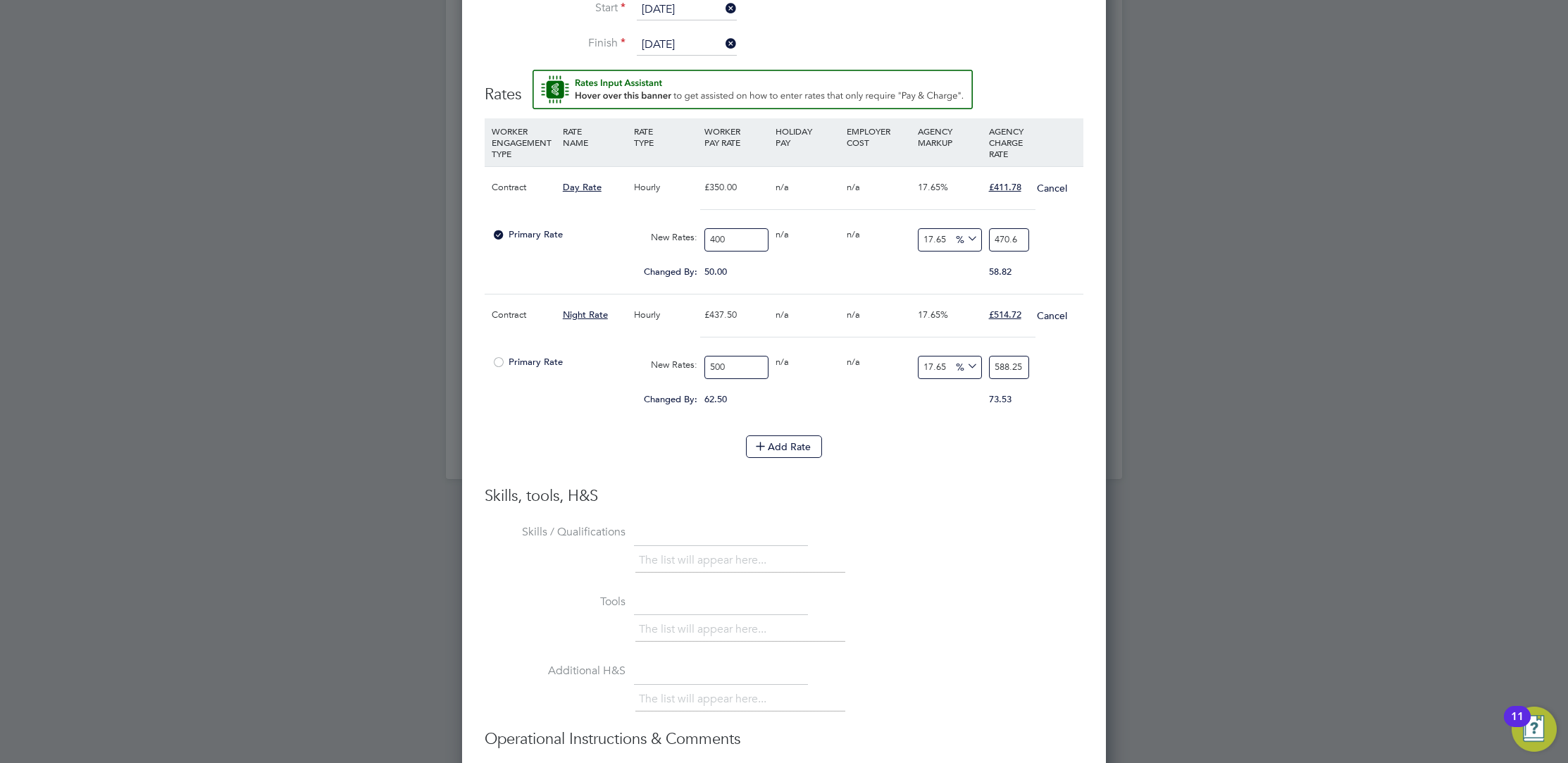
scroll to position [1253, 0]
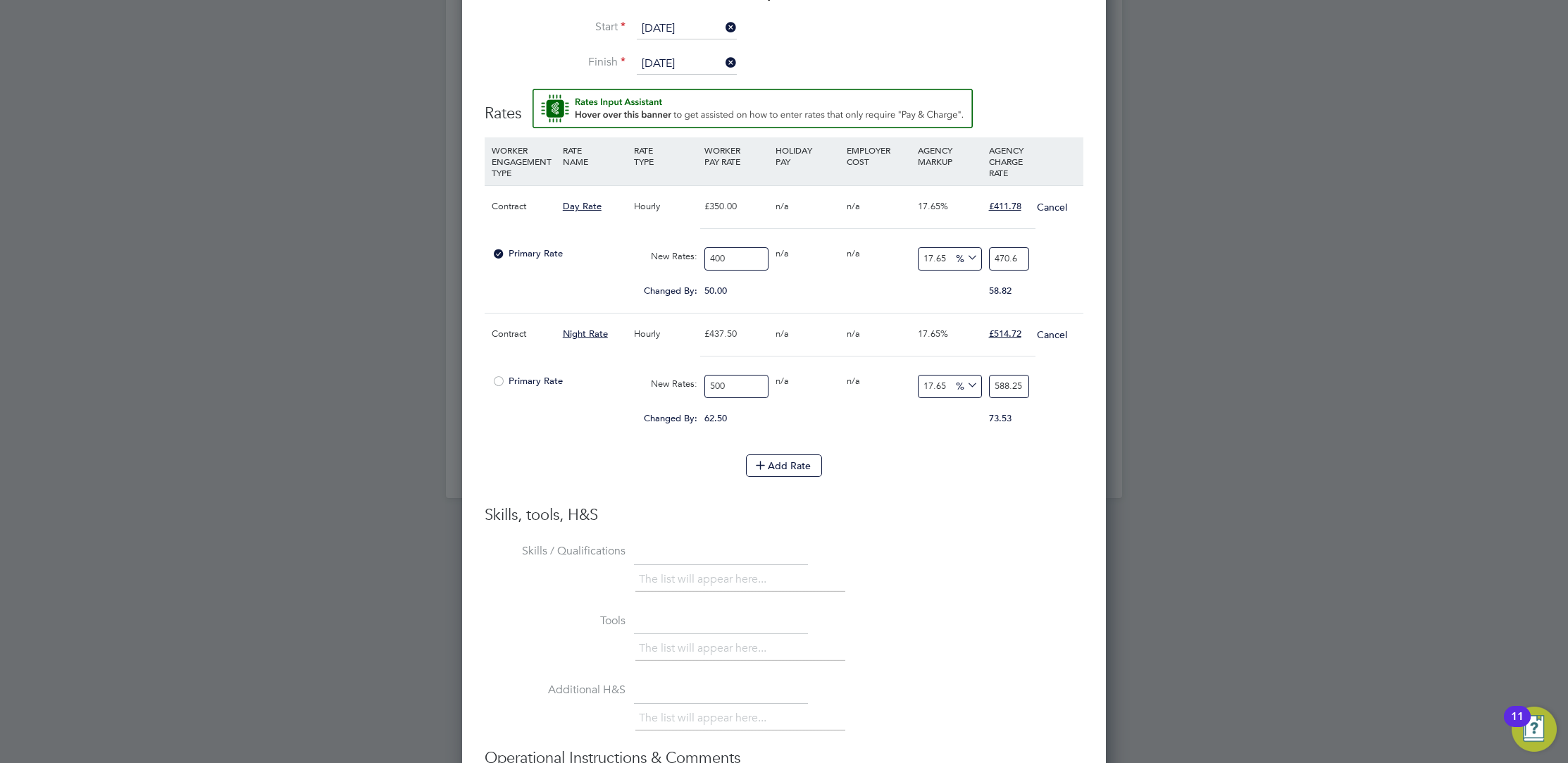
click at [735, 248] on input "400" at bounding box center [736, 259] width 64 height 23
type input "40"
type input "47.06"
type input "4"
type input "4.706"
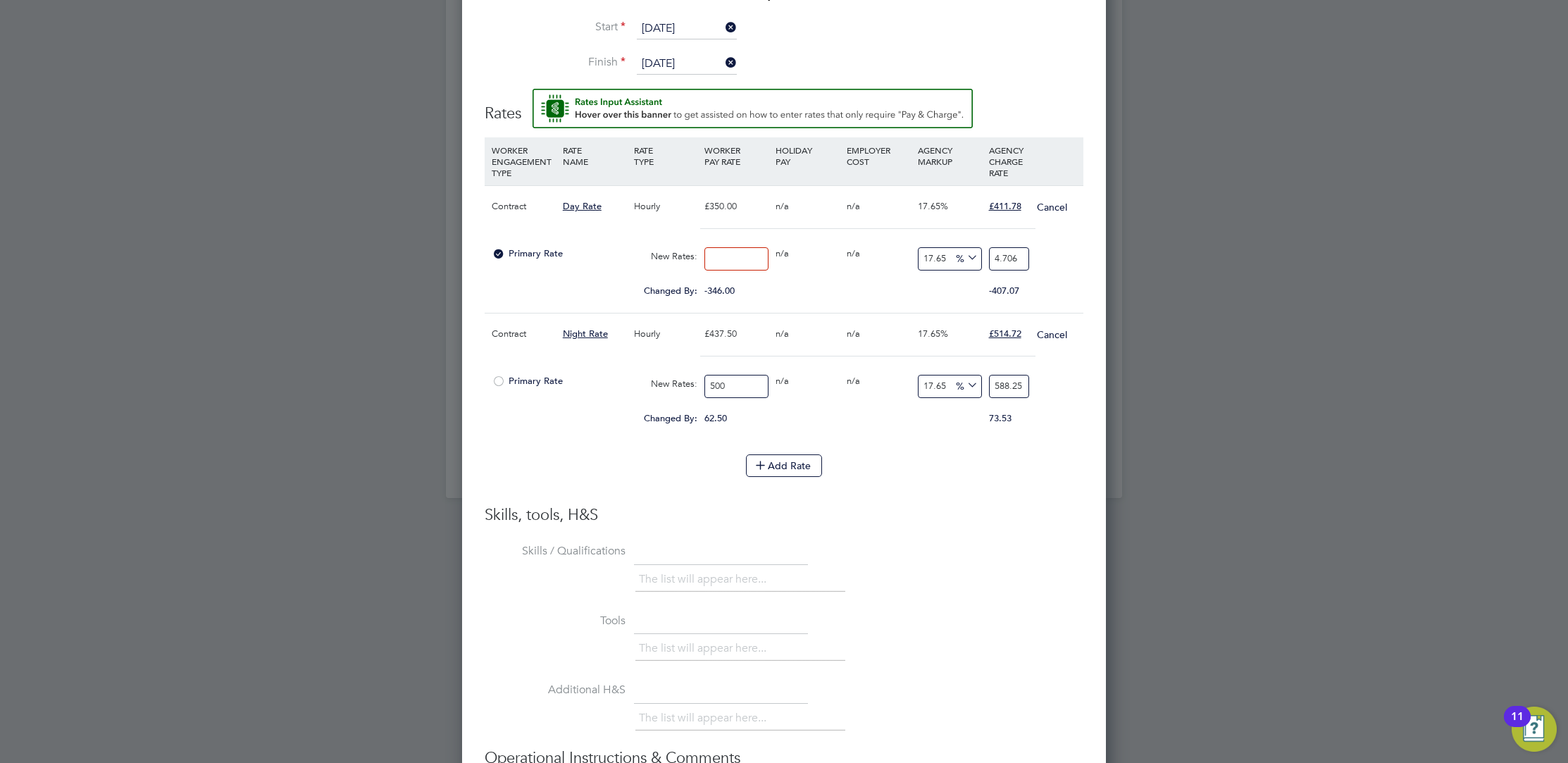
type input "3"
type input "3.5295"
type input "38"
type input "44.707"
type input "380"
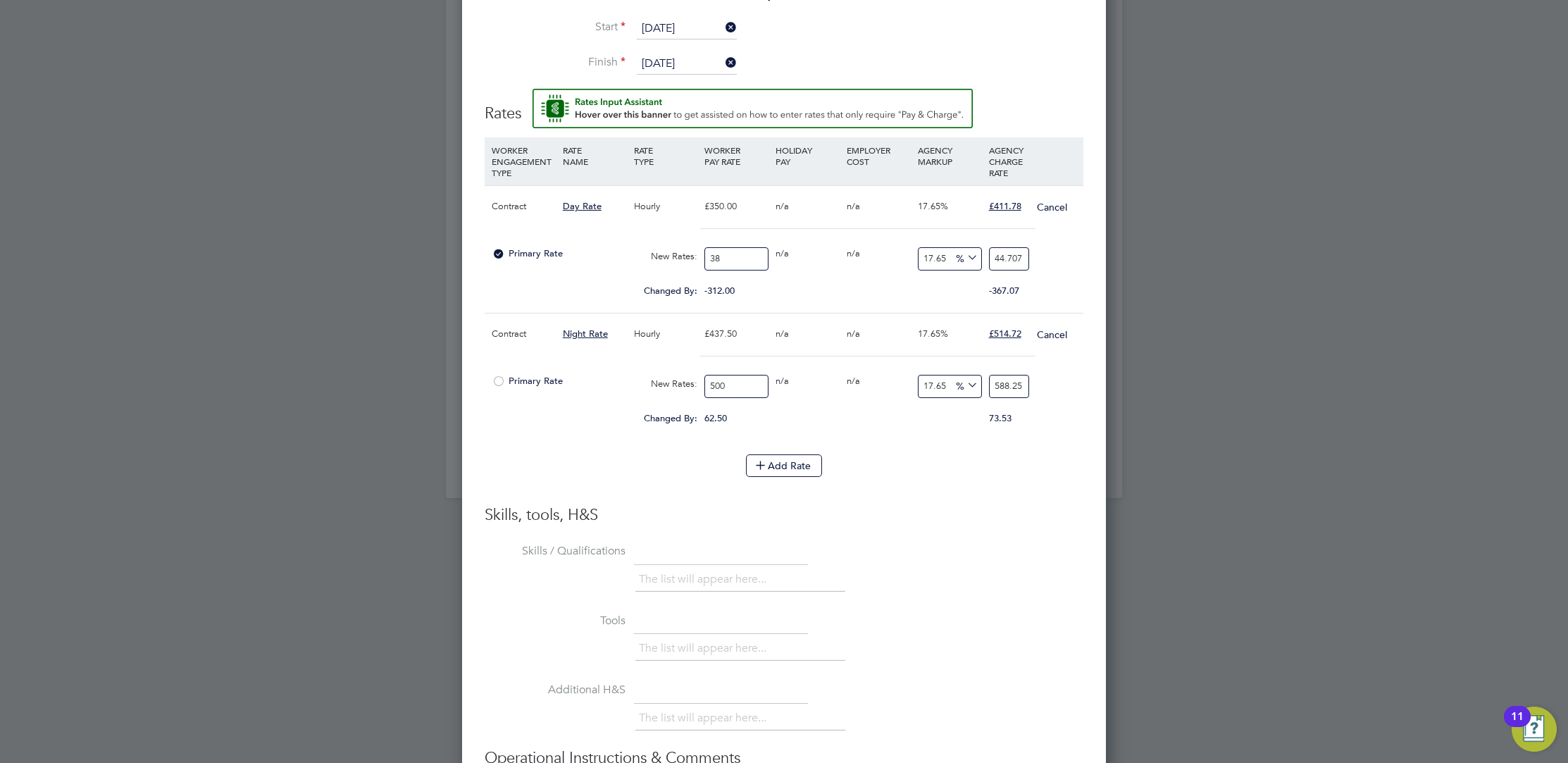
type input "447.07"
click at [754, 368] on div "500" at bounding box center [736, 386] width 71 height 37
click at [763, 375] on input "500" at bounding box center [736, 386] width 64 height 23
click at [698, 243] on div "New Rates:" at bounding box center [666, 256] width 71 height 27
click at [730, 248] on input "380" at bounding box center [736, 259] width 64 height 23
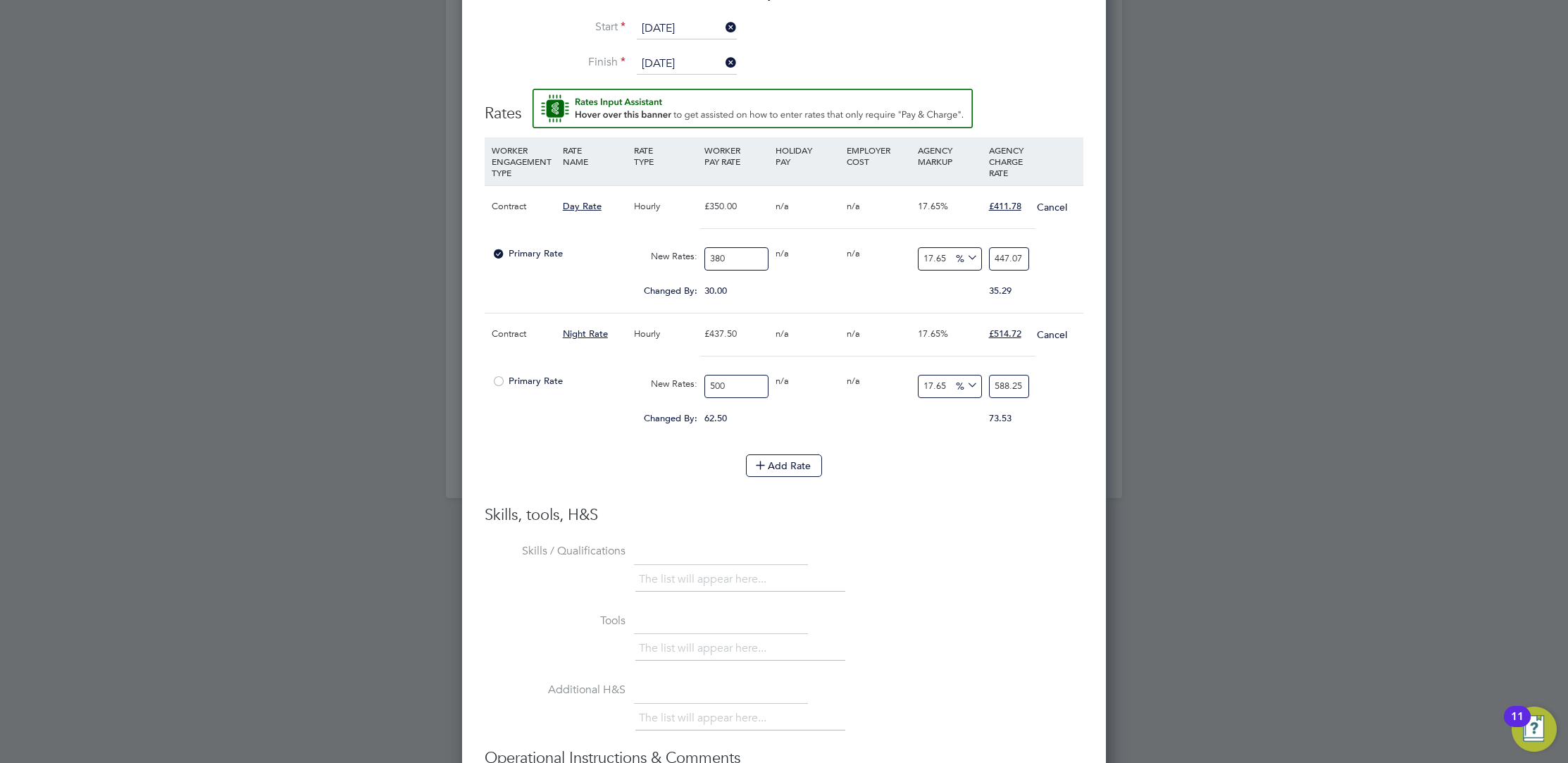
type input "38"
type input "44.707"
type input "3"
type input "3.5295"
type input "4"
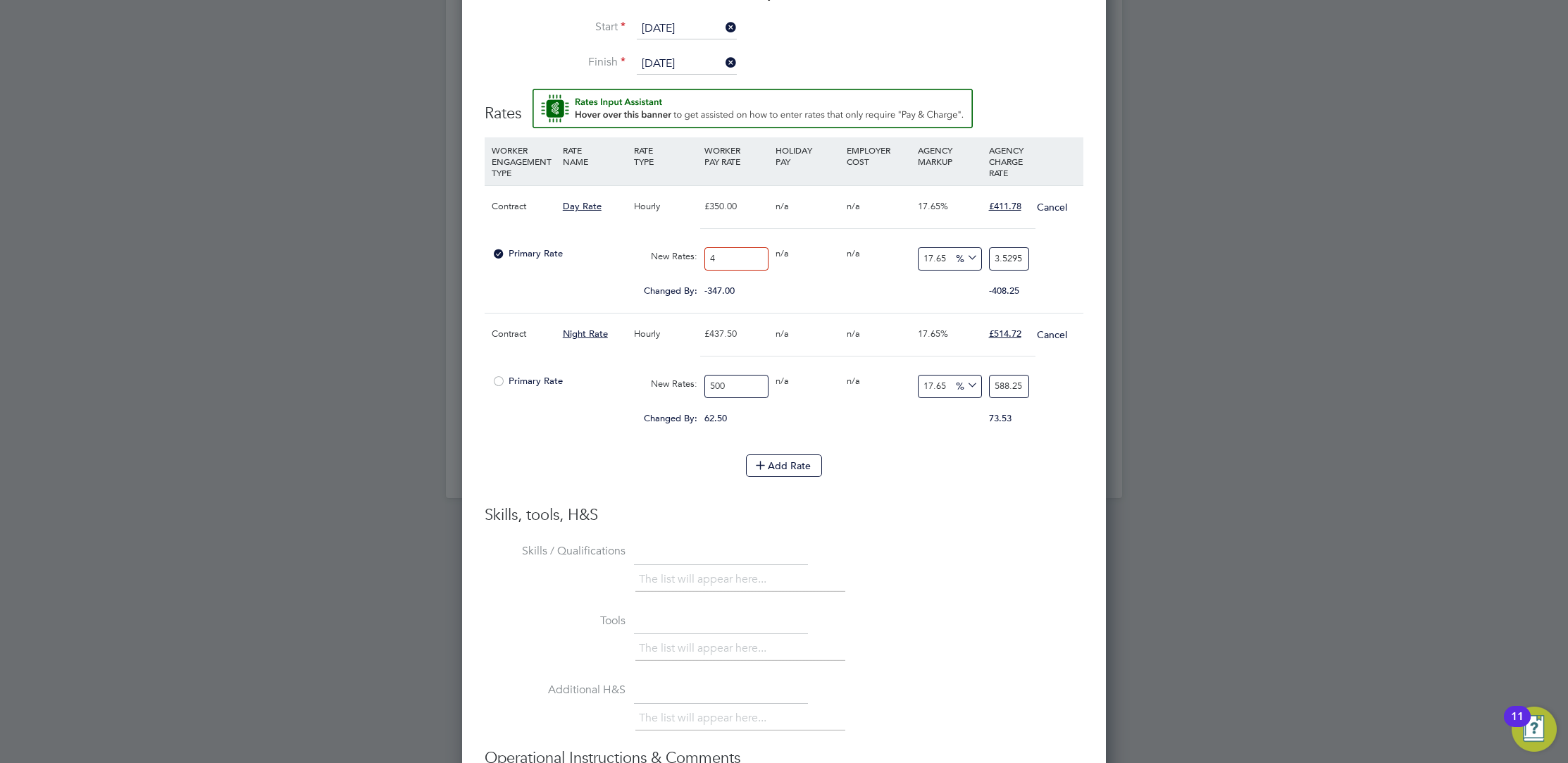
type input "4.706"
type input "40"
type input "47.06"
type input "400"
type input "470.6"
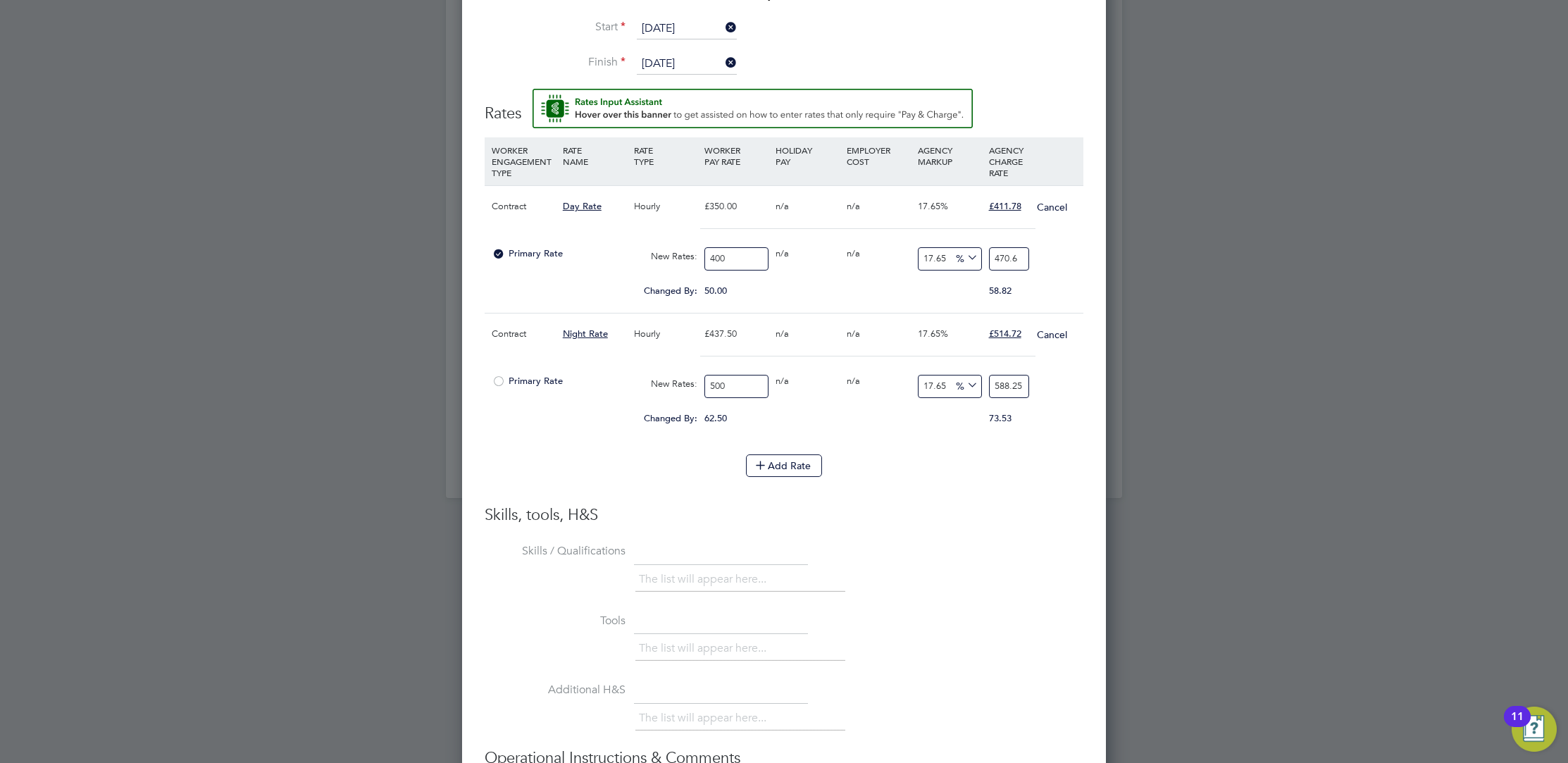
type input "400"
click at [941, 505] on h3 "Skills, tools, H&S" at bounding box center [784, 515] width 599 height 20
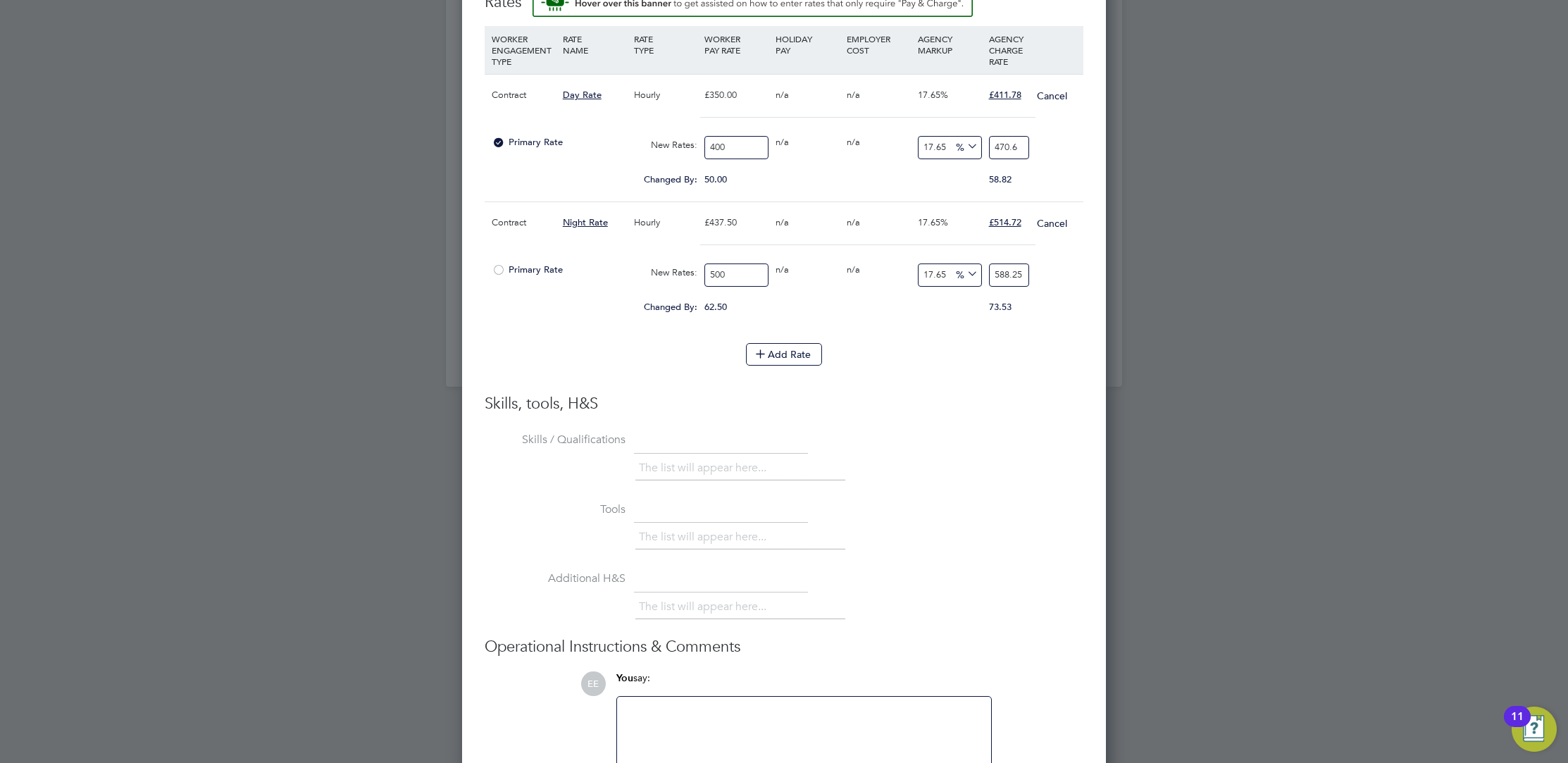
scroll to position [1431, 0]
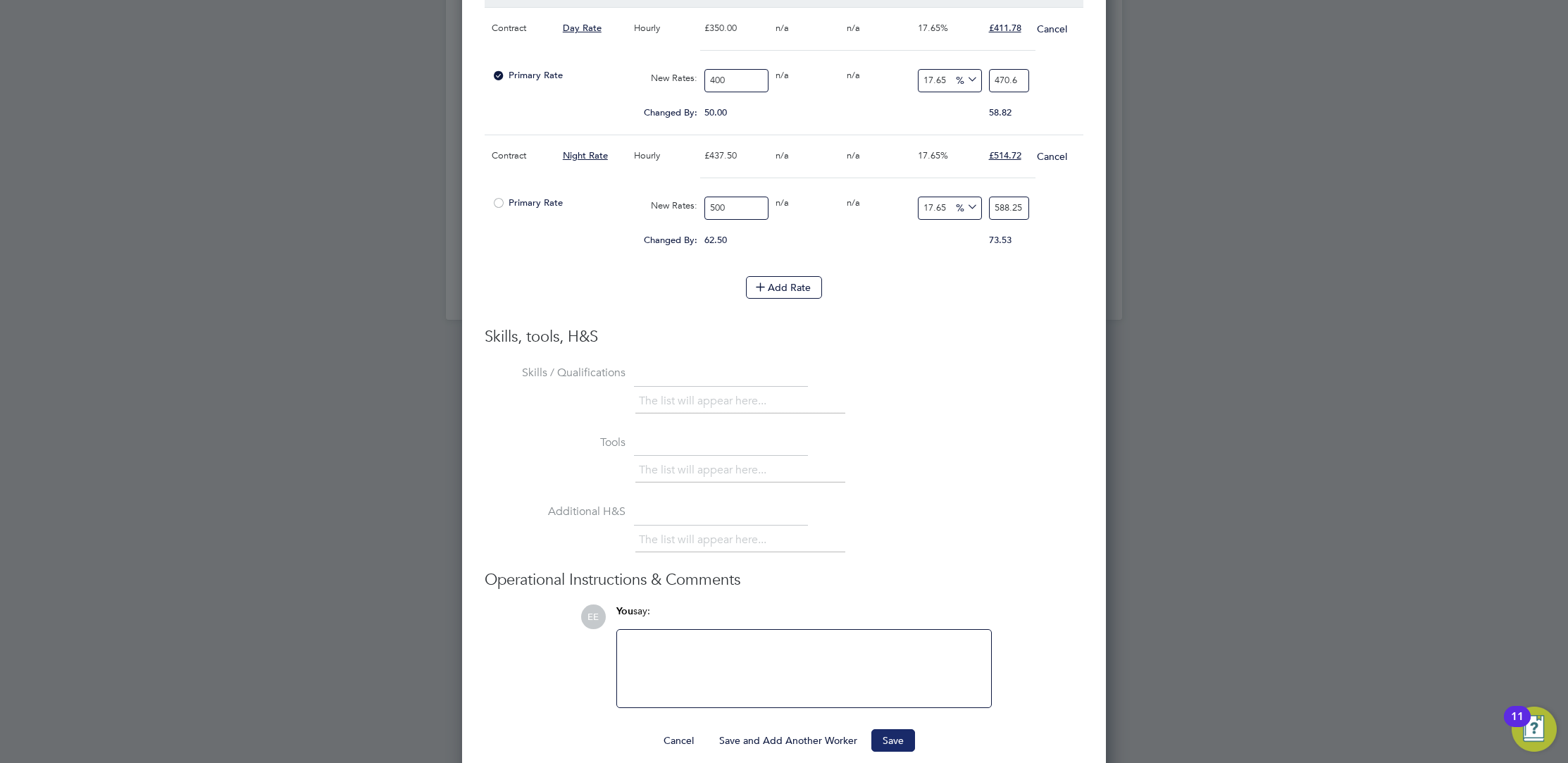
click at [886, 733] on button "Save" at bounding box center [893, 740] width 43 height 23
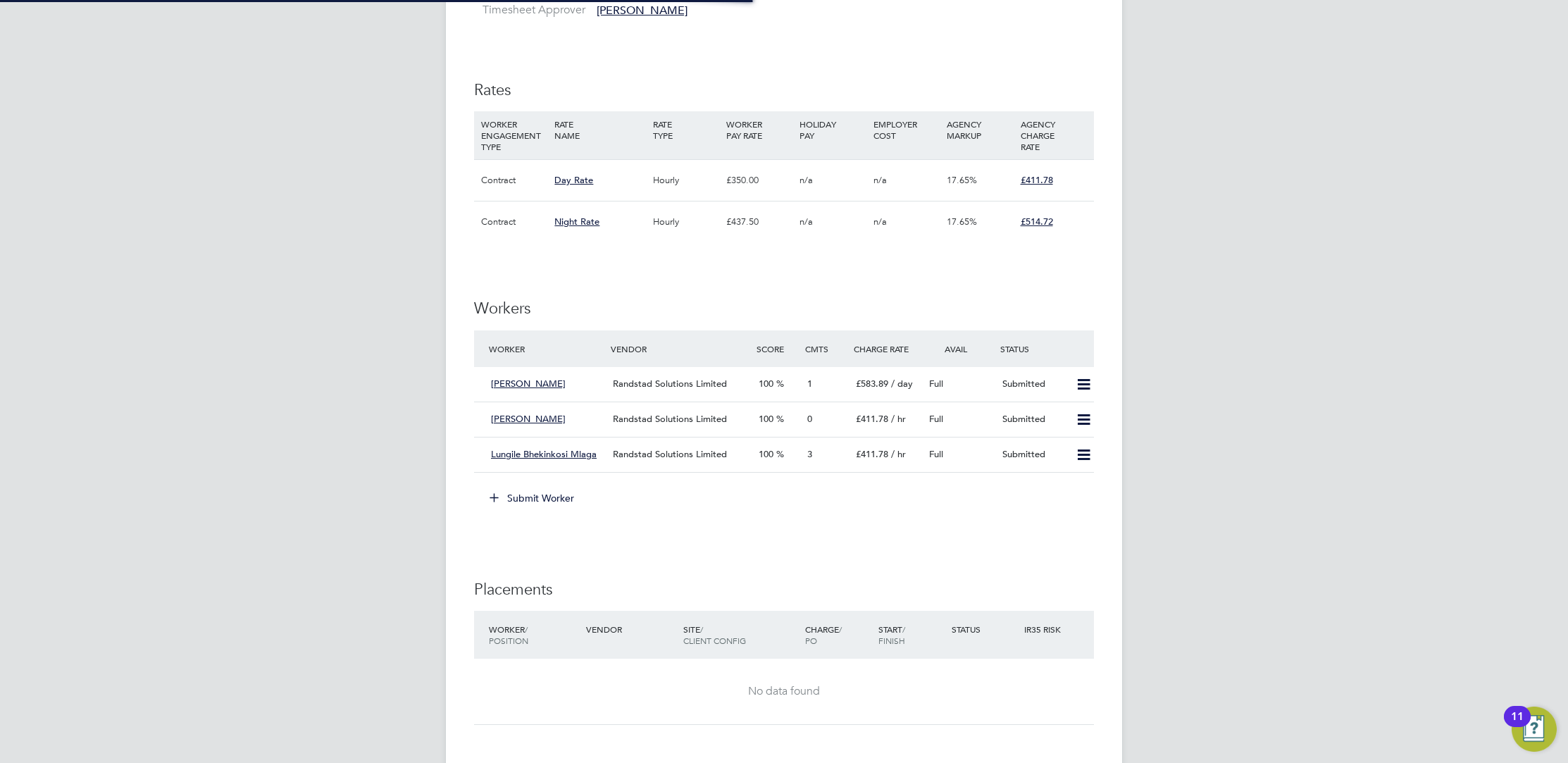
scroll to position [23, 146]
click at [661, 415] on span "Randstad Solutions Limited" at bounding box center [670, 419] width 114 height 12
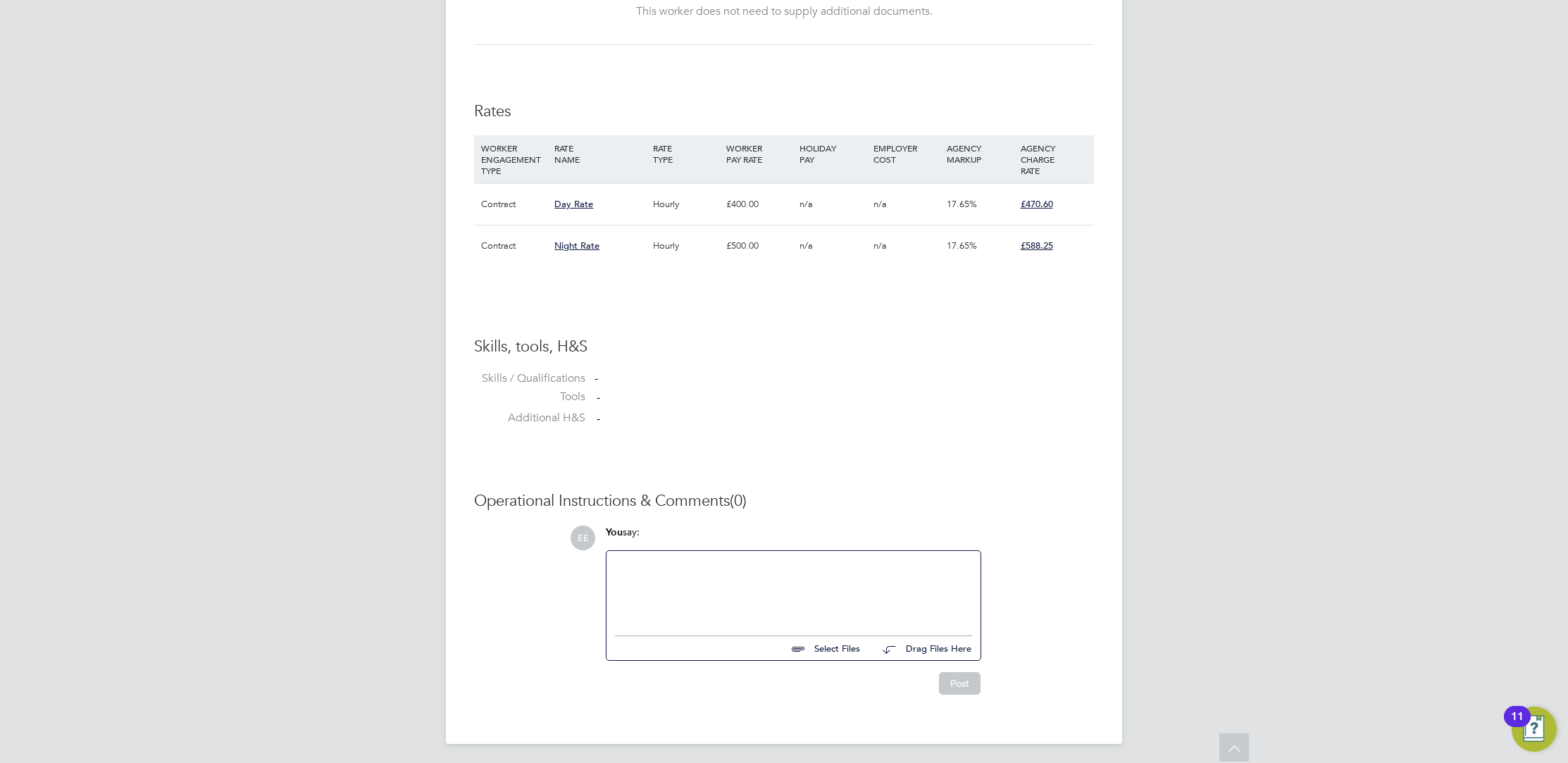
scroll to position [878, 0]
click at [822, 638] on input "file" at bounding box center [866, 642] width 211 height 20
type input "C:\fakepath\Gareth Hooper - CV .pdf"
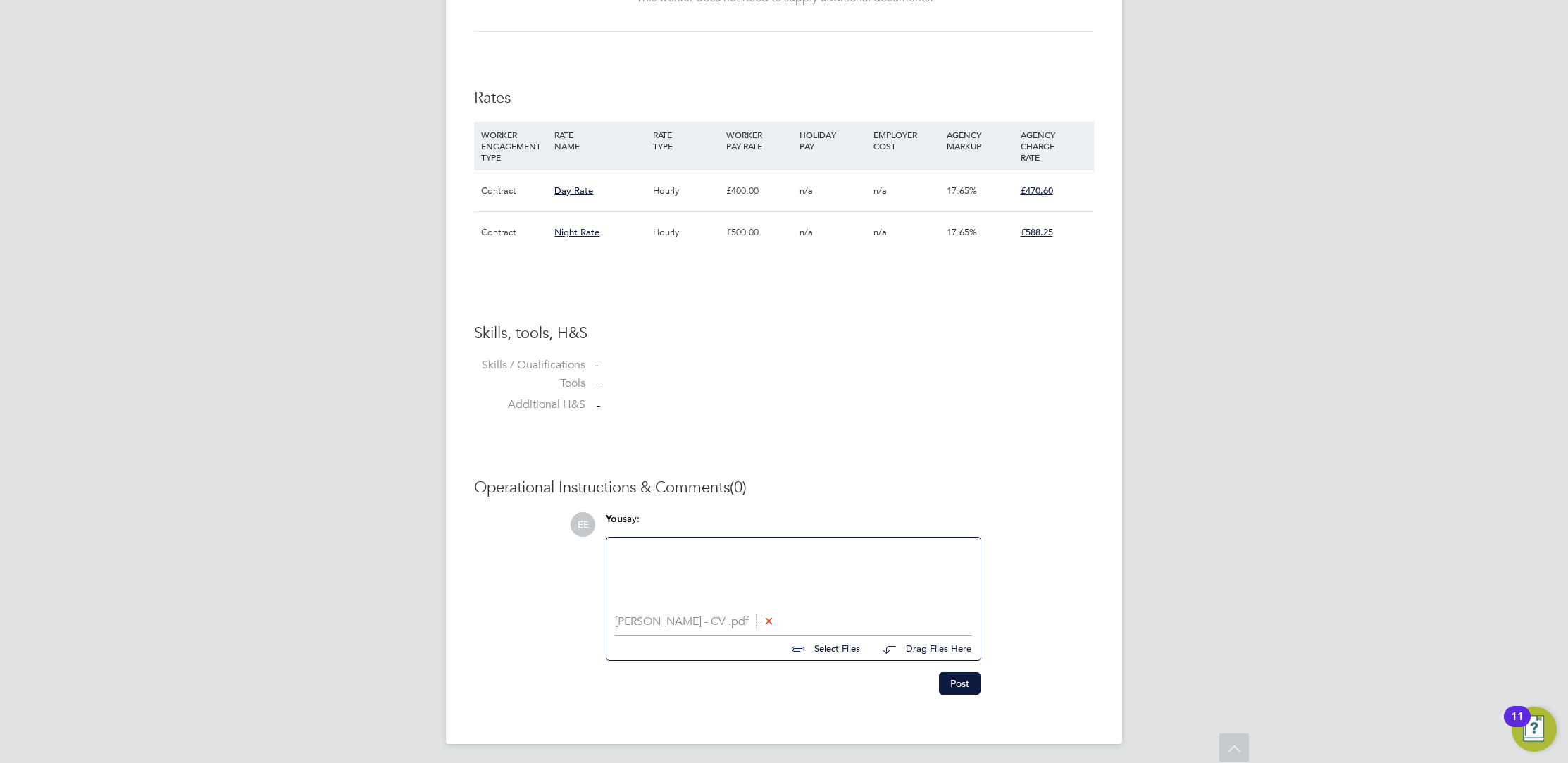
scroll to position [891, 0]
click at [979, 670] on button "Post" at bounding box center [960, 679] width 42 height 23
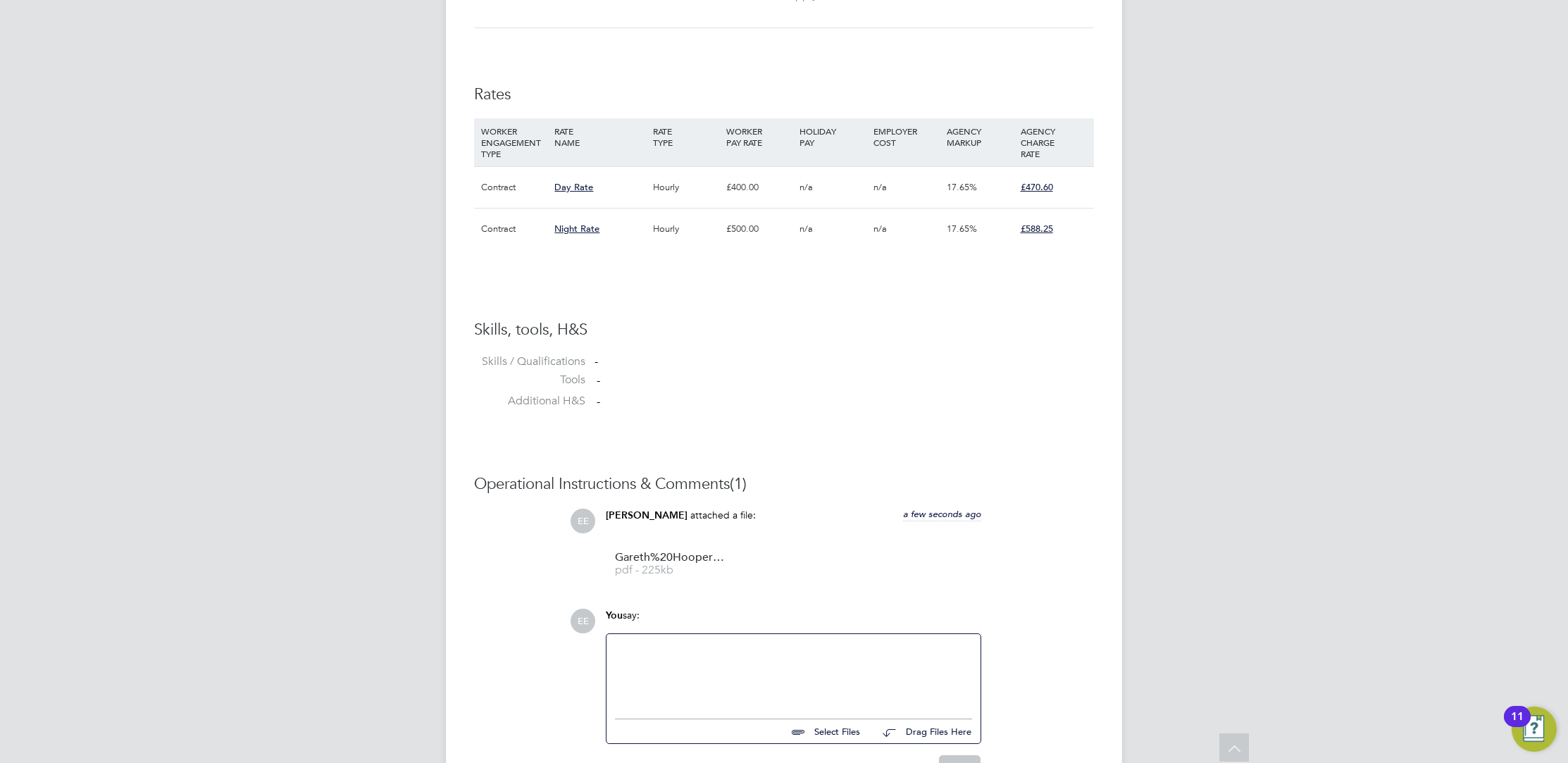
click at [808, 650] on div at bounding box center [793, 672] width 357 height 61
click at [937, 649] on div "Gareth worked on the M1 NEARS project J16-19 and 23a-25" at bounding box center [793, 672] width 357 height 61
click at [723, 681] on div at bounding box center [793, 687] width 357 height 13
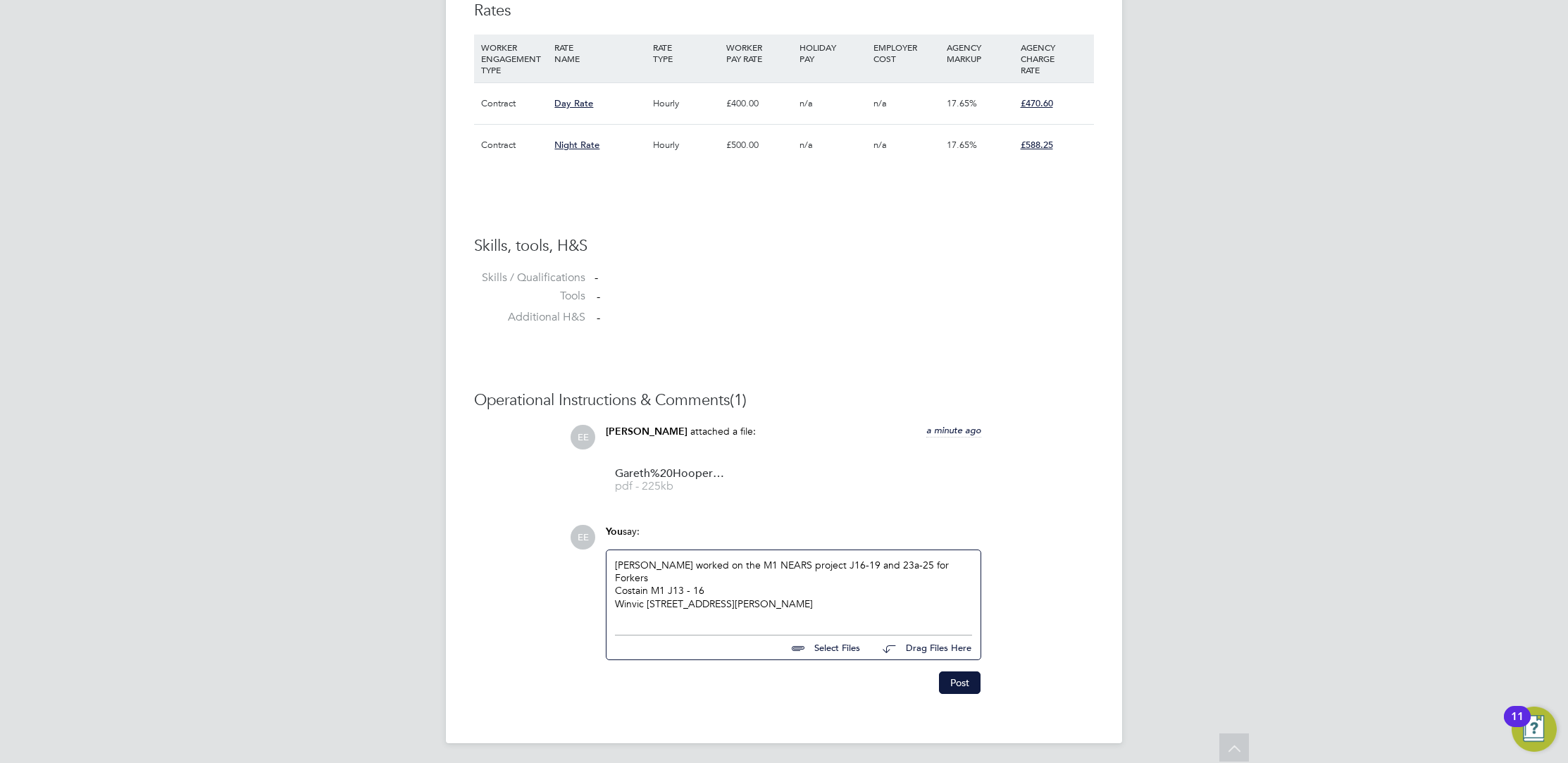
scroll to position [977, 0]
click at [953, 680] on button "Post" at bounding box center [960, 684] width 42 height 23
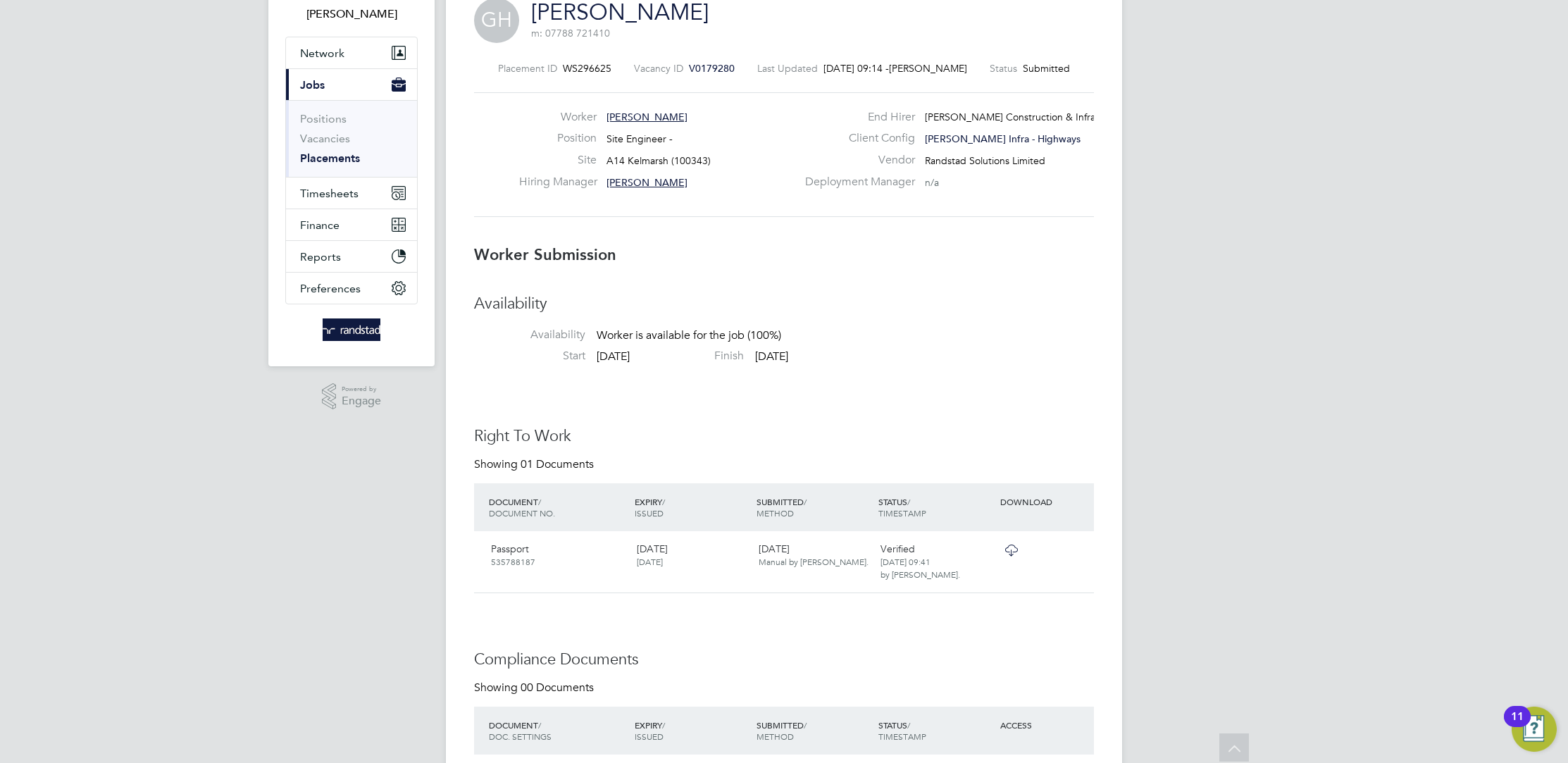
scroll to position [0, 0]
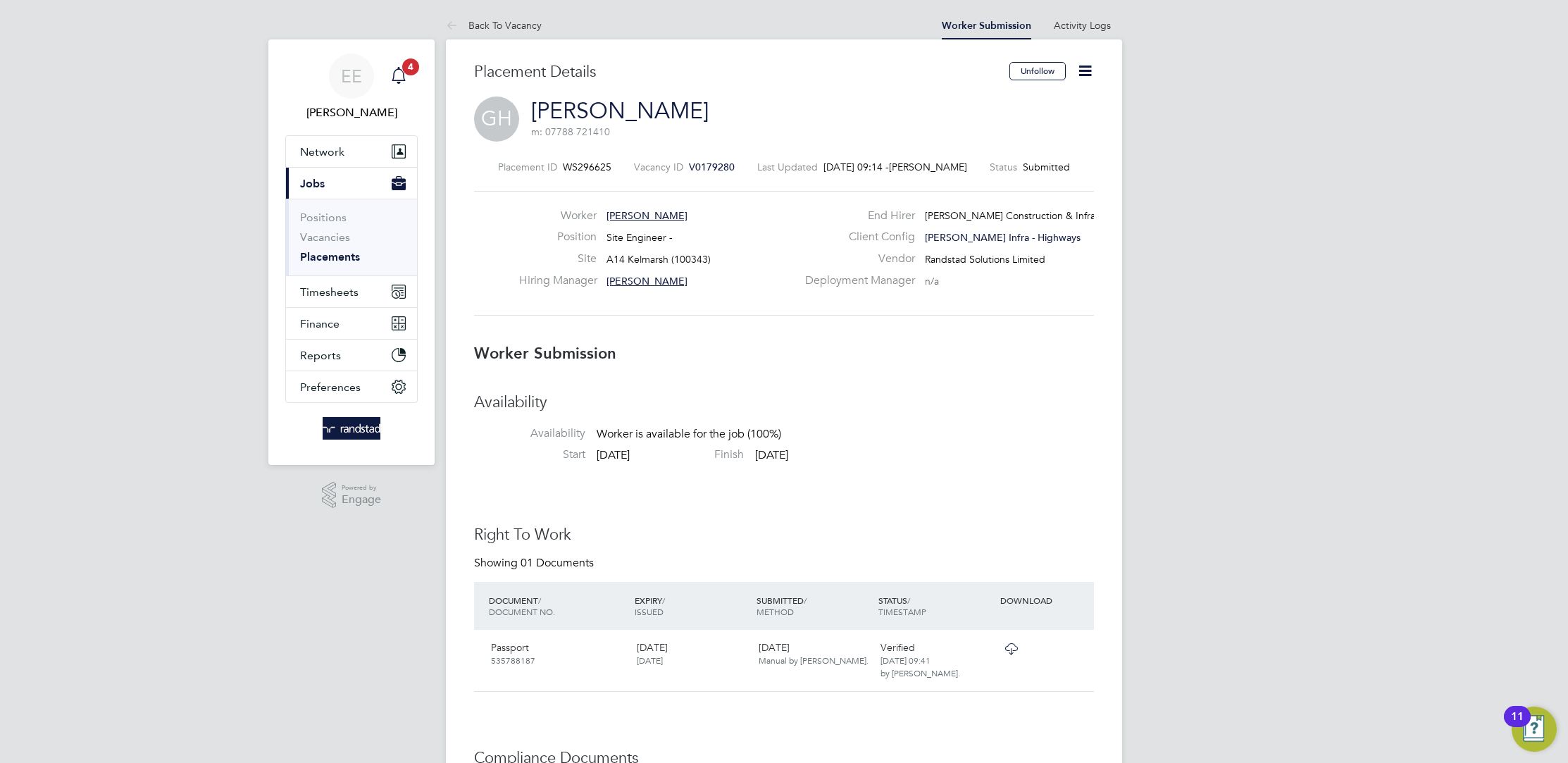
click at [397, 76] on icon "Main navigation" at bounding box center [398, 75] width 17 height 17
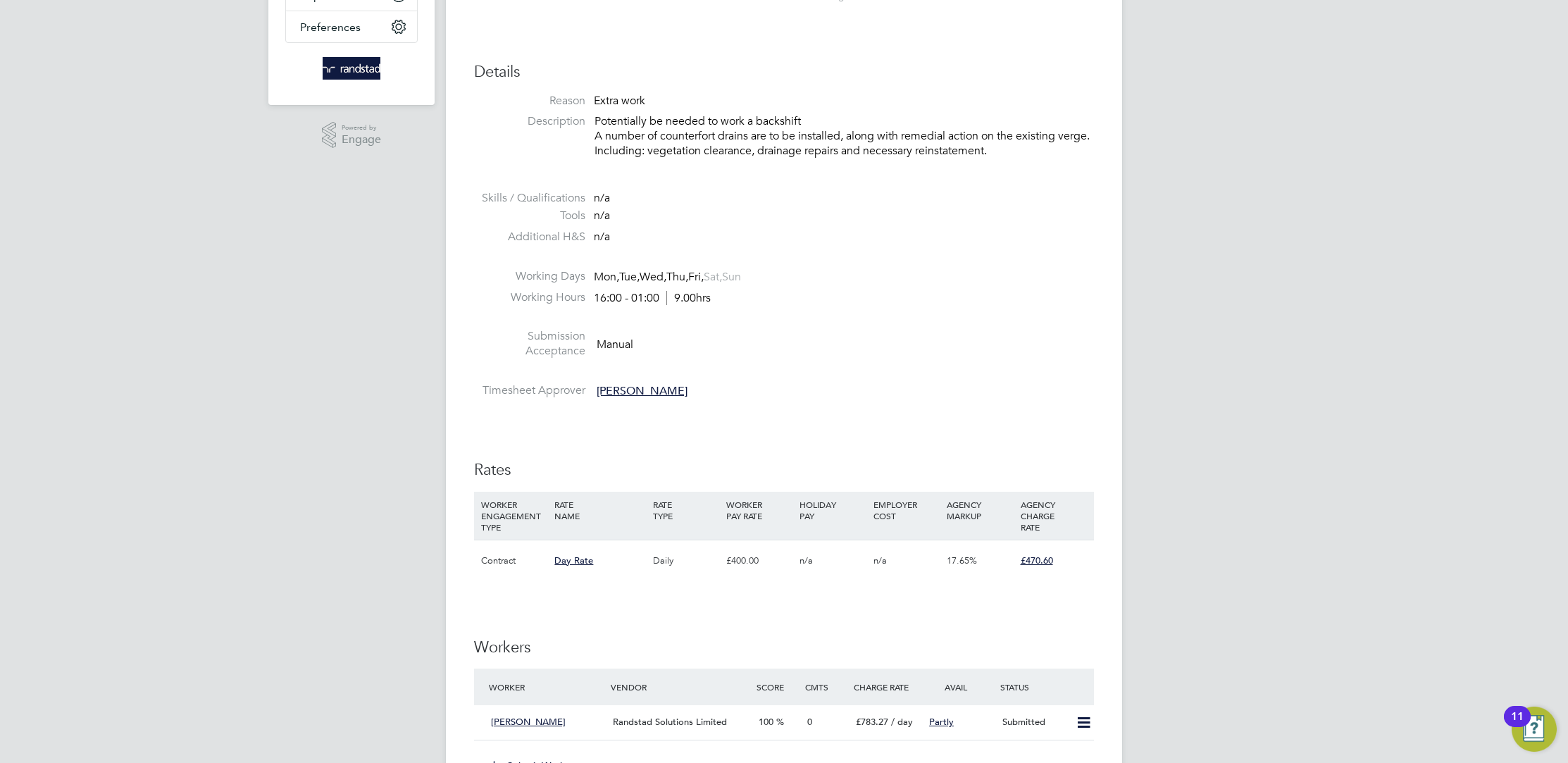
scroll to position [613, 0]
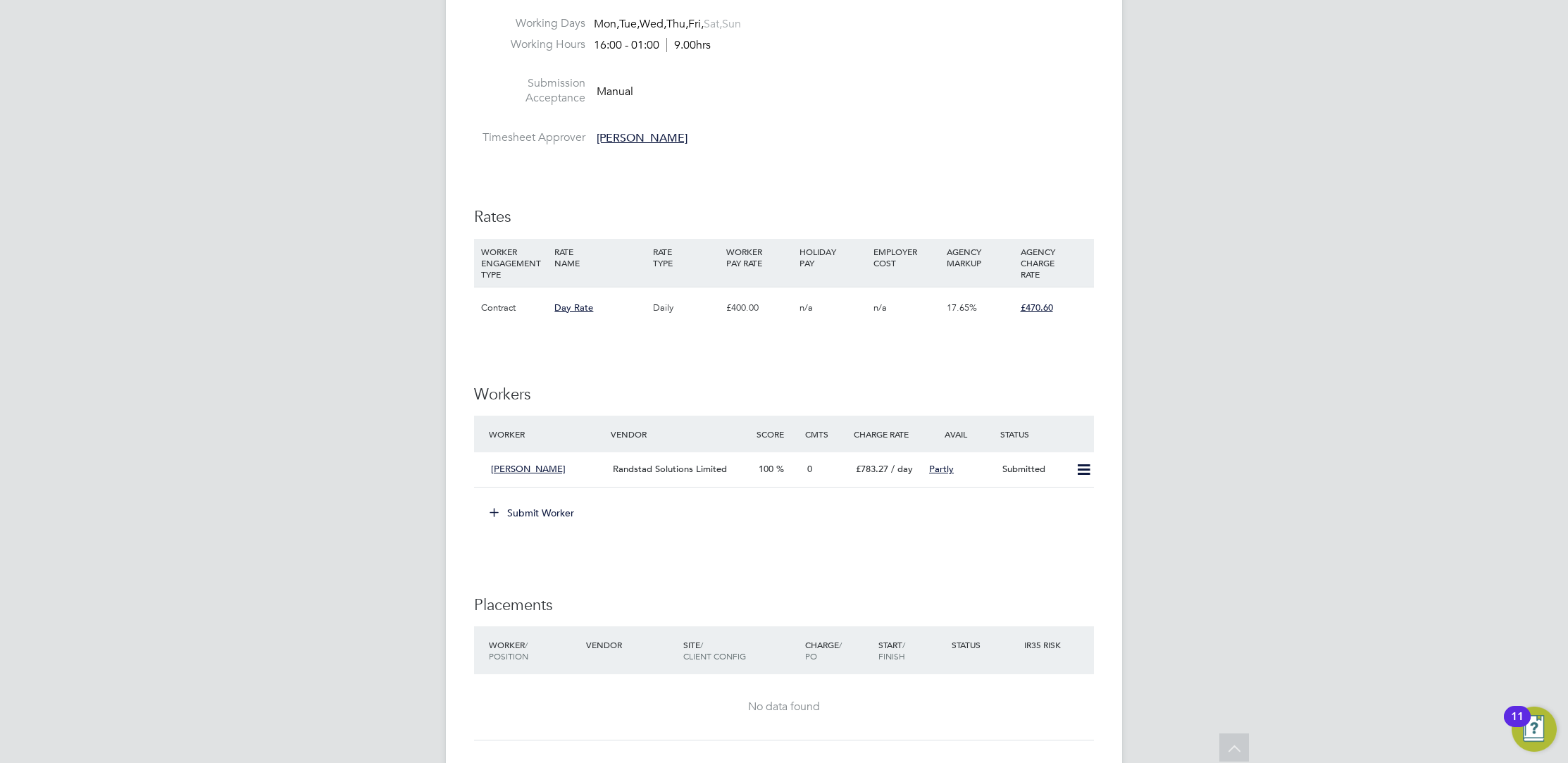
click at [548, 502] on button "Submit Worker" at bounding box center [533, 512] width 106 height 23
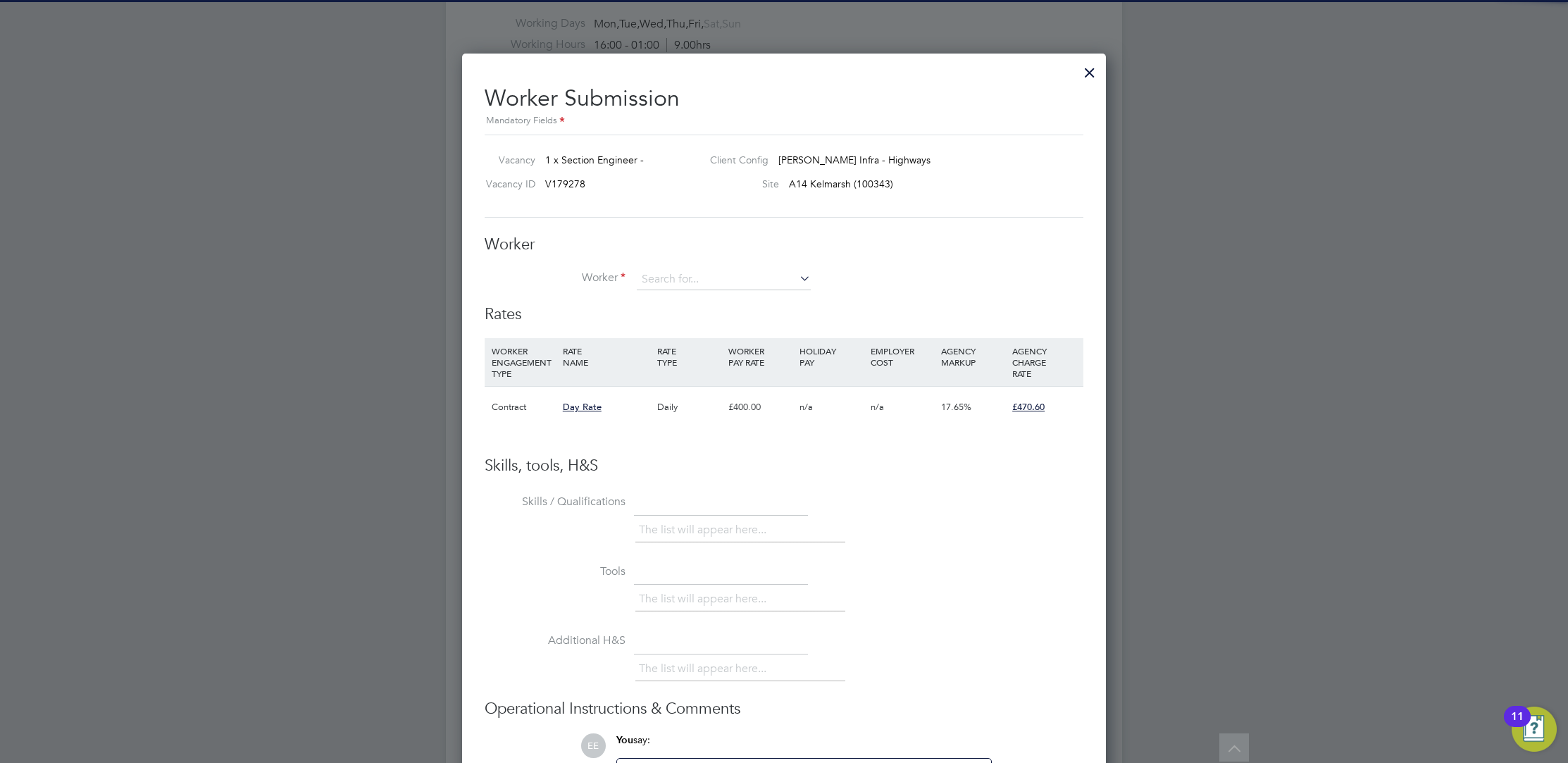
scroll to position [854, 645]
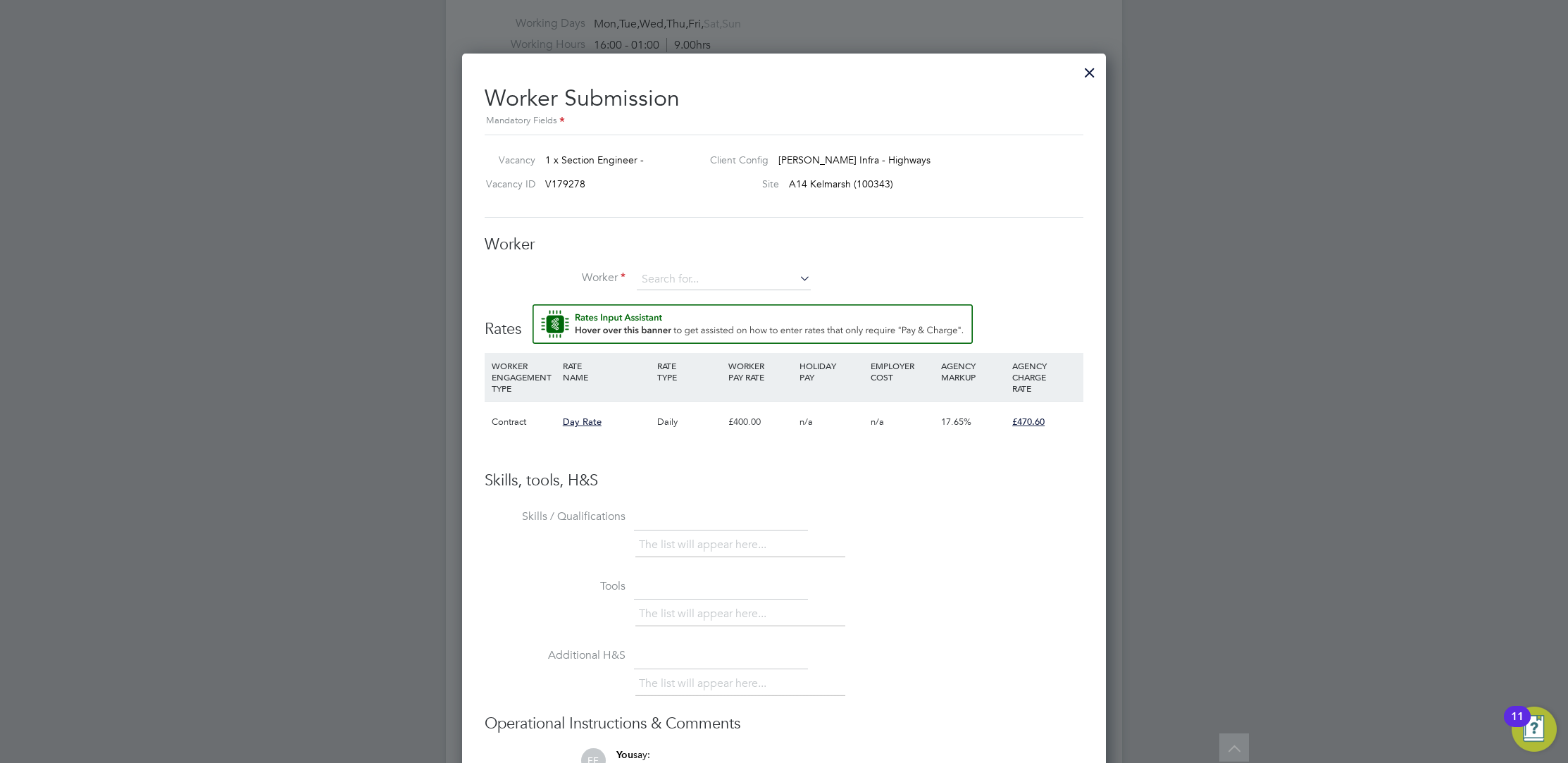
click at [533, 304] on button "Rate Assistant" at bounding box center [752, 324] width 440 height 39
click at [713, 299] on li "Worker" at bounding box center [784, 286] width 599 height 35
click at [715, 273] on input at bounding box center [723, 279] width 174 height 21
click at [743, 292] on li "Lungile Bhekinkosi M laga (5340598)" at bounding box center [724, 299] width 175 height 19
type input "[PERSON_NAME] Mlaga (5340598)"
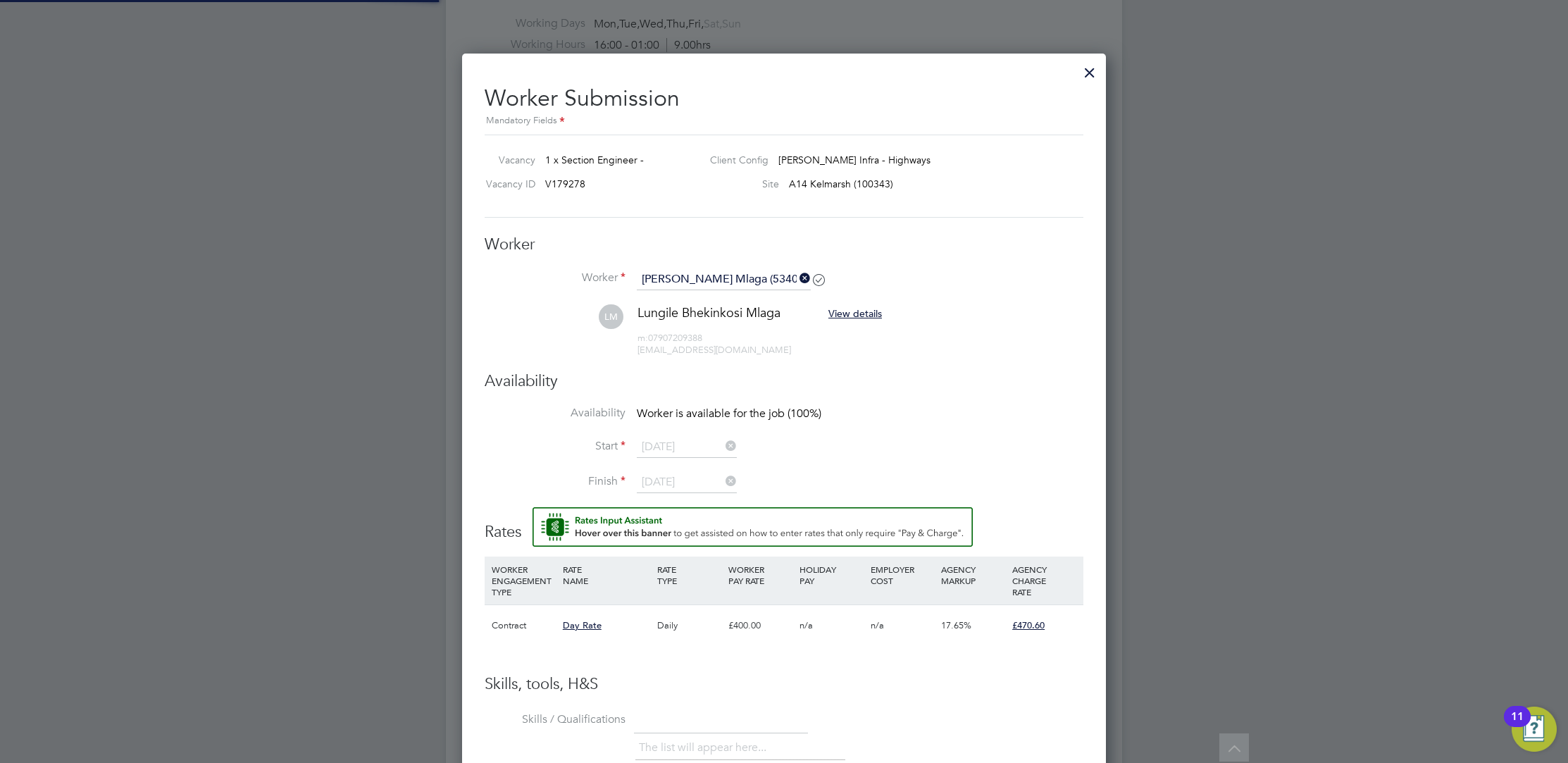
scroll to position [0, 7]
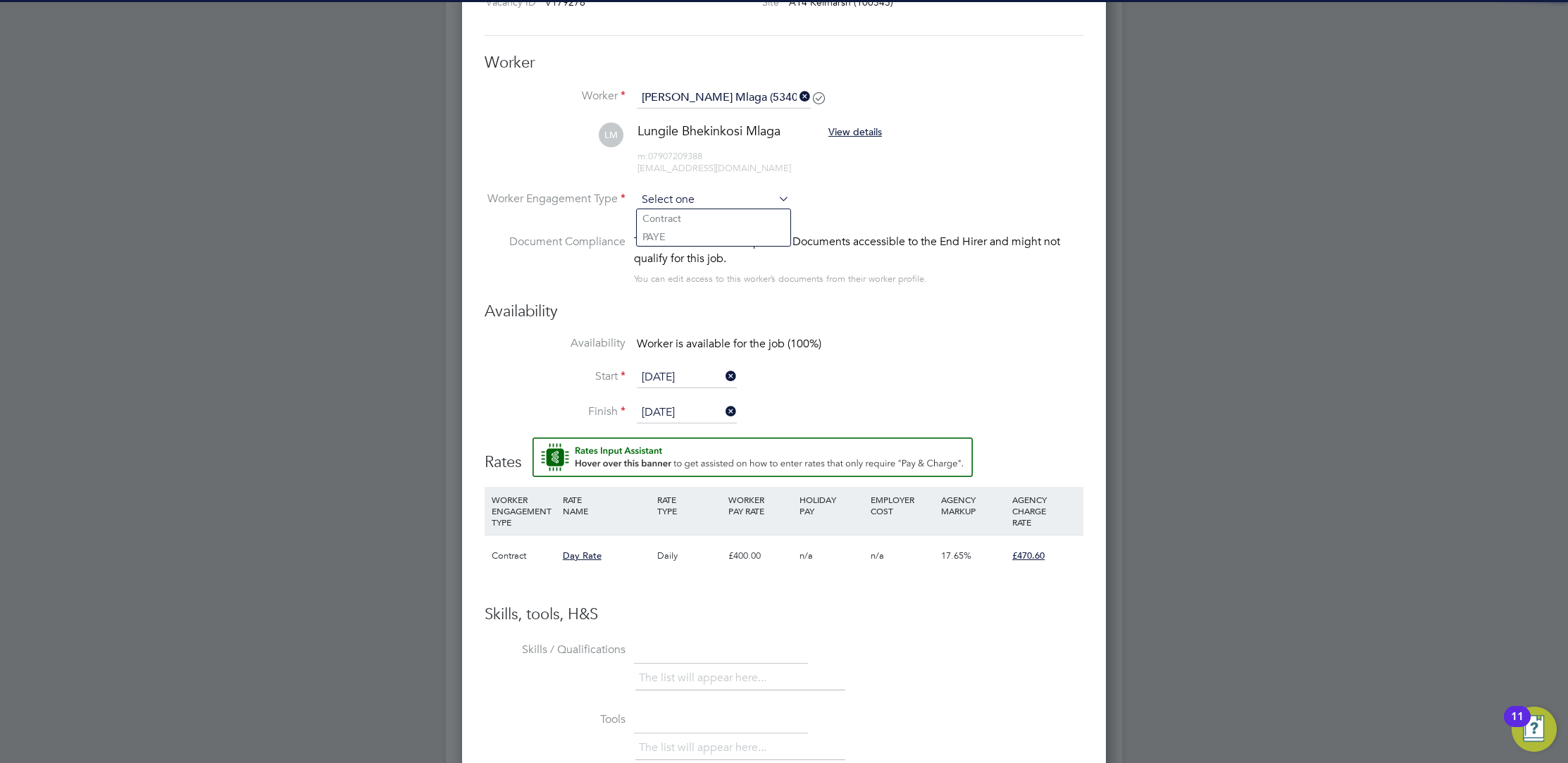
click at [729, 192] on input at bounding box center [713, 199] width 153 height 21
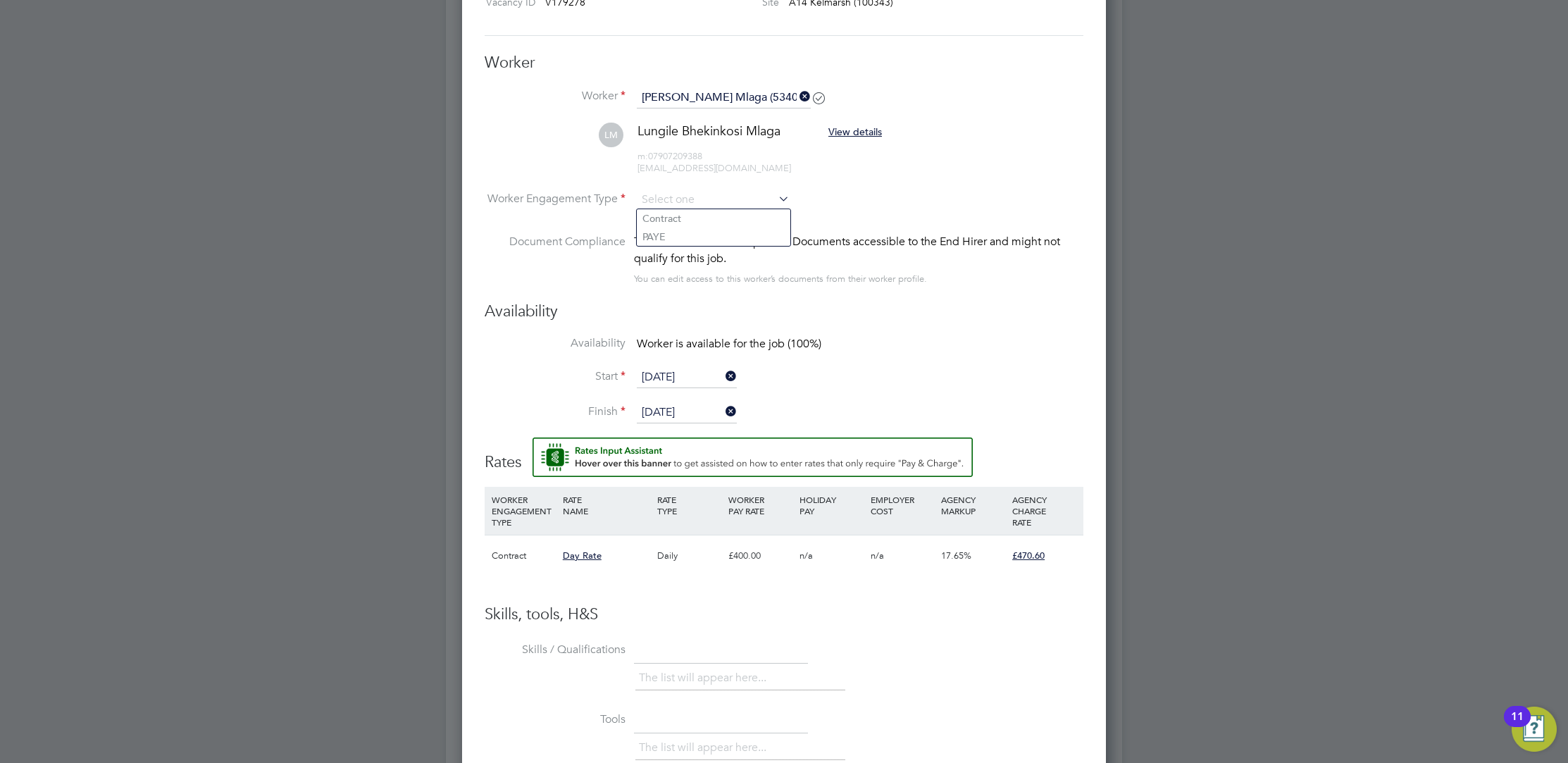
click at [743, 222] on li "Contract" at bounding box center [713, 218] width 154 height 18
type input "Contract"
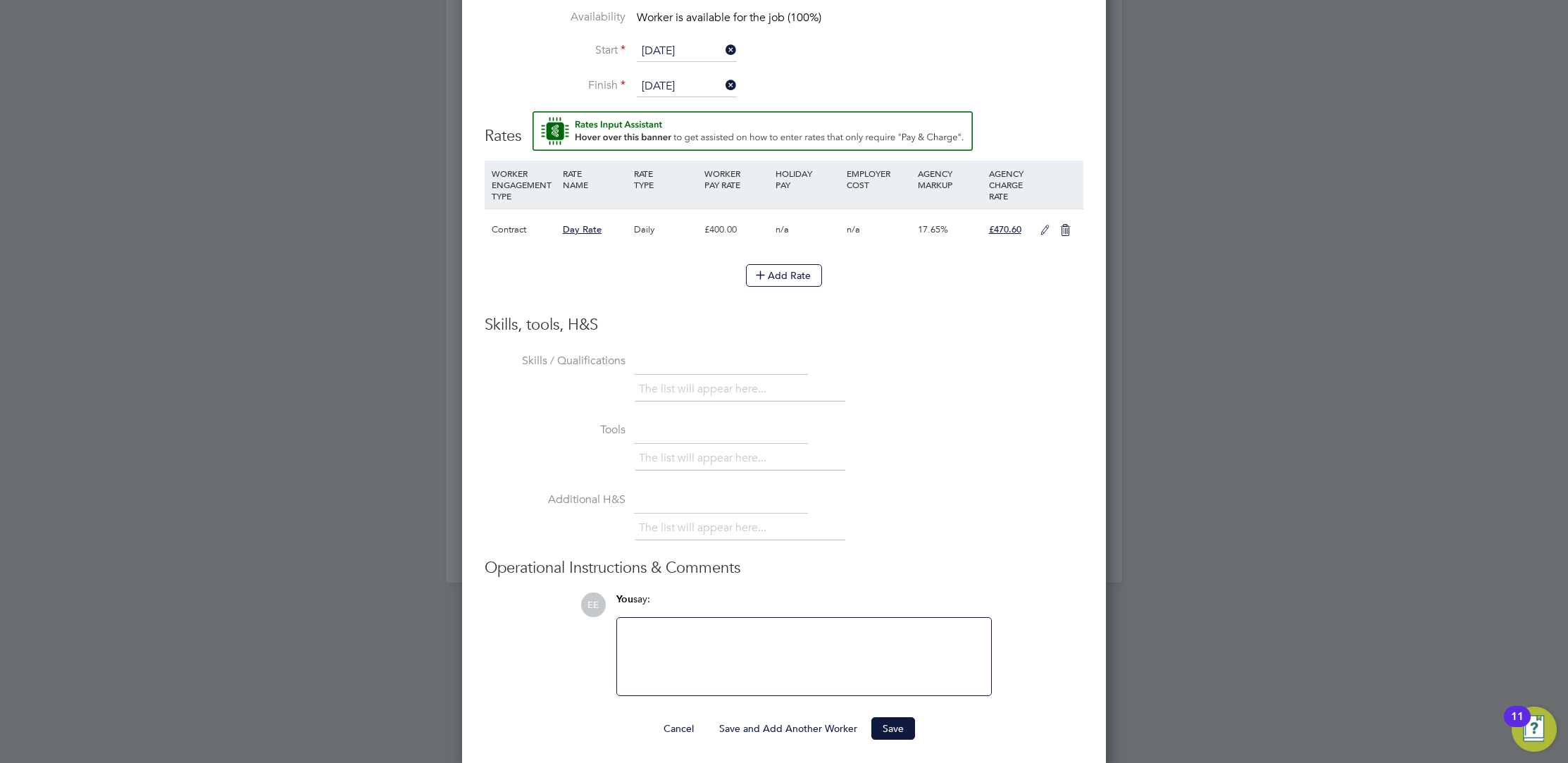
click at [1039, 225] on icon at bounding box center [1045, 230] width 17 height 11
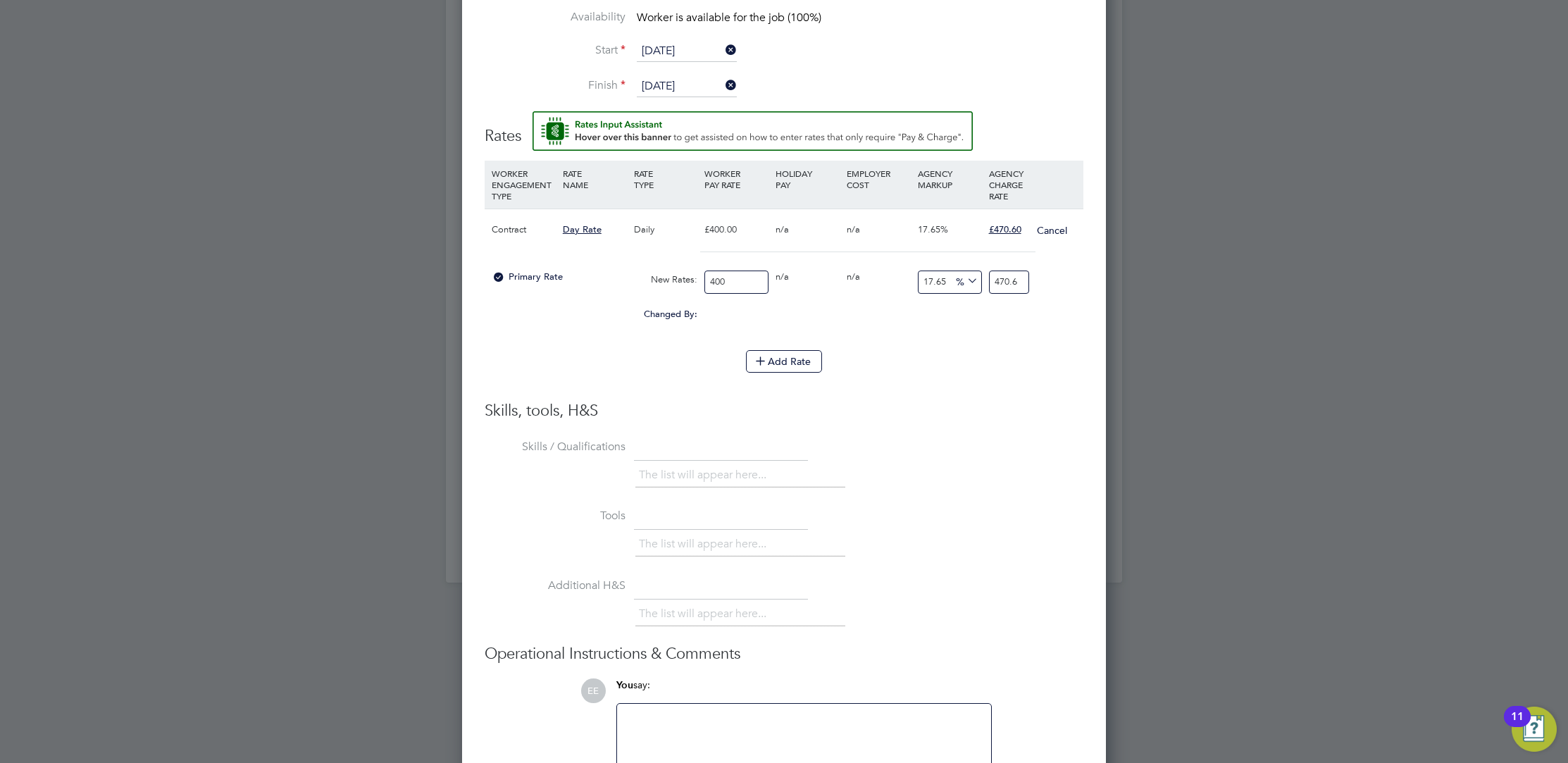
click at [726, 279] on input "400" at bounding box center [736, 281] width 64 height 23
type input "40"
type input "47.06"
type input "4"
type input "4.706"
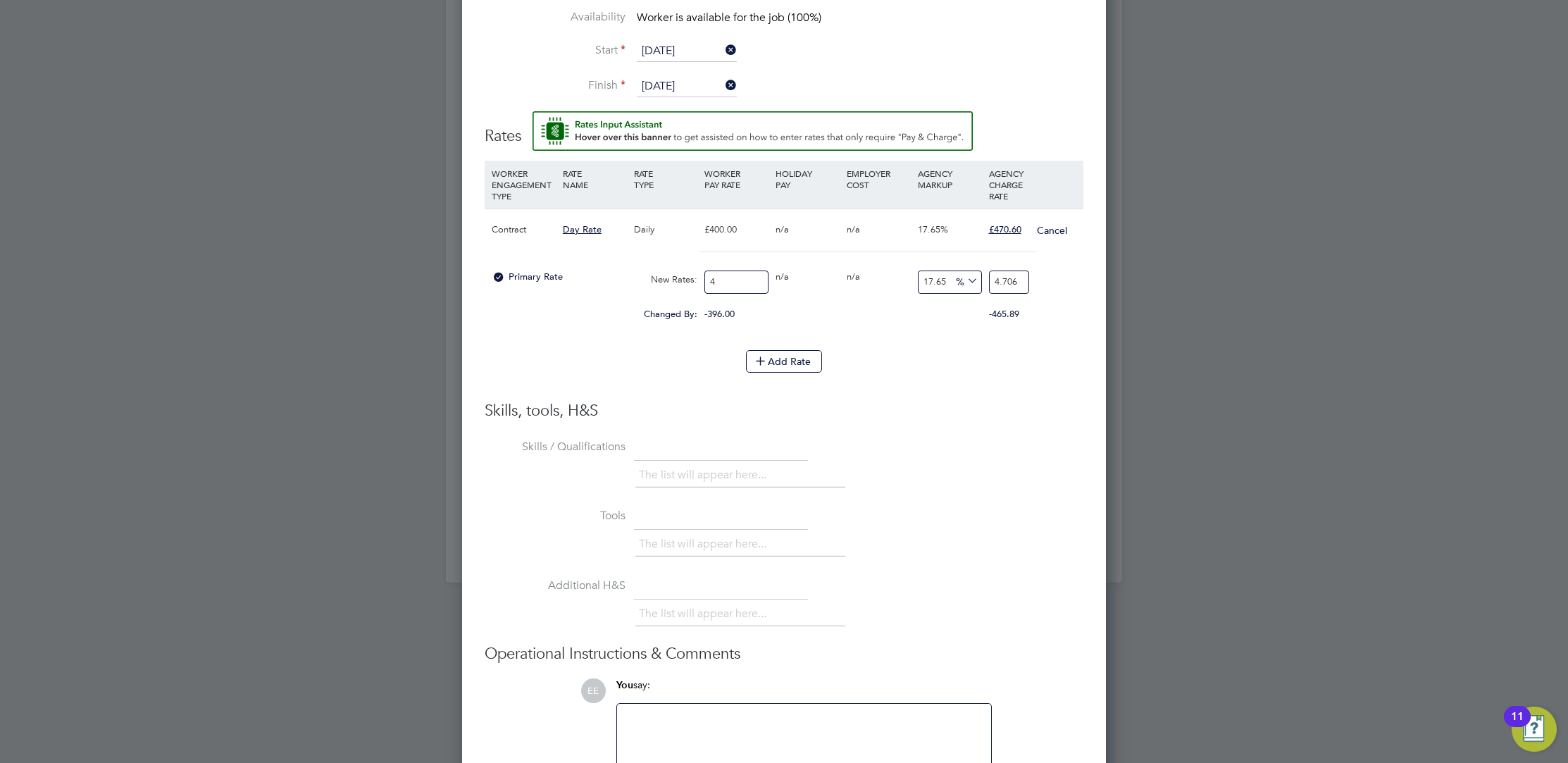
type input "40"
type input "47.06"
type input "400"
type input "470.6"
click at [975, 394] on li "WORKER ENGAGEMENT TYPE RATE NAME RATE TYPE WORKER PAY RATE HOLIDAY PAY EMPLOYER…" at bounding box center [784, 281] width 599 height 240
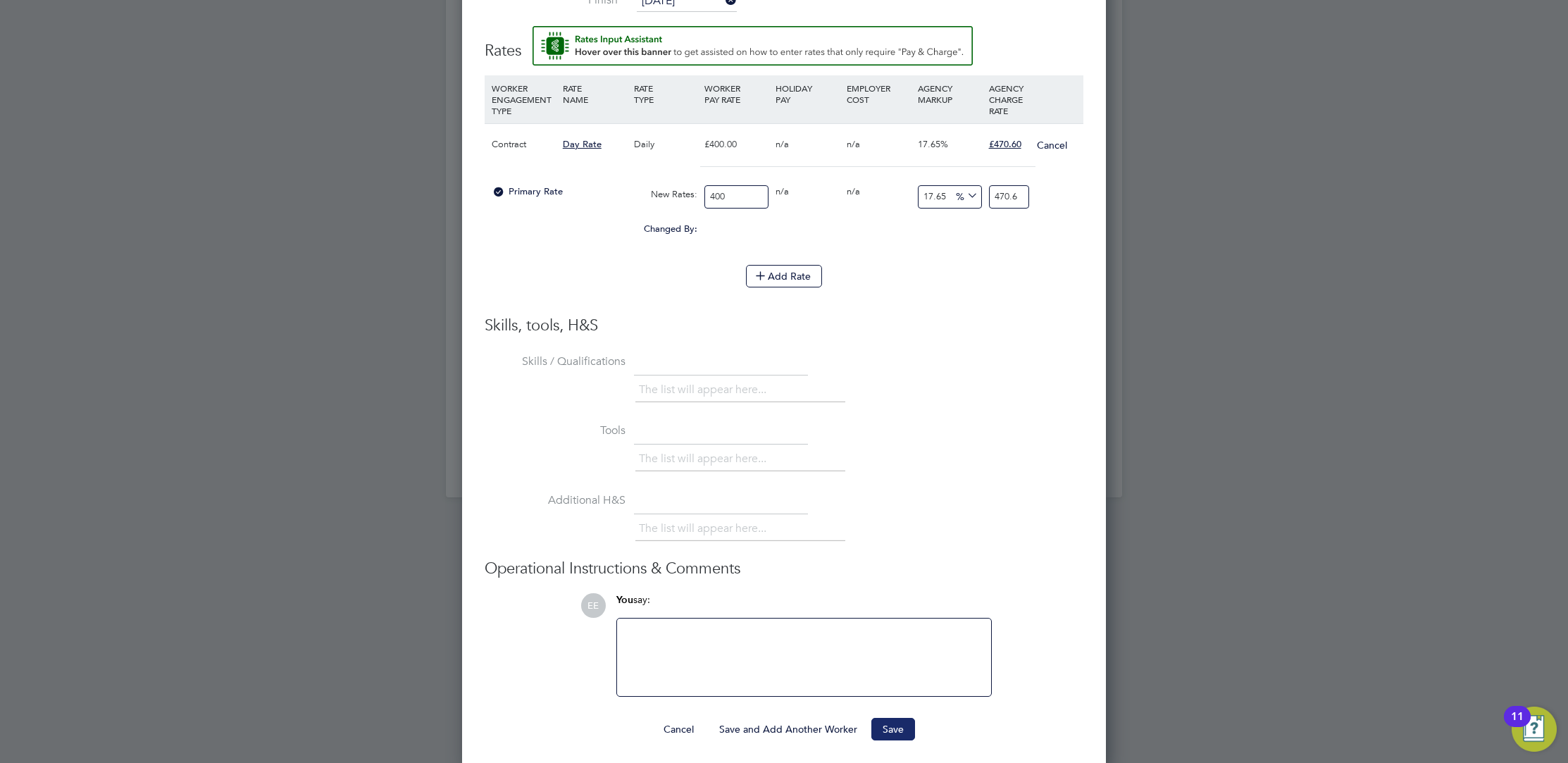
click at [910, 728] on button "Save" at bounding box center [893, 729] width 43 height 23
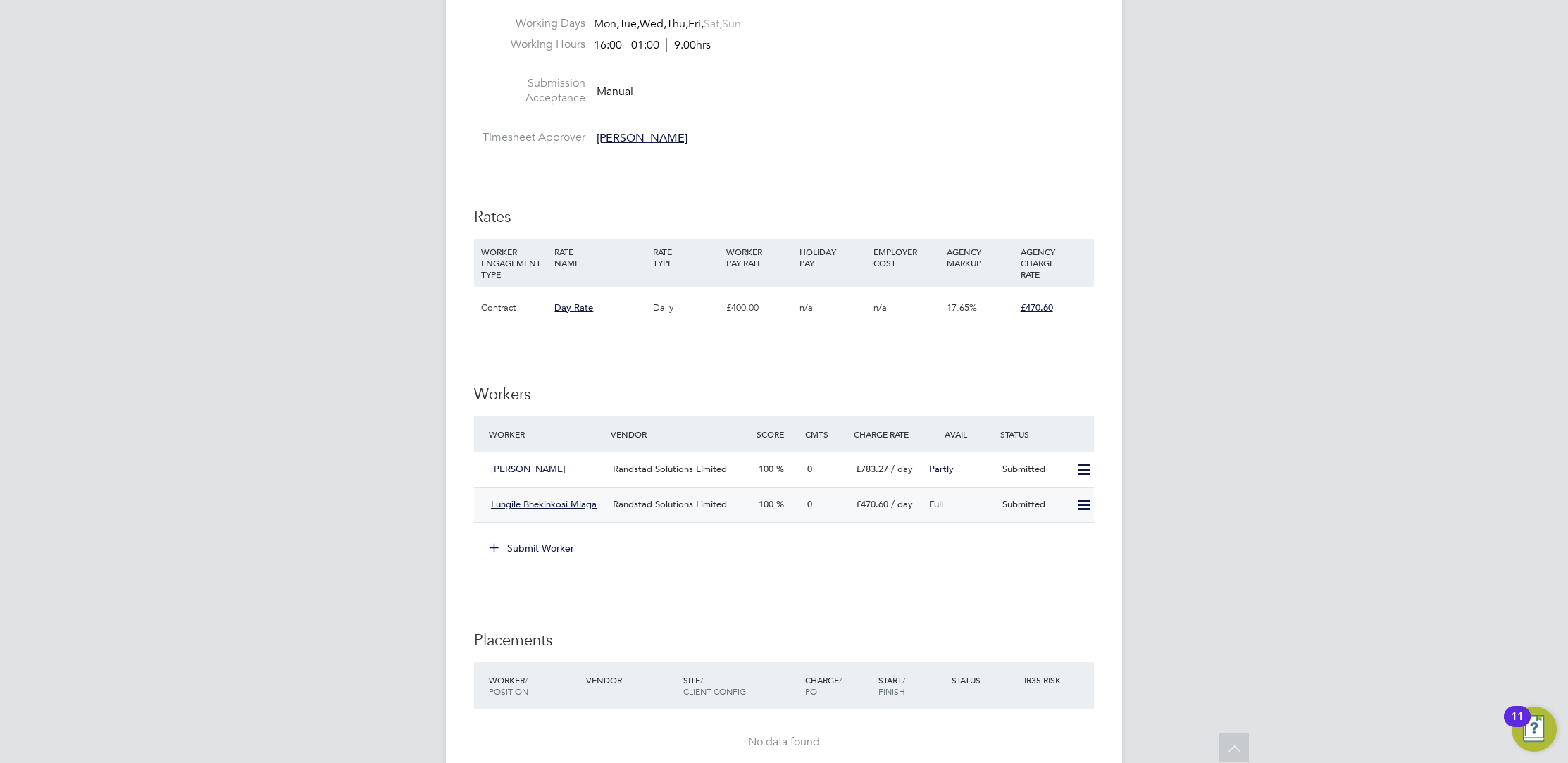
click at [723, 511] on div "Randstad Solutions Limited" at bounding box center [680, 504] width 146 height 23
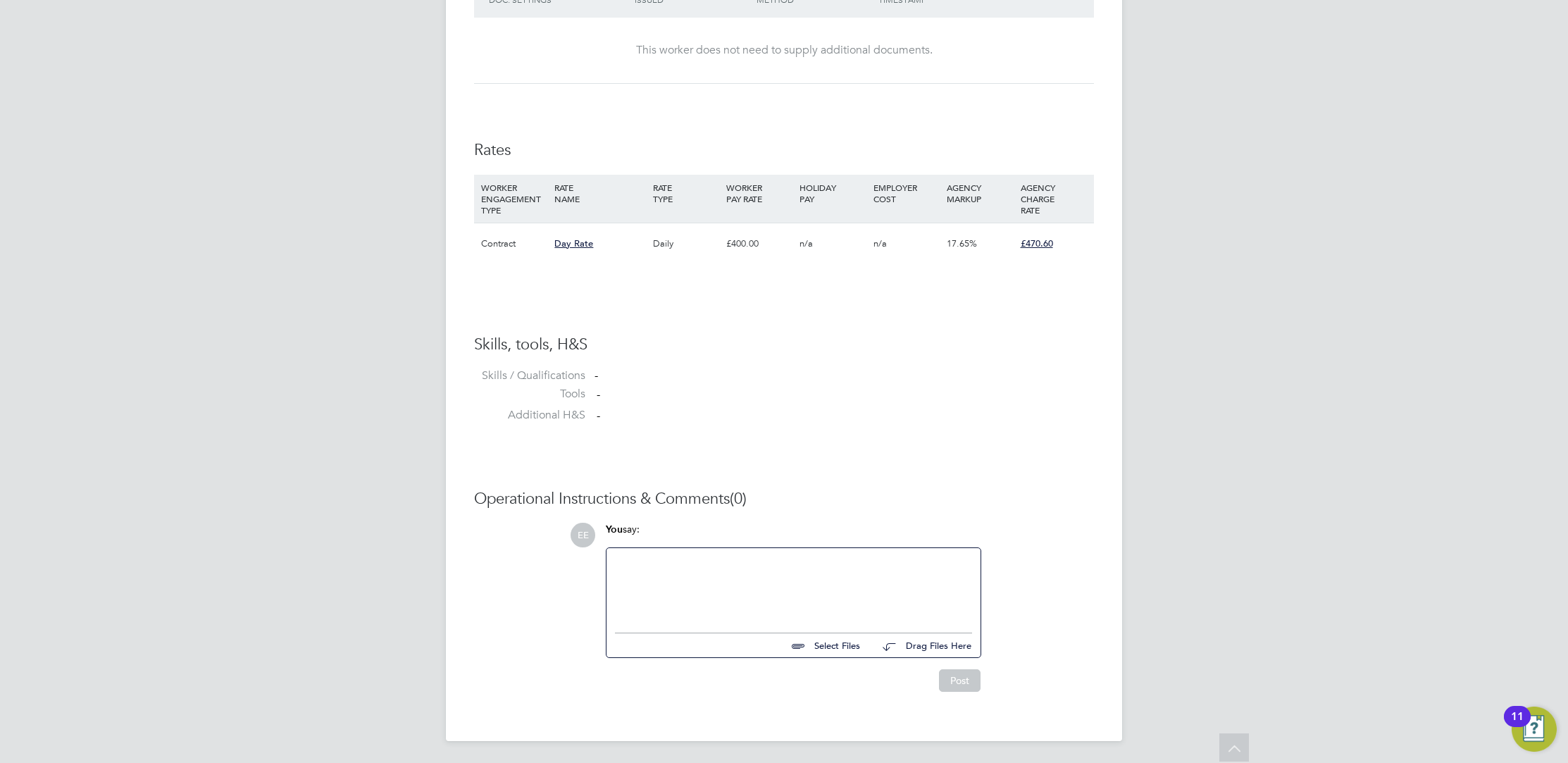
click at [847, 645] on input "file" at bounding box center [866, 643] width 211 height 20
type input "C:\fakepath\Lungile Mlaga - CV.pdf"
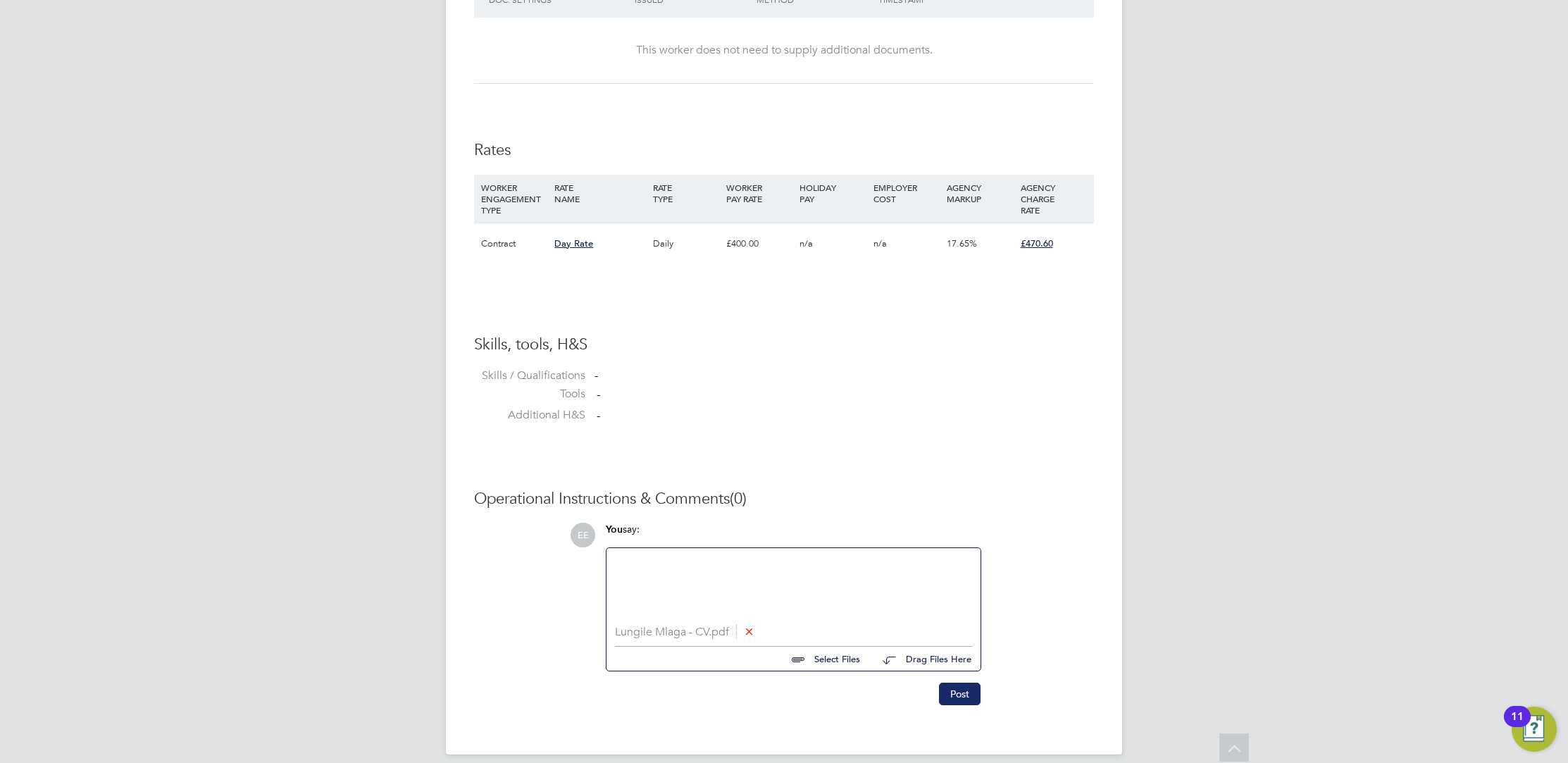
click at [959, 698] on button "Post" at bounding box center [960, 694] width 42 height 23
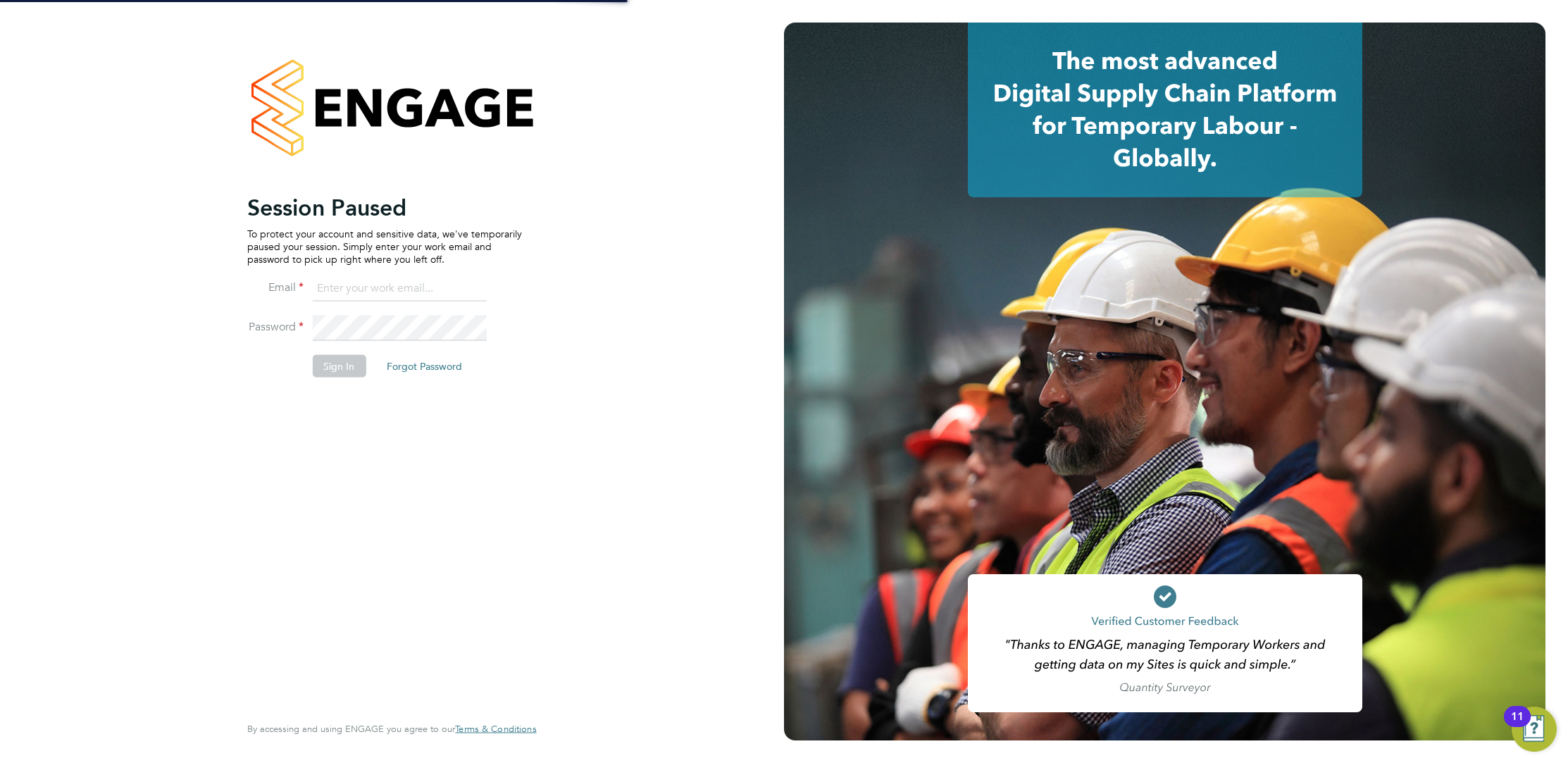
type input "[PERSON_NAME][EMAIL_ADDRESS][PERSON_NAME][DOMAIN_NAME]"
